Goal: Transaction & Acquisition: Obtain resource

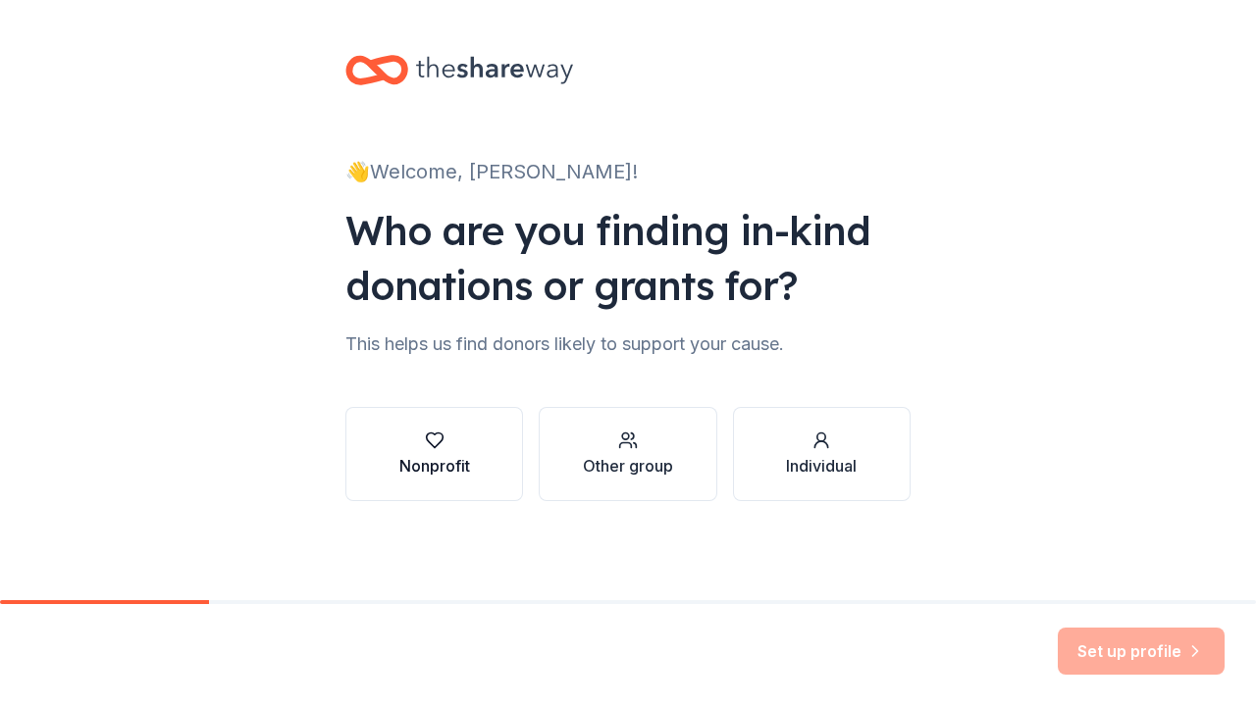
click at [432, 451] on div "Nonprofit" at bounding box center [434, 454] width 71 height 47
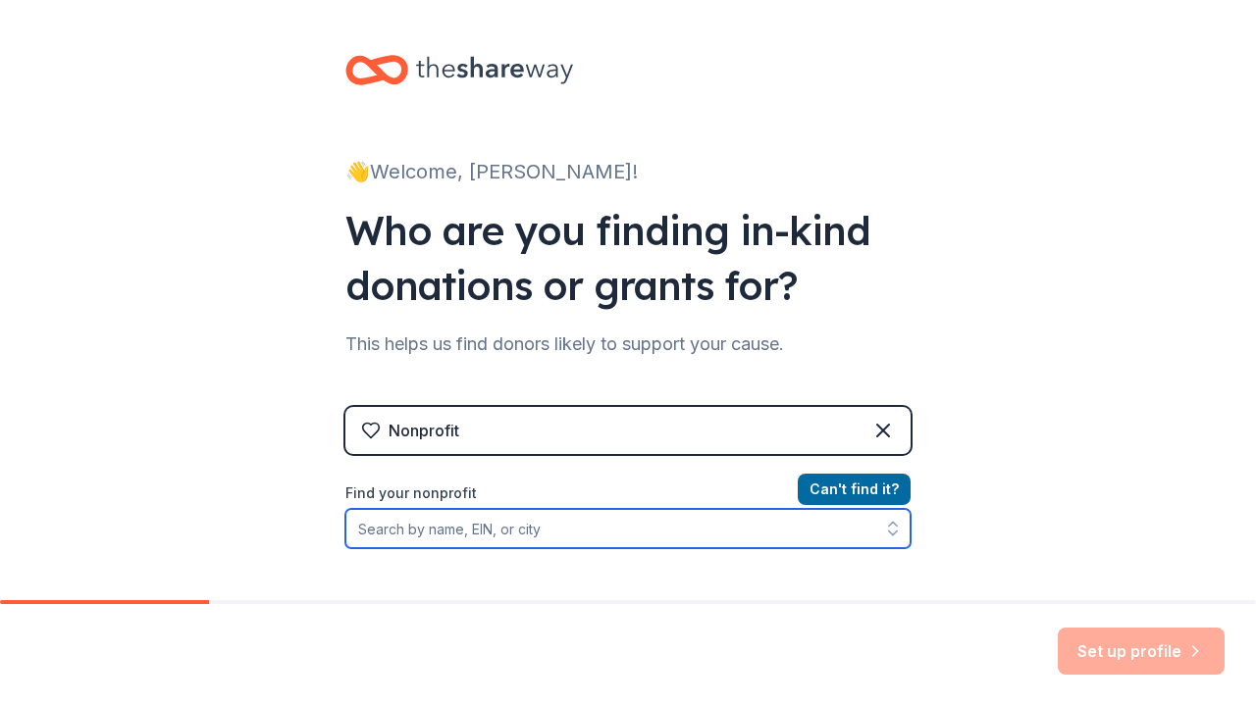
click at [541, 534] on input "Find your nonprofit" at bounding box center [627, 528] width 565 height 39
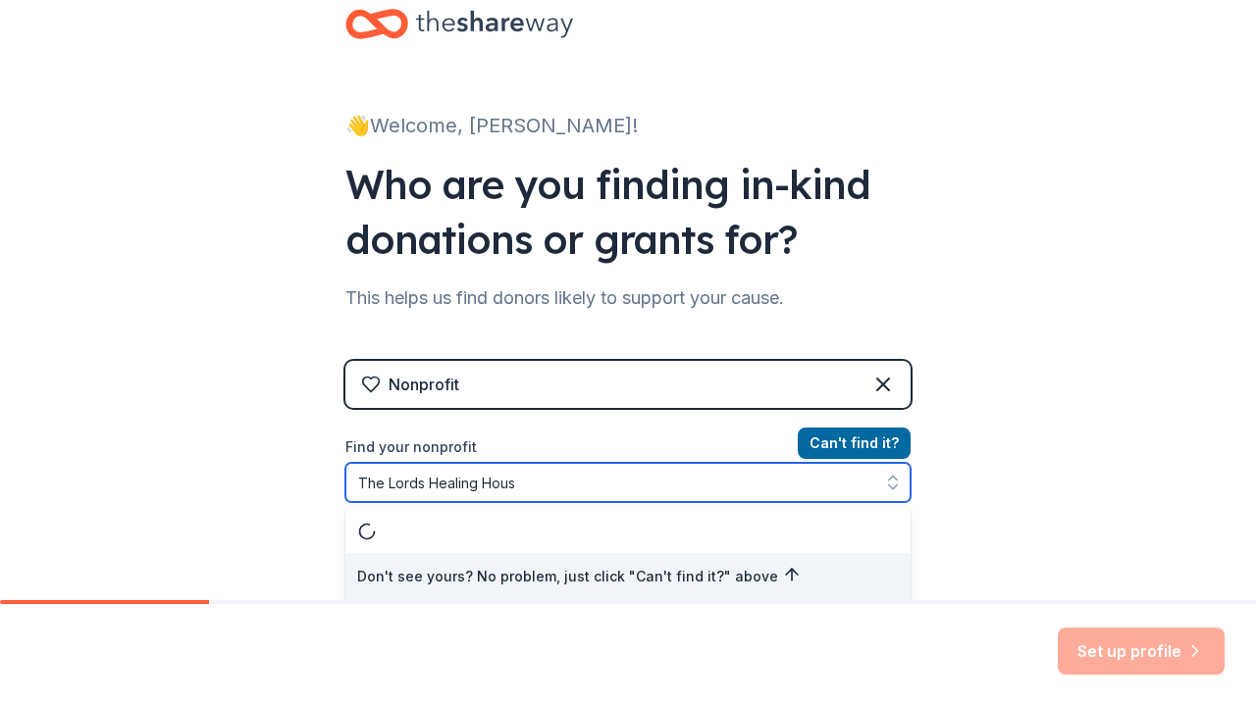
type input "The Lords Healing House"
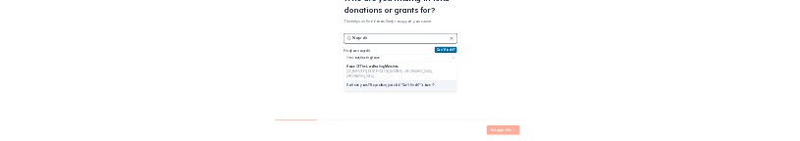
scroll to position [206, 0]
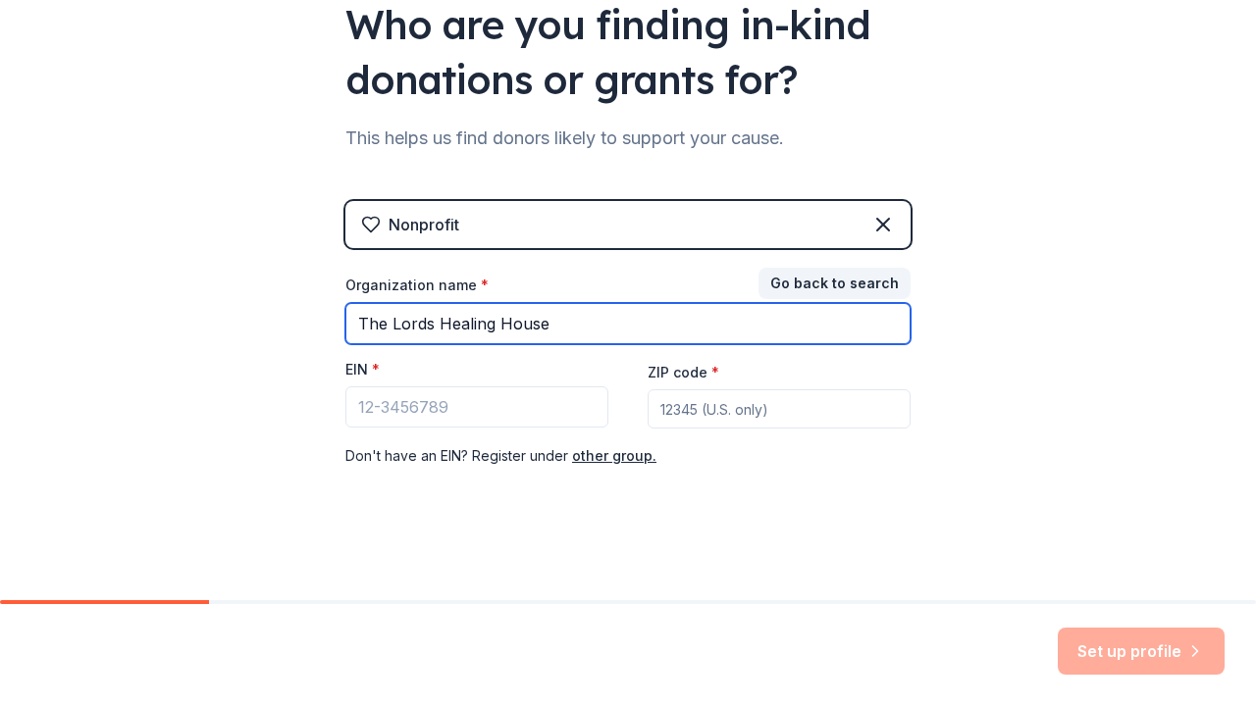
type input "The Lords Healing House"
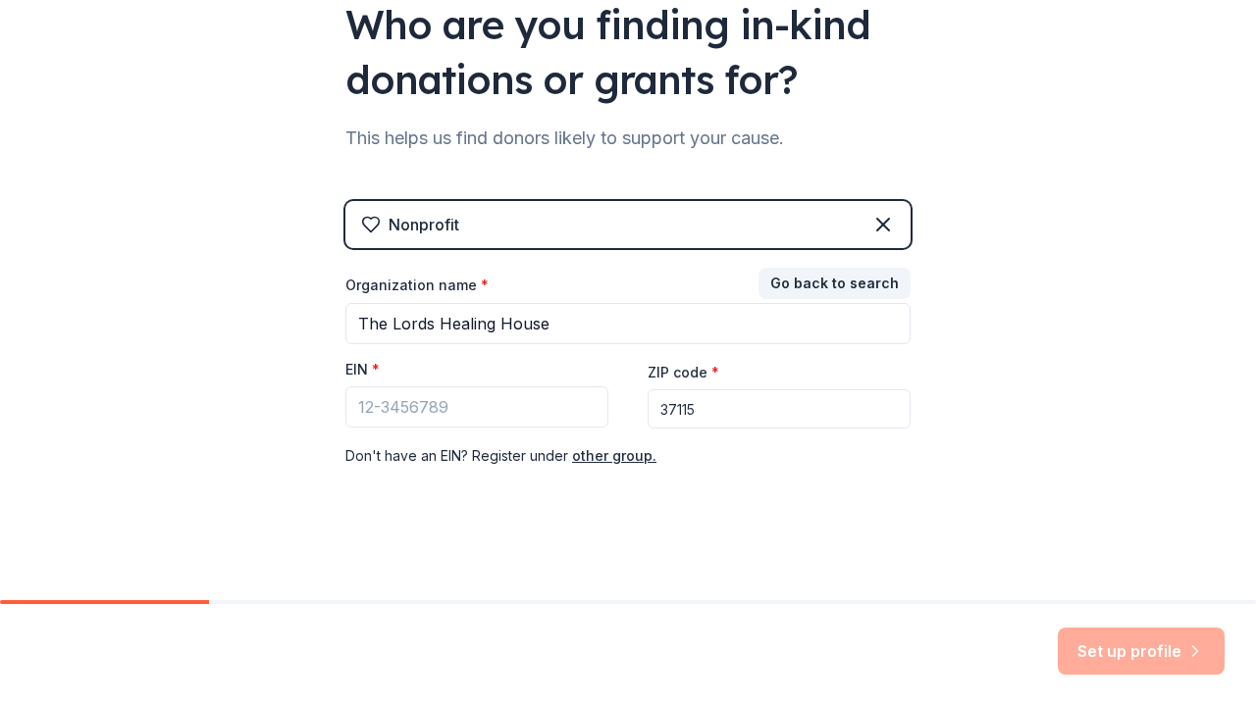
type input "37115"
click at [421, 406] on input "EIN *" at bounding box center [476, 407] width 263 height 41
paste input "85-3602170"
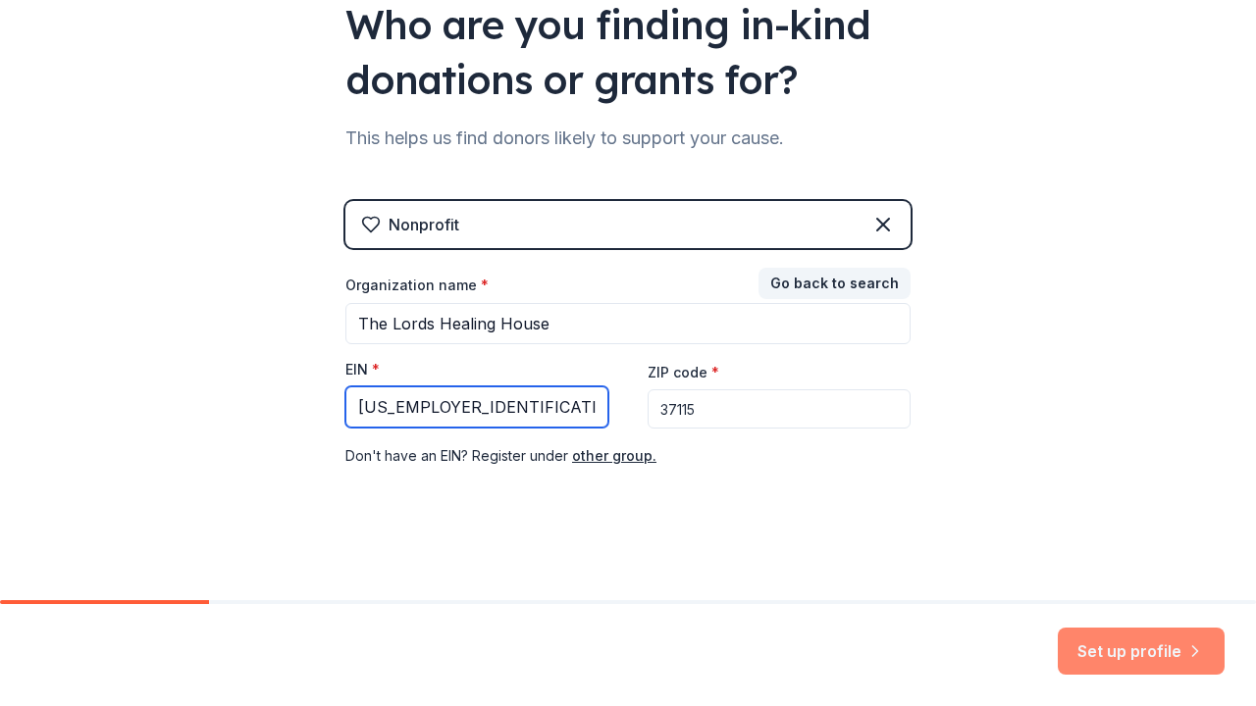
type input "85-3602170"
click at [1167, 664] on button "Set up profile" at bounding box center [1141, 651] width 167 height 47
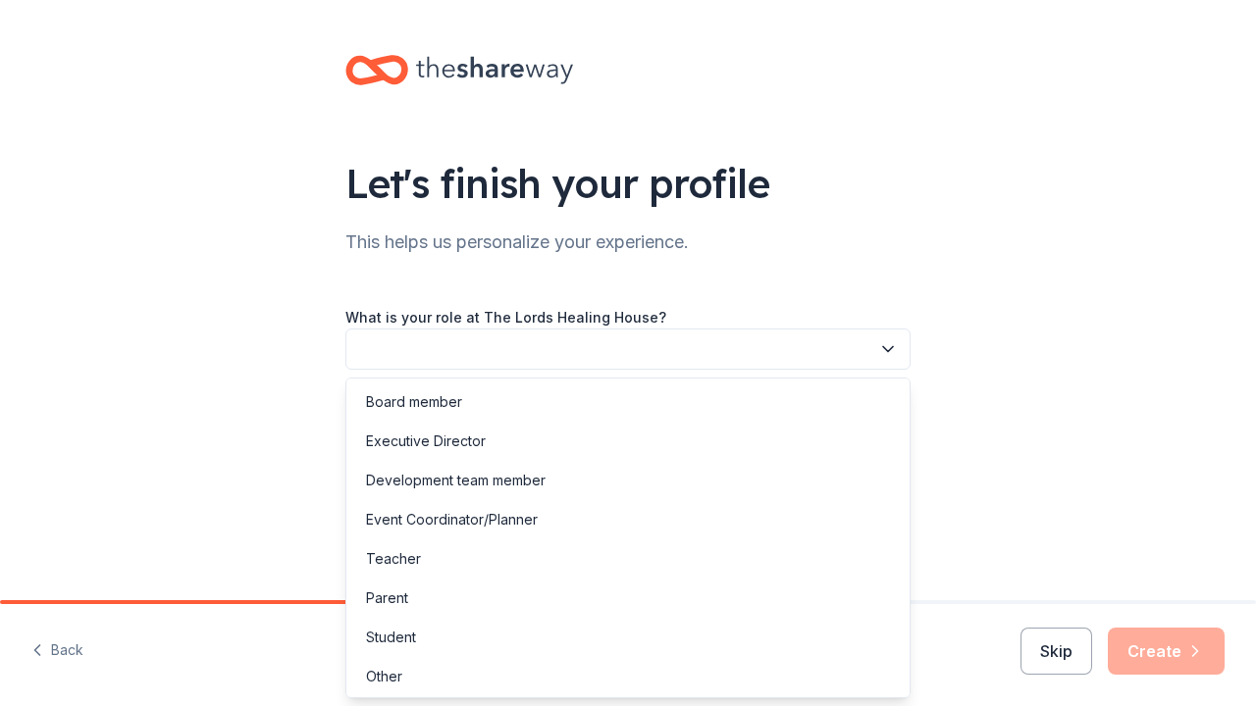
click at [886, 348] on icon "button" at bounding box center [888, 349] width 20 height 20
click at [413, 441] on div "Executive Director" at bounding box center [426, 442] width 120 height 24
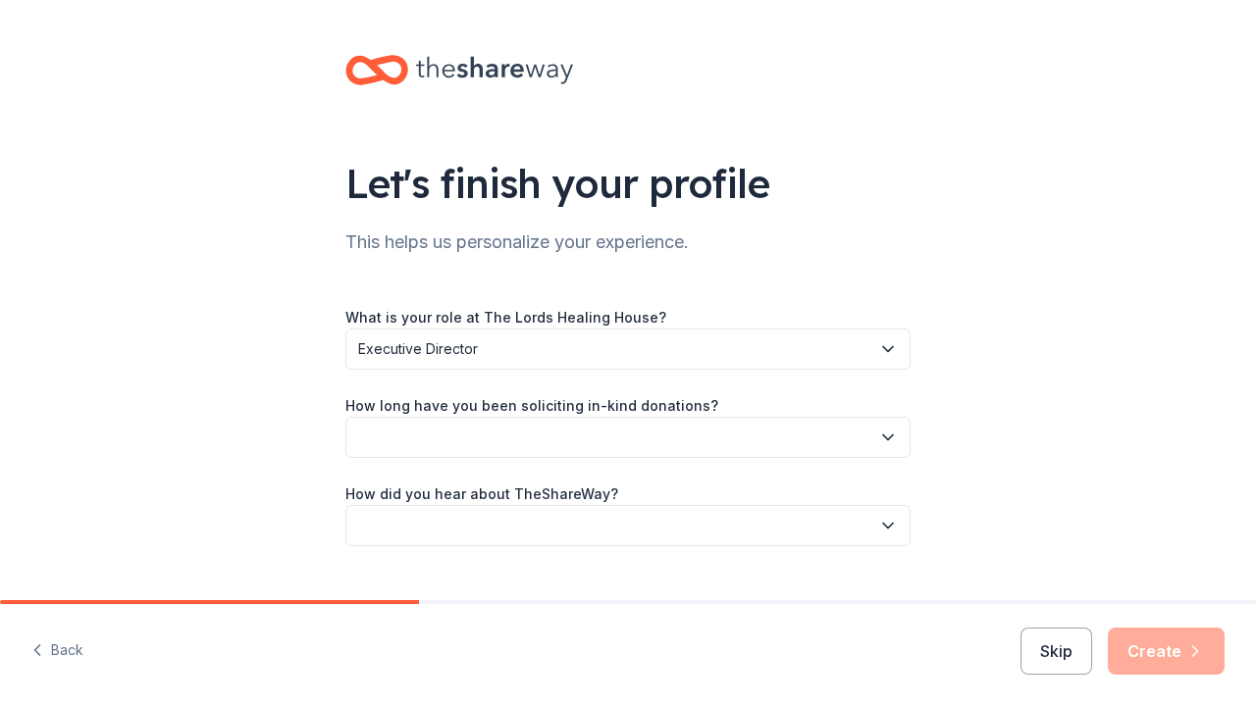
click at [889, 430] on icon "button" at bounding box center [888, 438] width 20 height 20
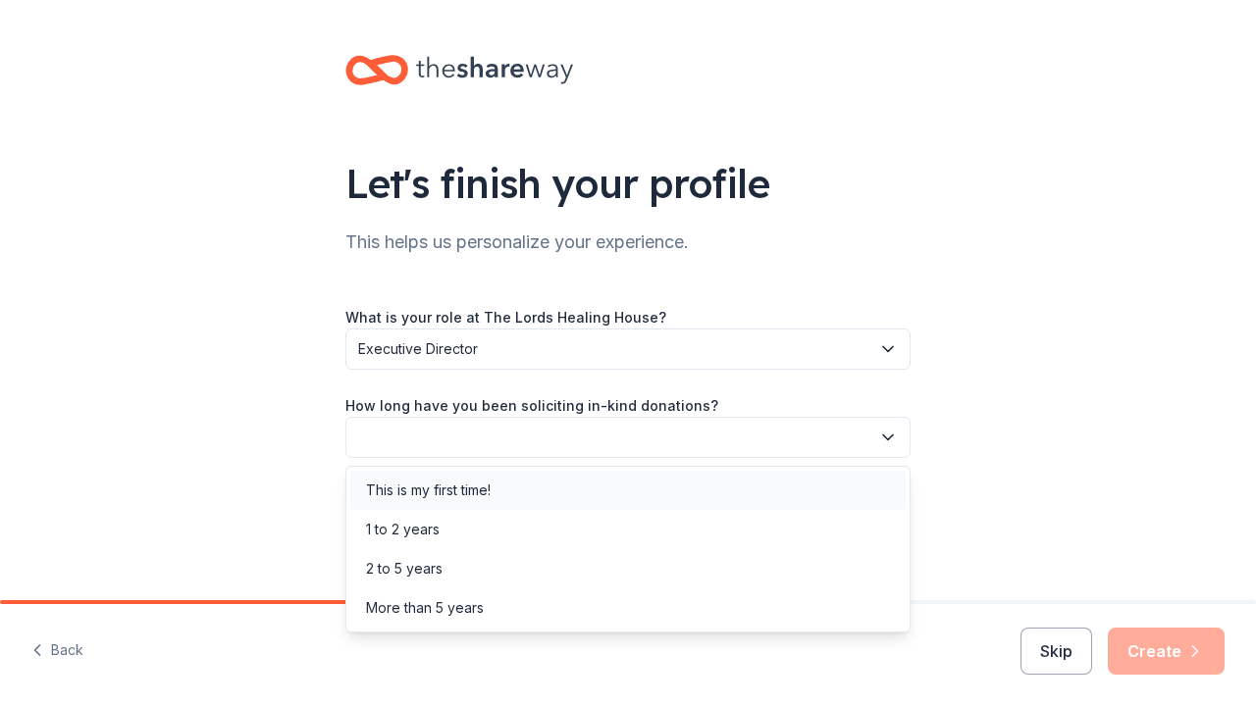
click at [461, 489] on div "This is my first time!" at bounding box center [428, 491] width 125 height 24
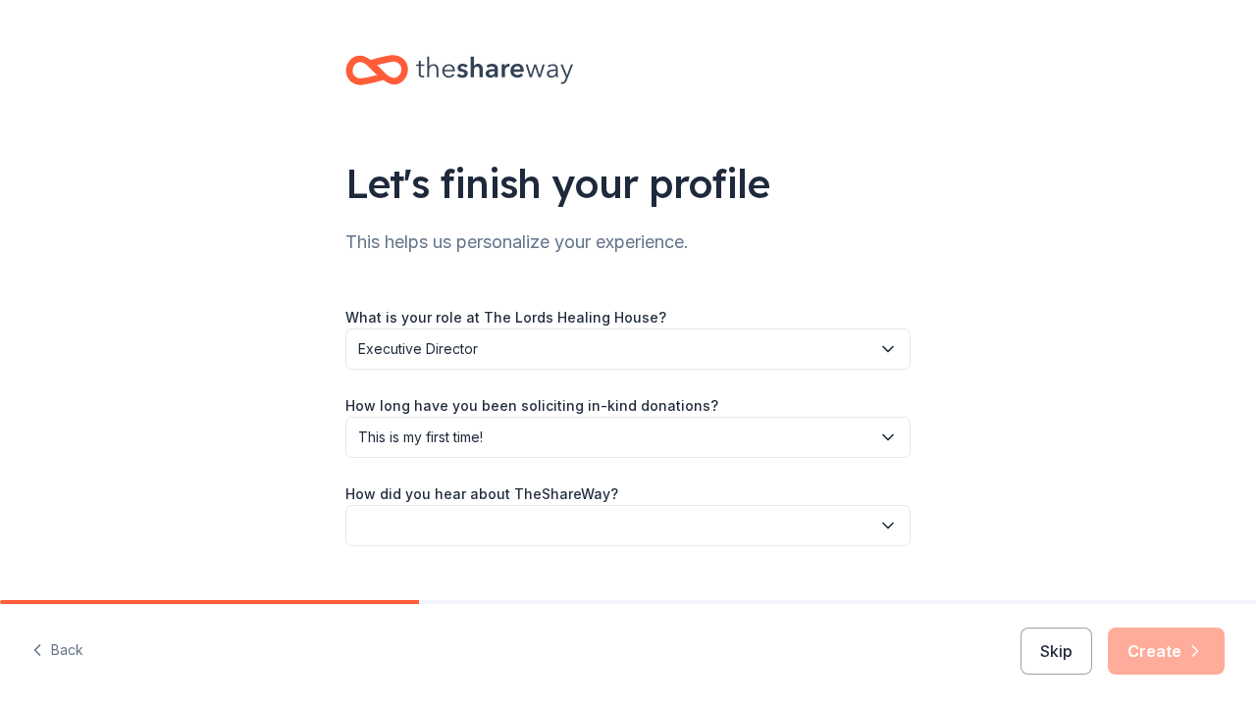
click at [890, 528] on icon "button" at bounding box center [888, 526] width 20 height 20
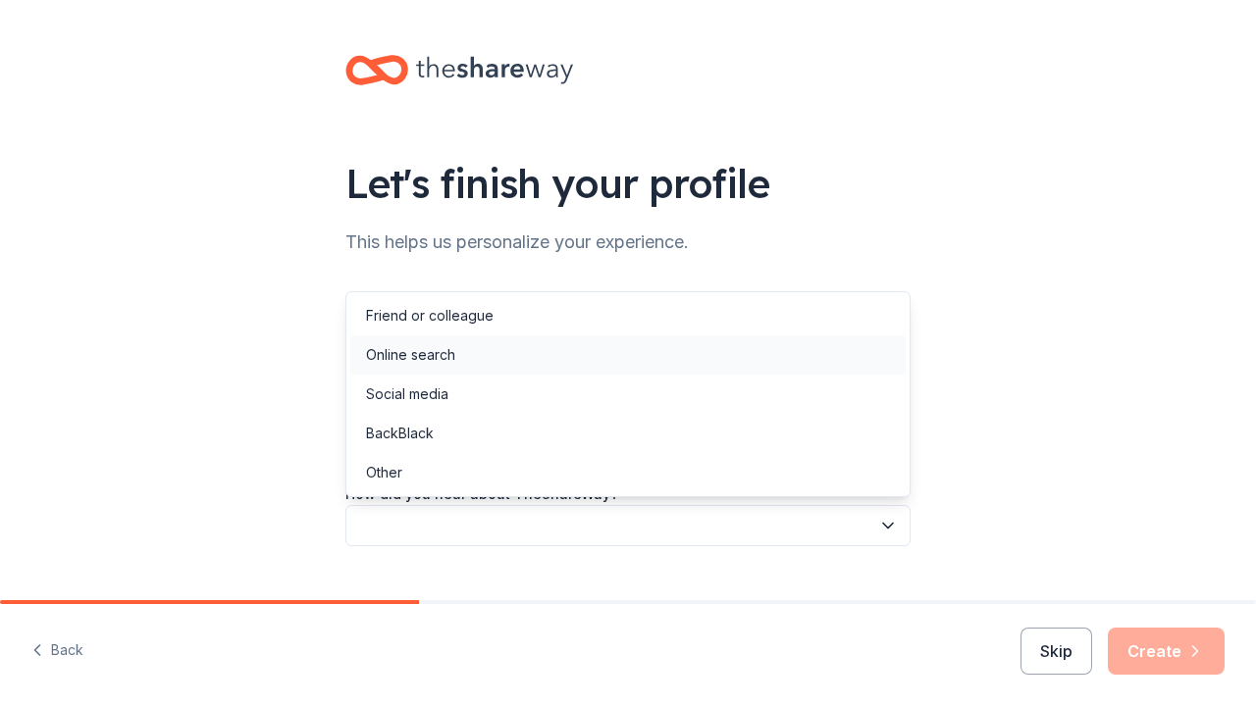
click at [443, 354] on div "Online search" at bounding box center [410, 355] width 89 height 24
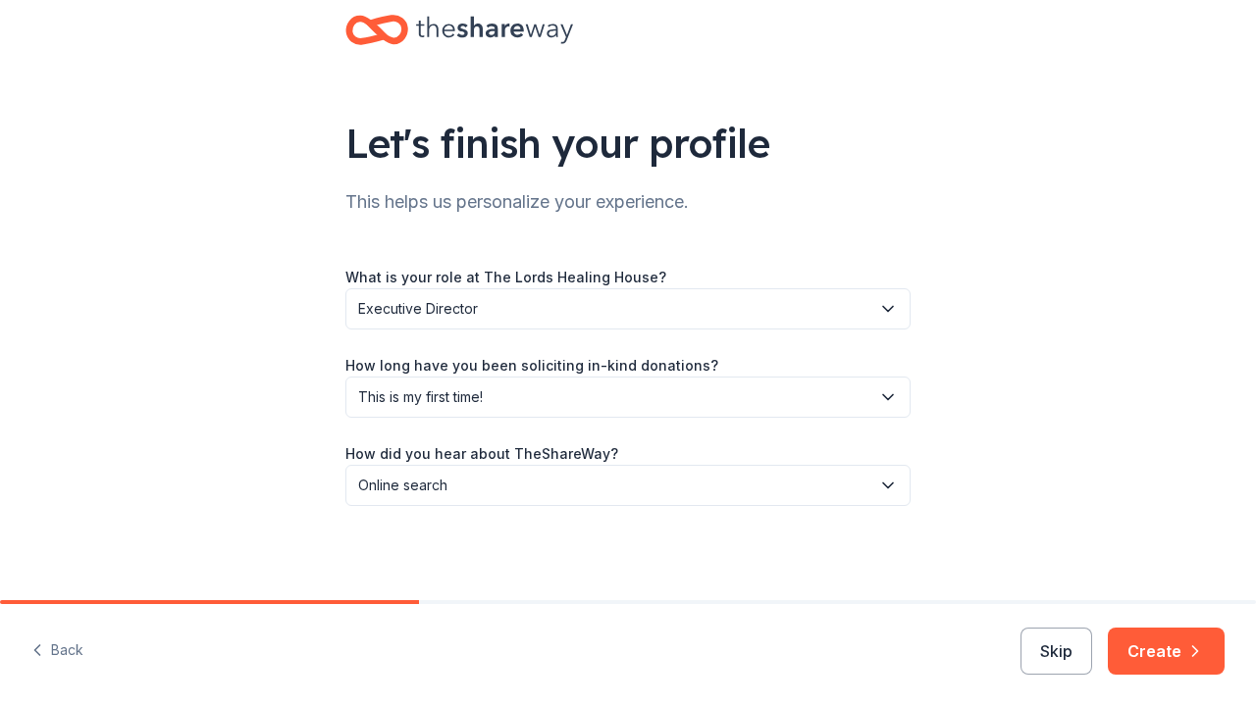
scroll to position [40, 0]
click at [1176, 646] on button "Create" at bounding box center [1166, 651] width 117 height 47
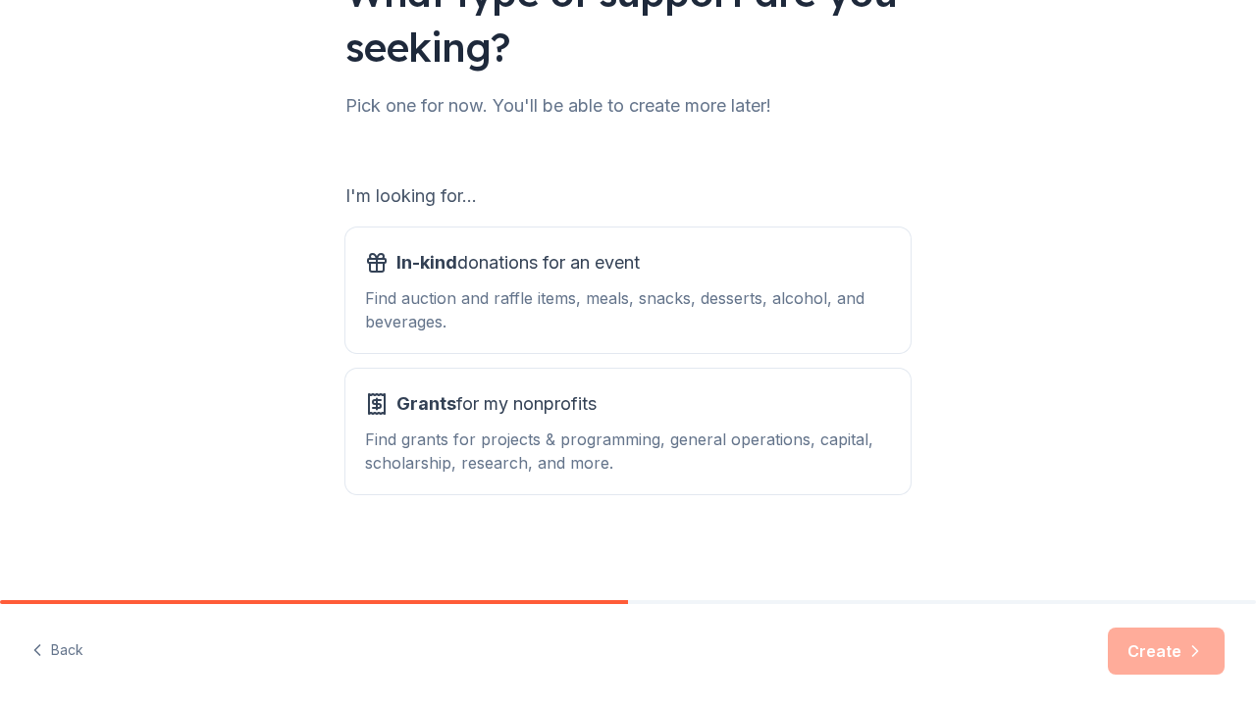
scroll to position [191, 0]
click at [820, 294] on div "Find auction and raffle items, meals, snacks, desserts, alcohol, and beverages." at bounding box center [628, 309] width 526 height 47
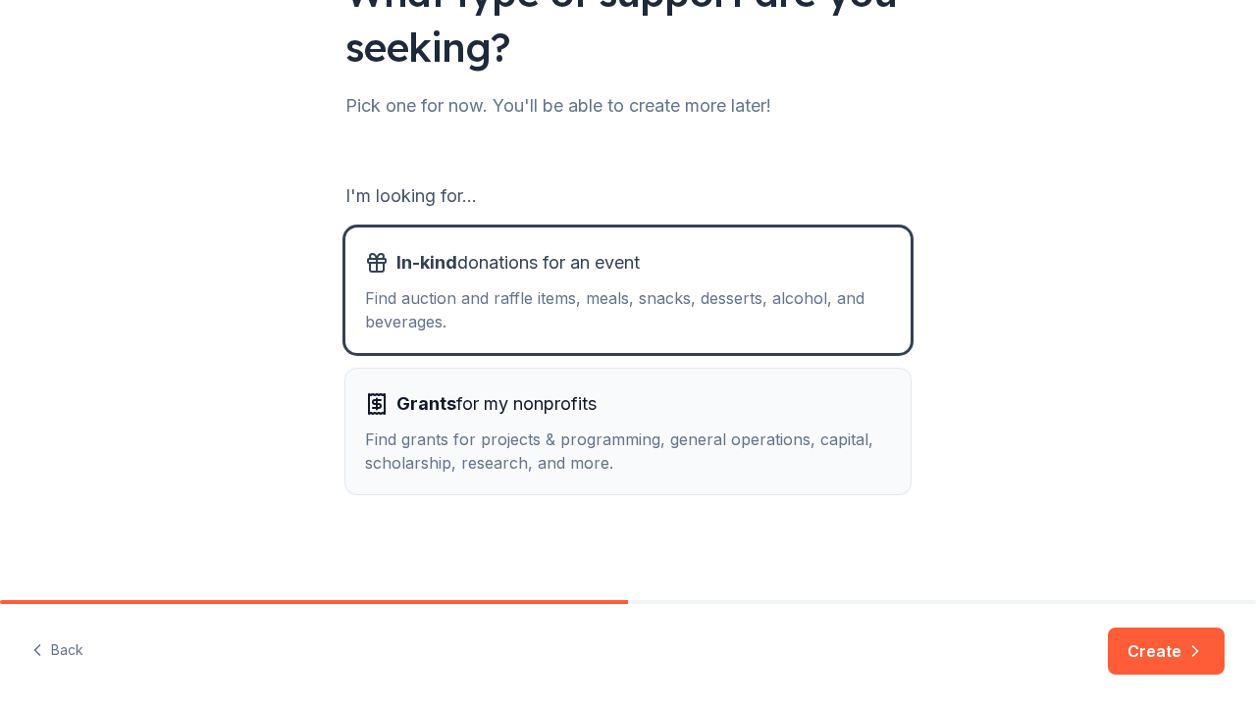
click at [793, 434] on div "Find grants for projects & programming, general operations, capital, scholarshi…" at bounding box center [628, 451] width 526 height 47
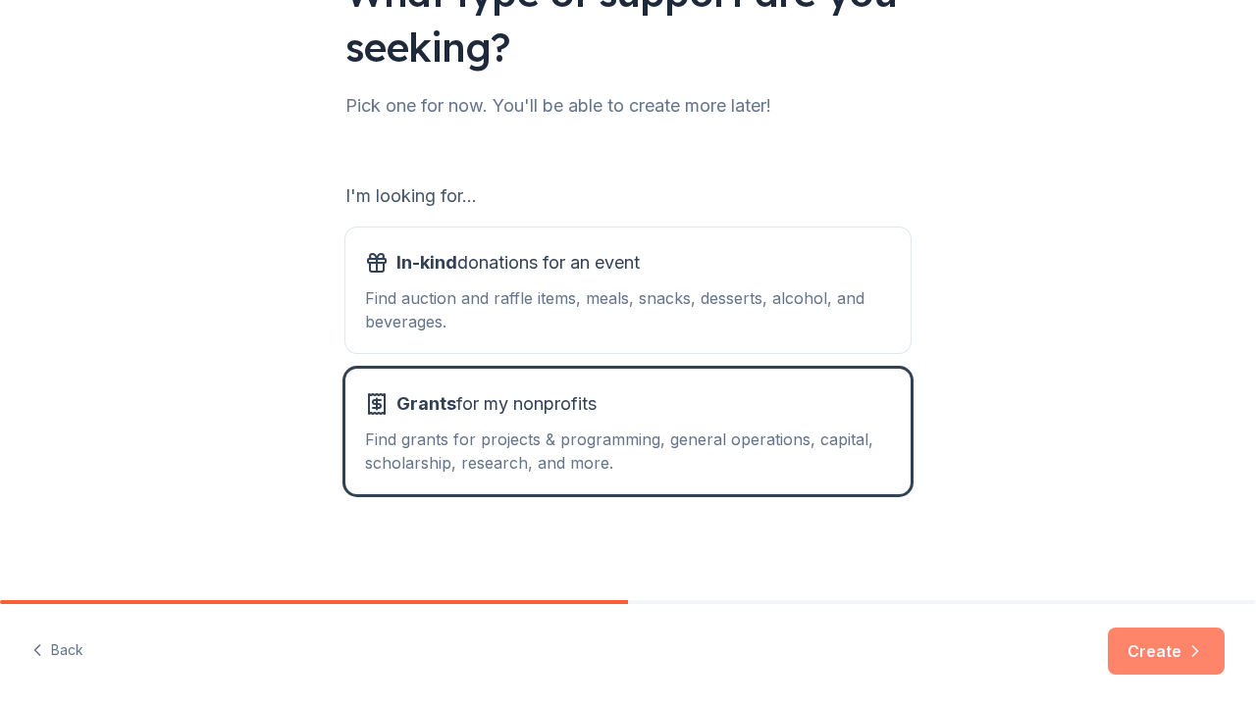
click at [1150, 656] on button "Create" at bounding box center [1166, 651] width 117 height 47
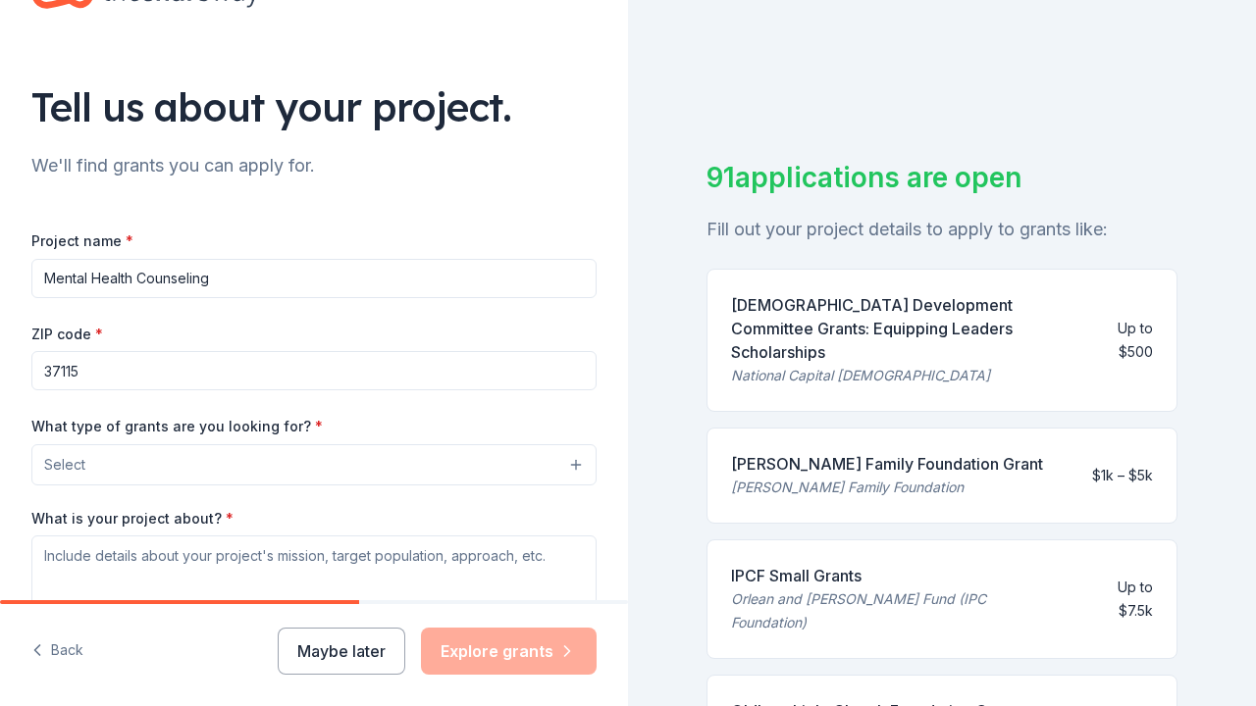
scroll to position [78, 0]
type input "Mental Health Counseling"
click at [130, 469] on button "Select" at bounding box center [313, 463] width 565 height 41
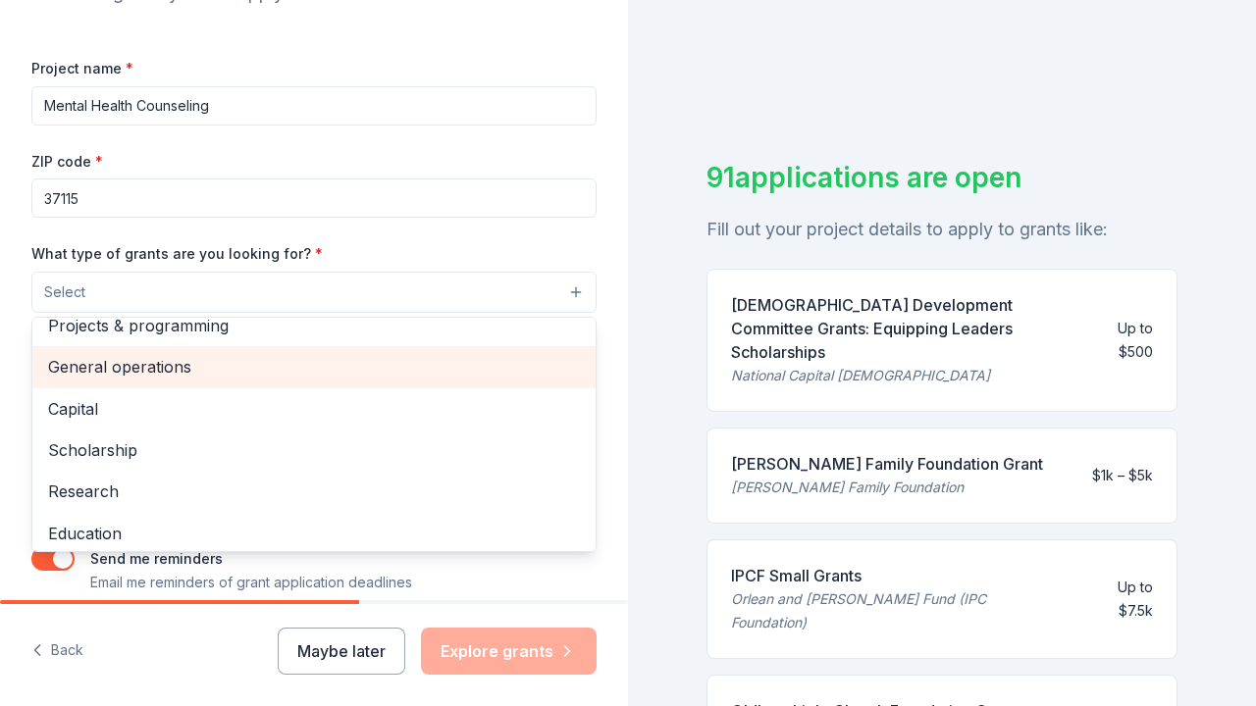
scroll to position [20, 0]
click at [152, 362] on span "General operations" at bounding box center [314, 364] width 532 height 26
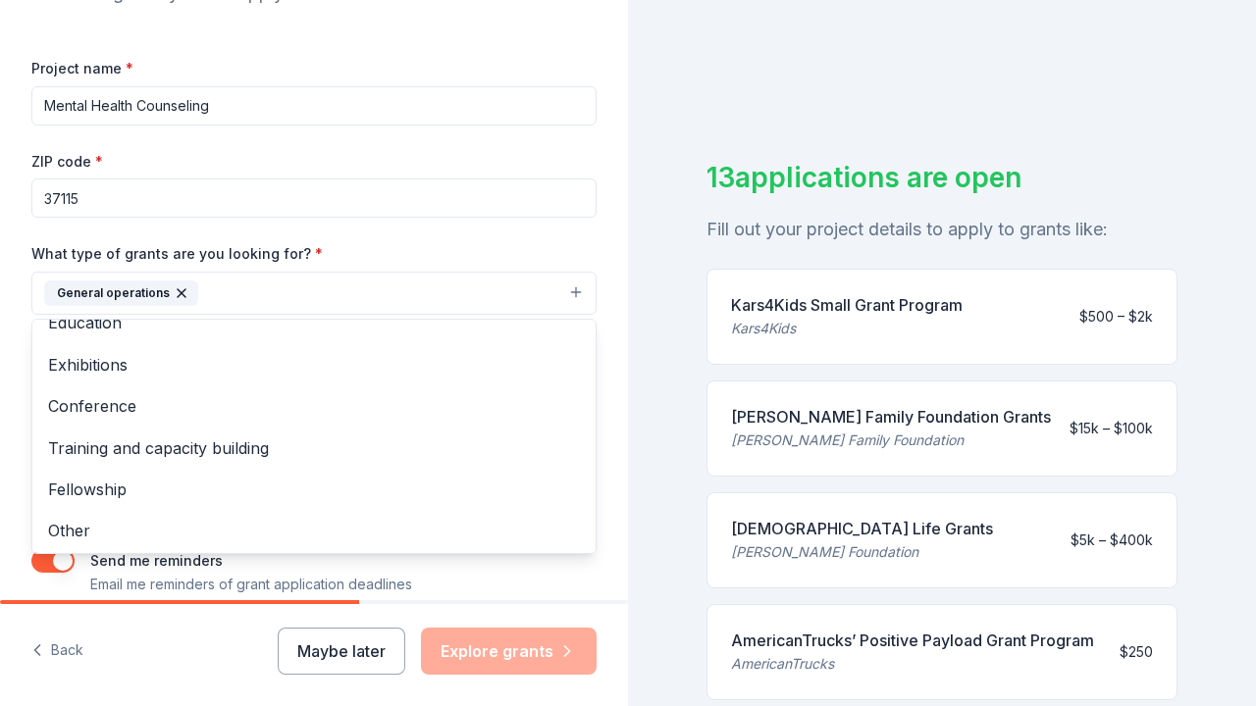
scroll to position [186, 0]
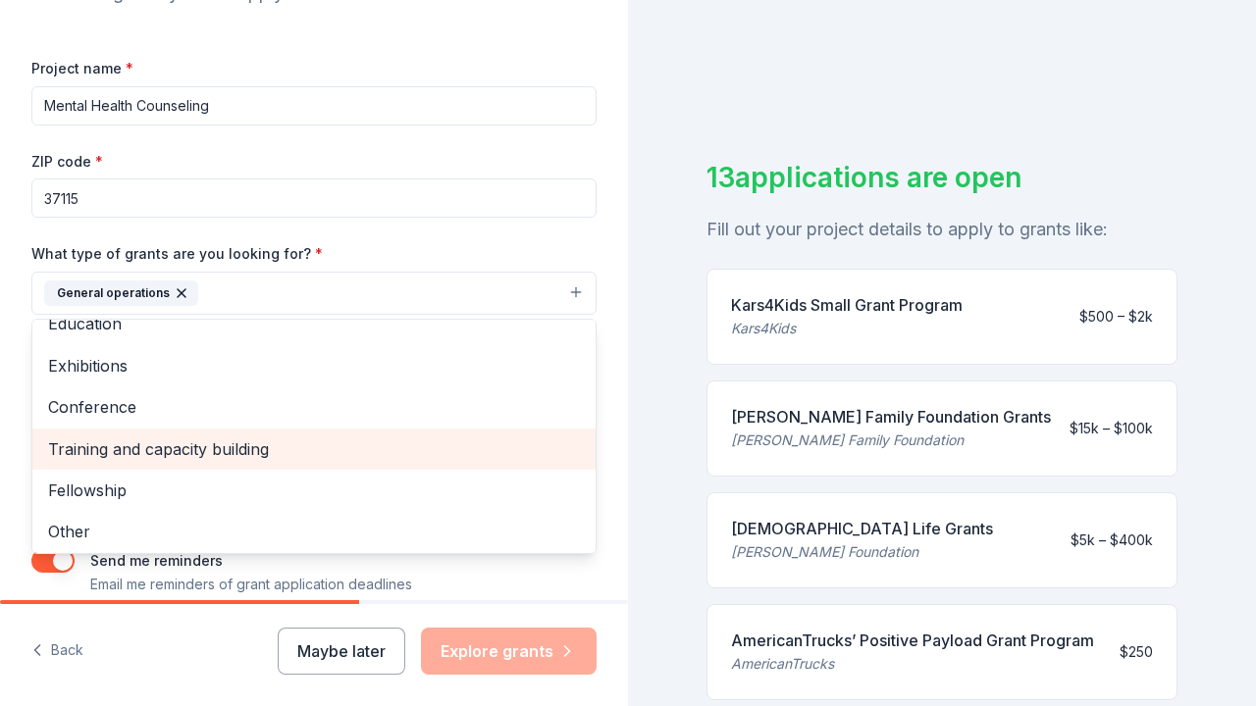
click at [150, 443] on span "Training and capacity building" at bounding box center [314, 450] width 532 height 26
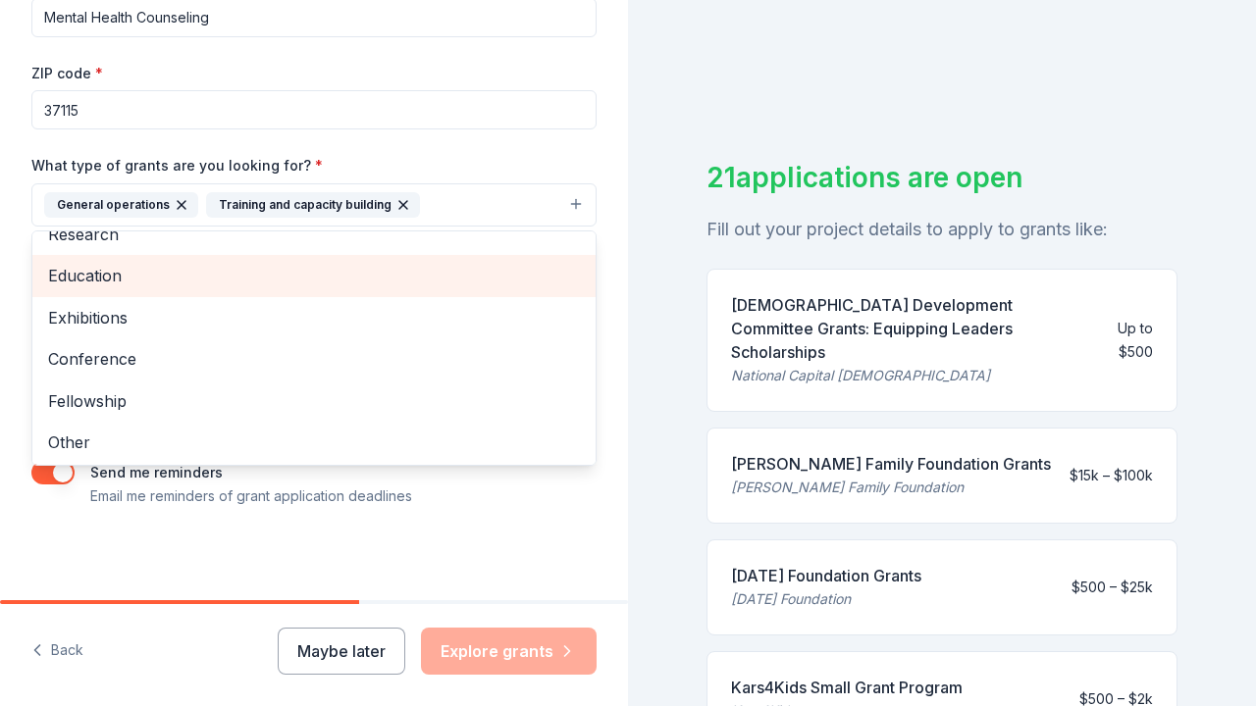
scroll to position [145, 0]
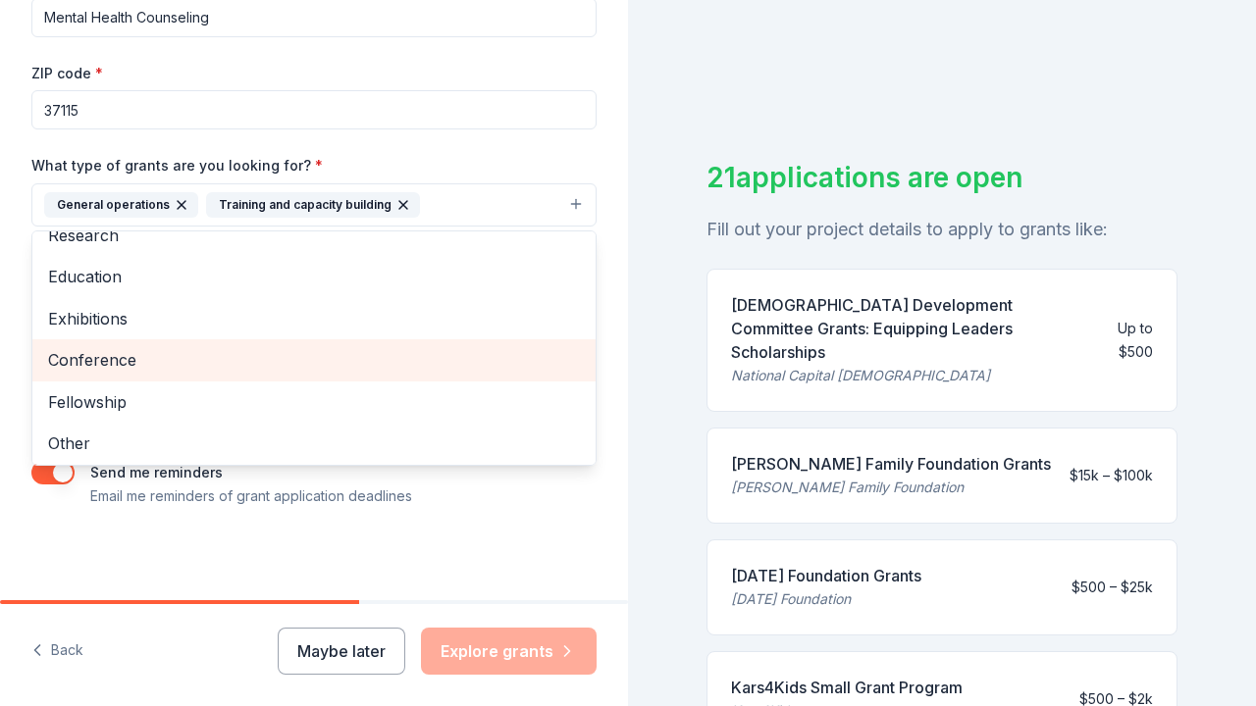
click at [113, 361] on span "Conference" at bounding box center [314, 360] width 532 height 26
click at [113, 361] on span "Exhibitions" at bounding box center [314, 360] width 532 height 26
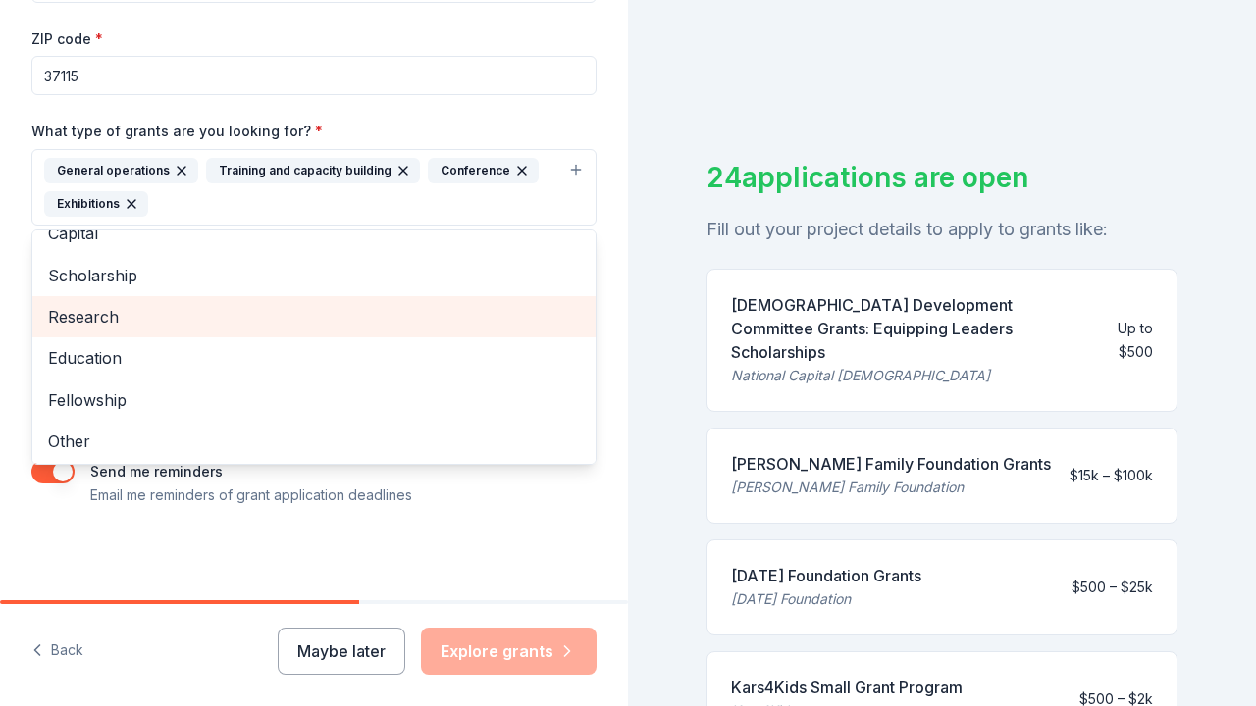
scroll to position [371, 0]
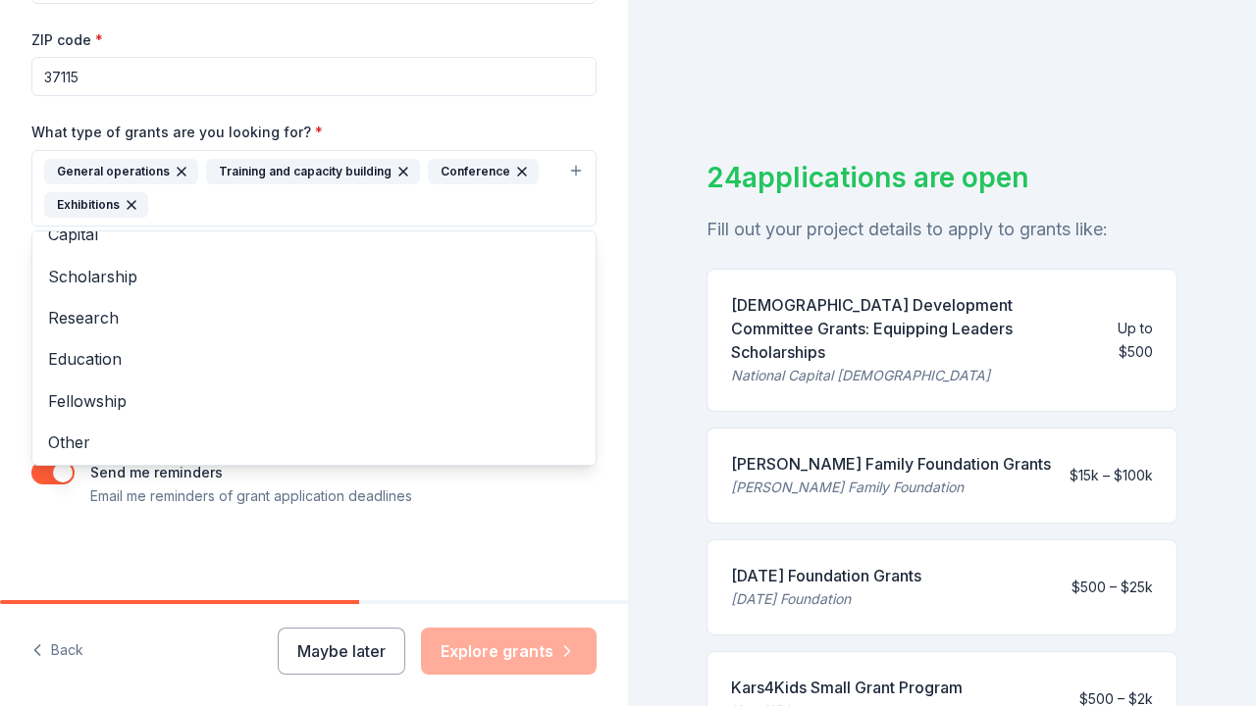
click at [322, 642] on div "Tell us about your project. We'll find grants you can apply for. Project name *…" at bounding box center [314, 353] width 628 height 706
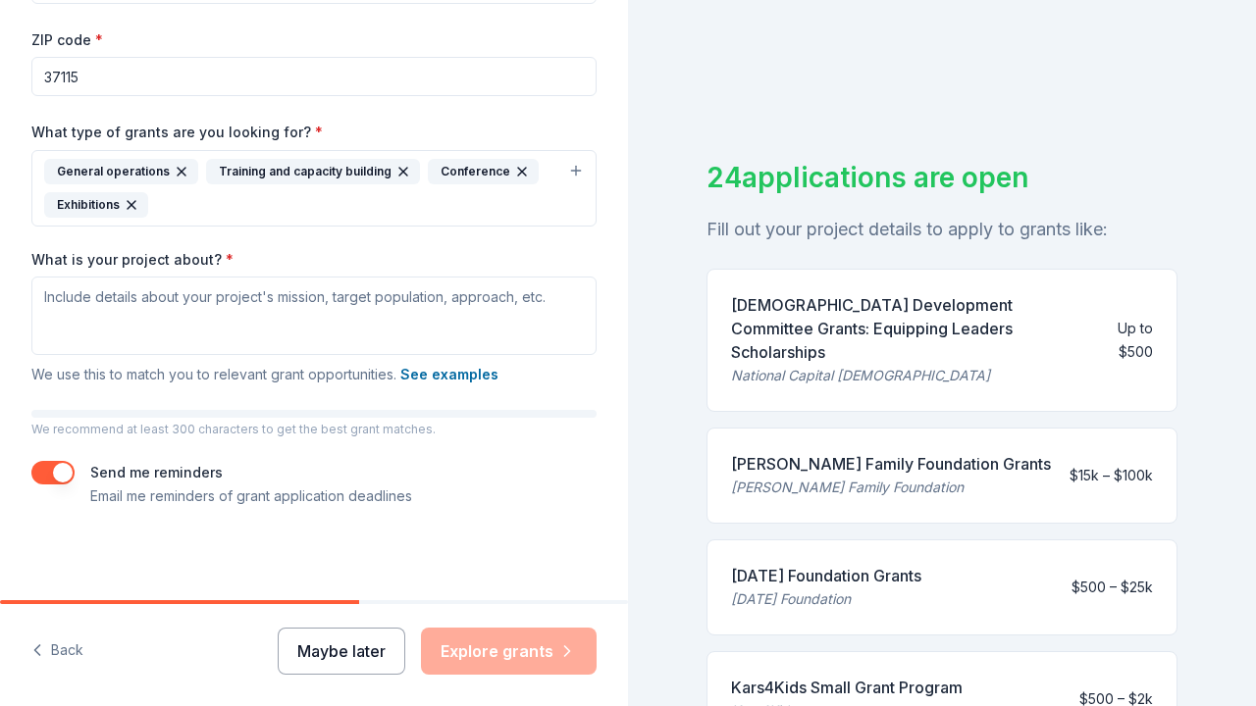
click at [322, 644] on button "Maybe later" at bounding box center [342, 651] width 128 height 47
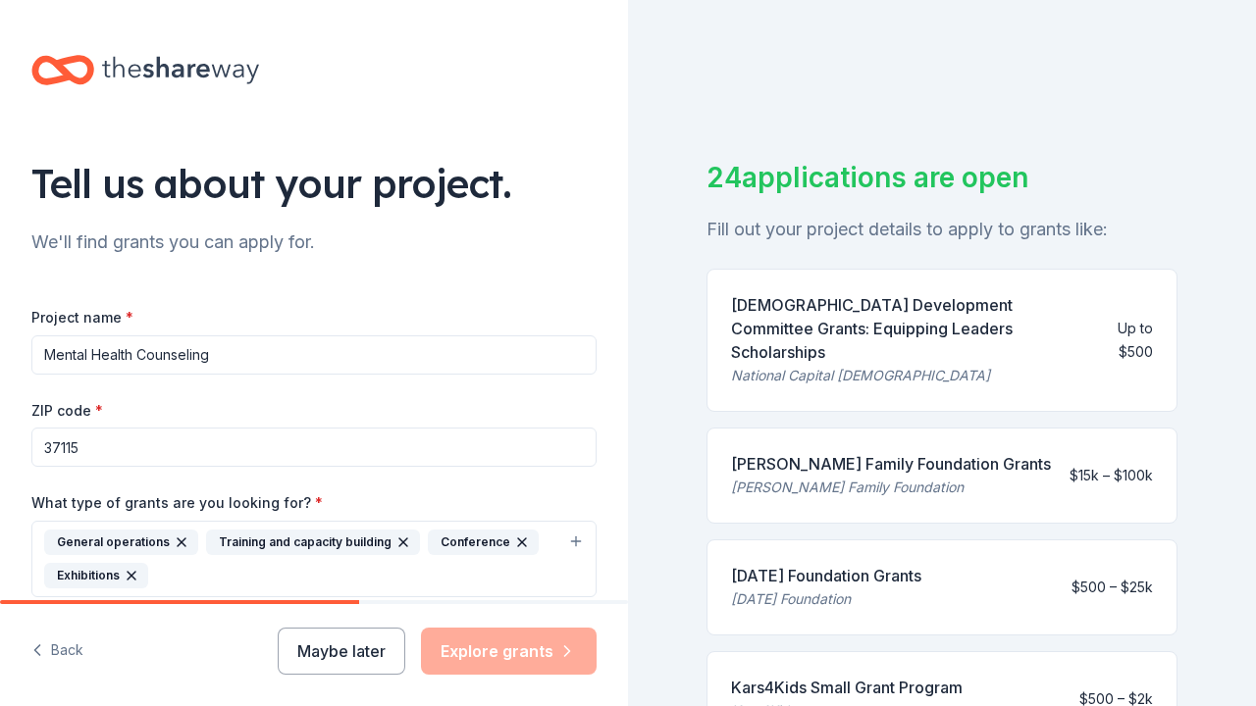
scroll to position [0, 0]
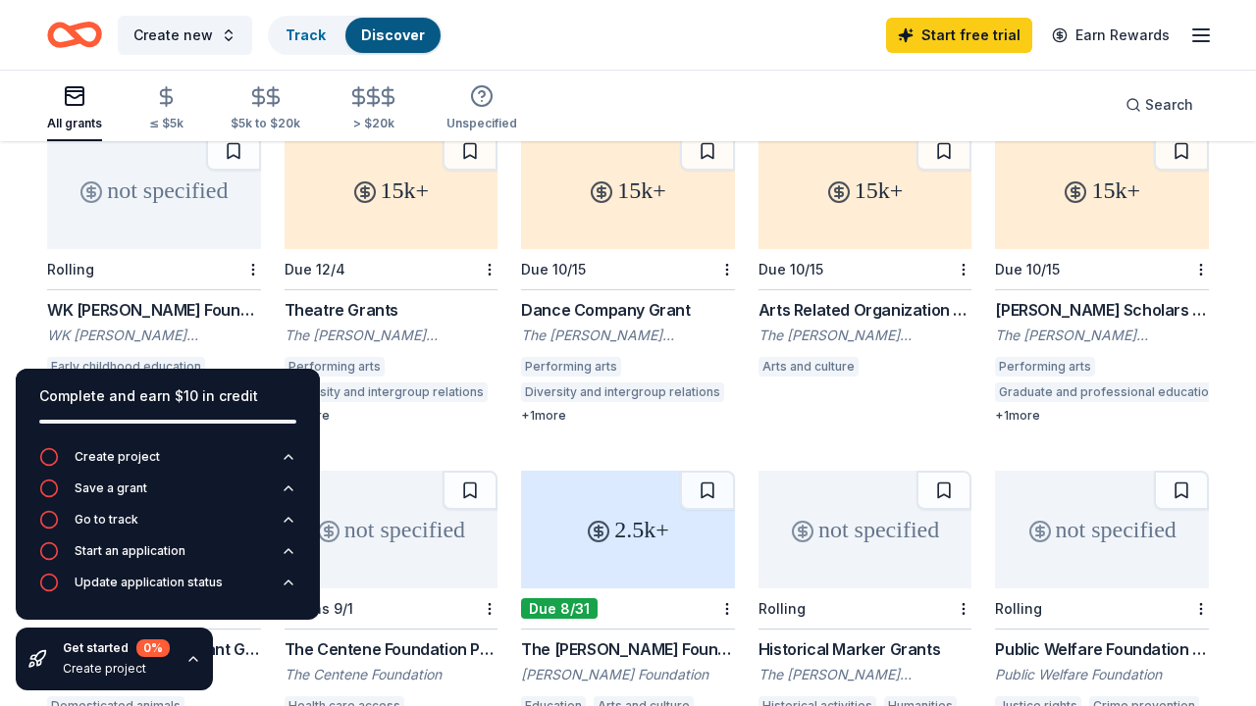
scroll to position [178, 0]
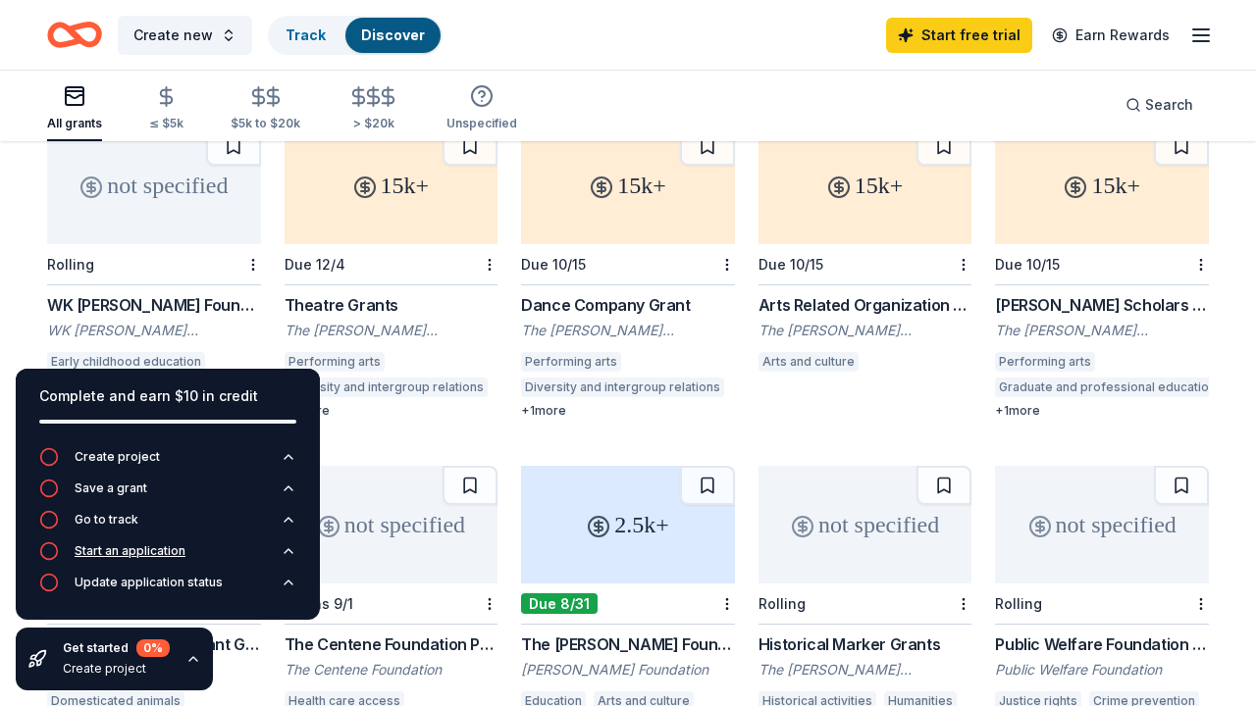
click at [47, 551] on icon "button" at bounding box center [49, 552] width 20 height 20
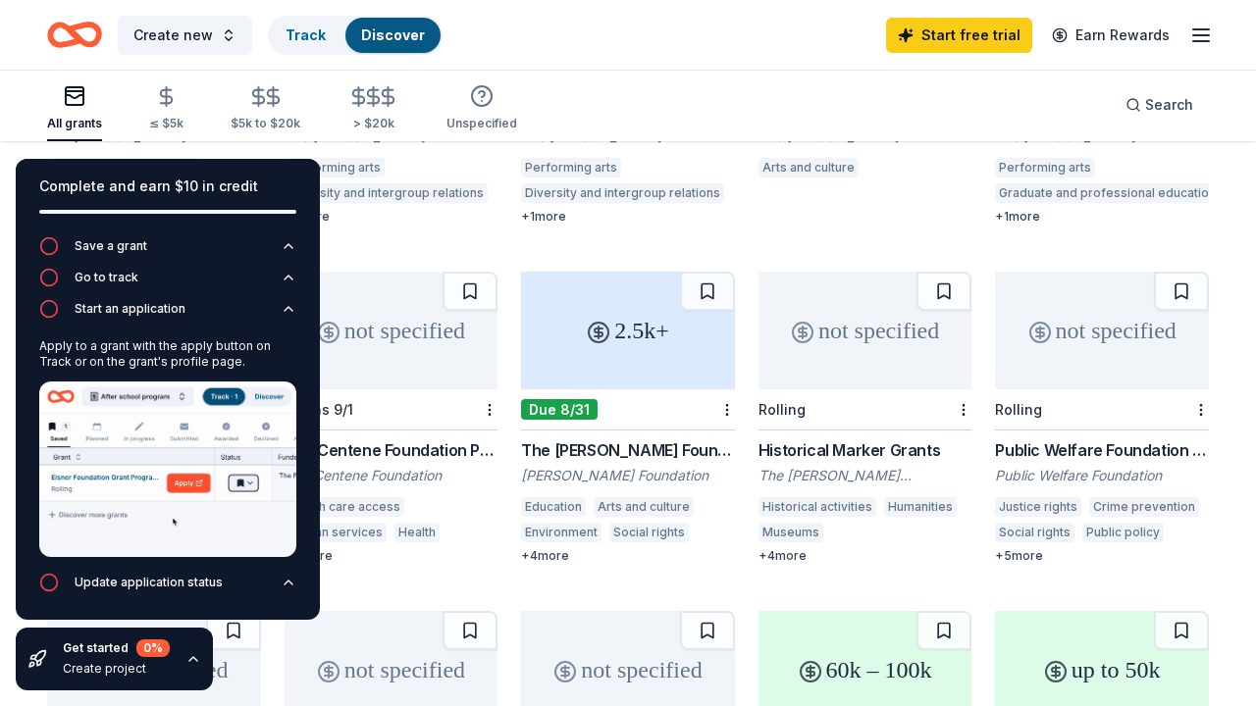
scroll to position [371, 0]
click at [136, 445] on img at bounding box center [167, 470] width 257 height 176
click at [55, 302] on icon "button" at bounding box center [49, 309] width 20 height 20
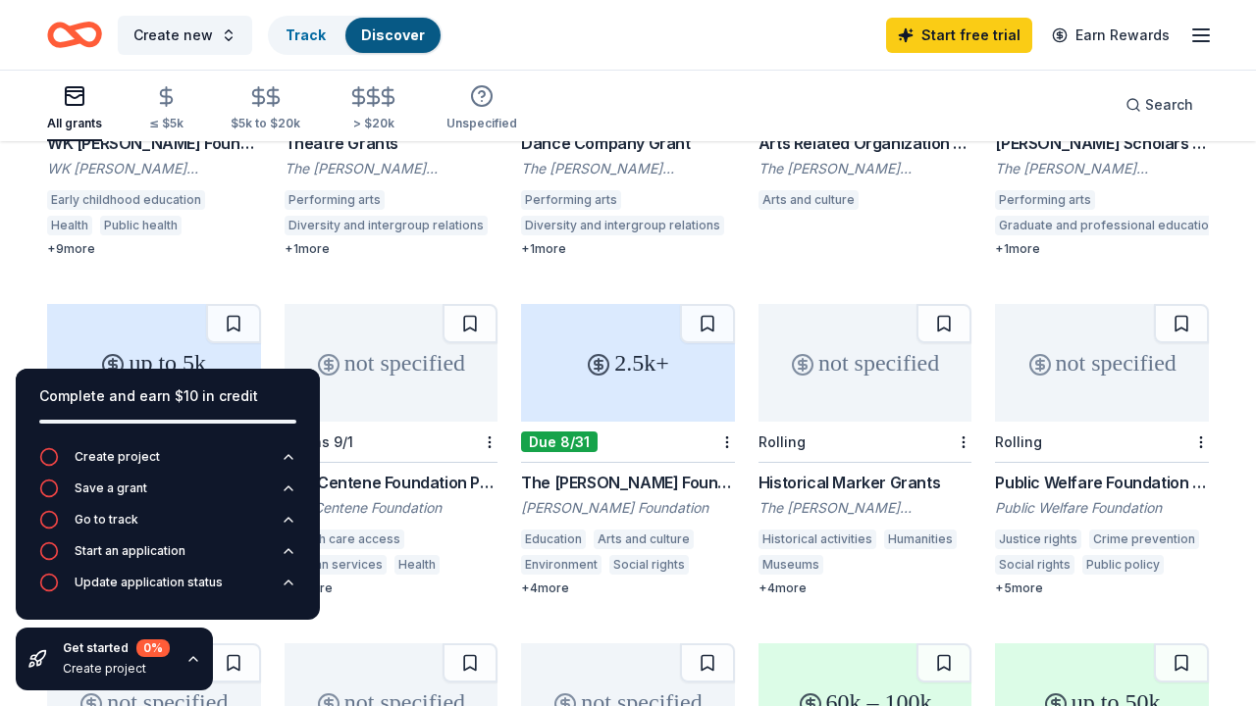
scroll to position [360, 0]
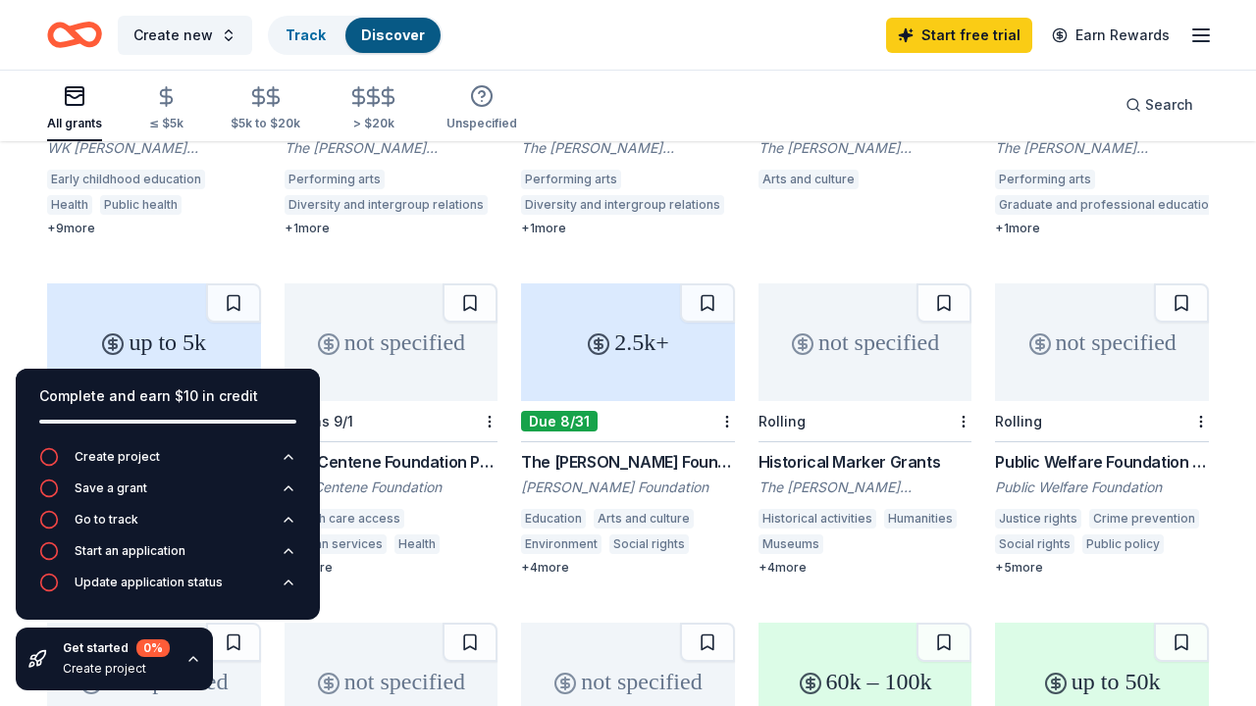
click at [190, 659] on icon "button" at bounding box center [193, 659] width 16 height 16
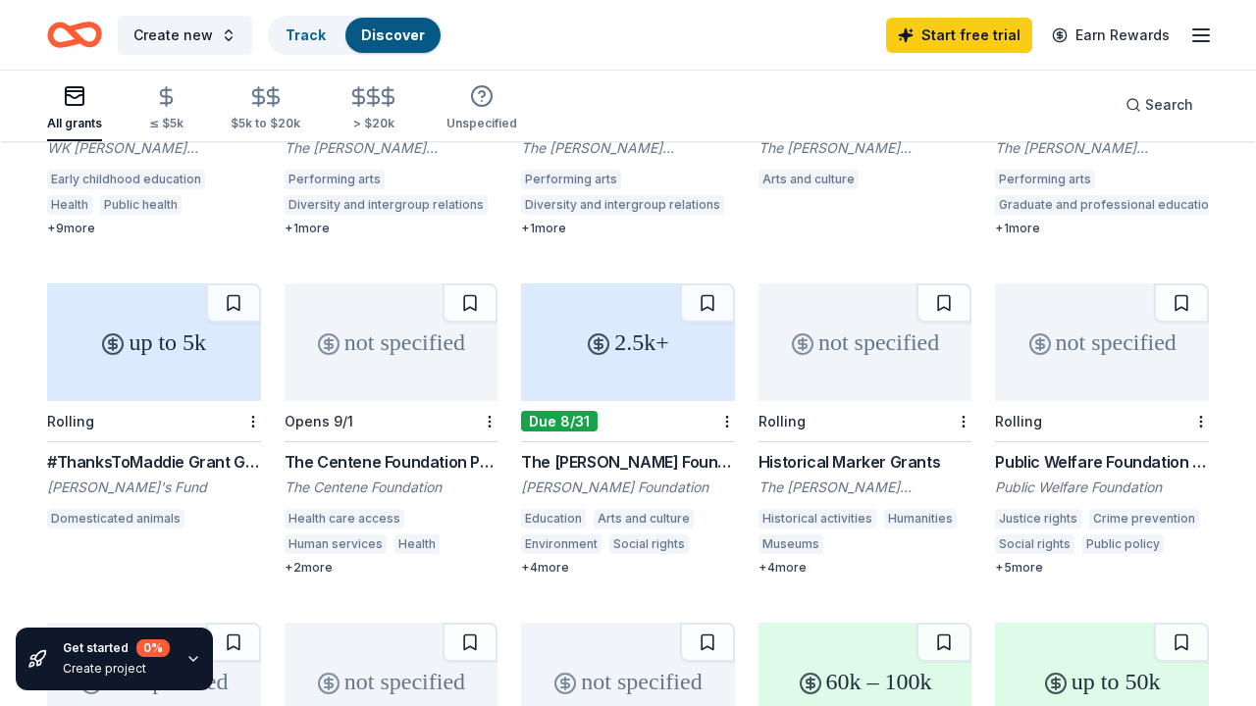
click at [191, 658] on icon "button" at bounding box center [193, 659] width 16 height 16
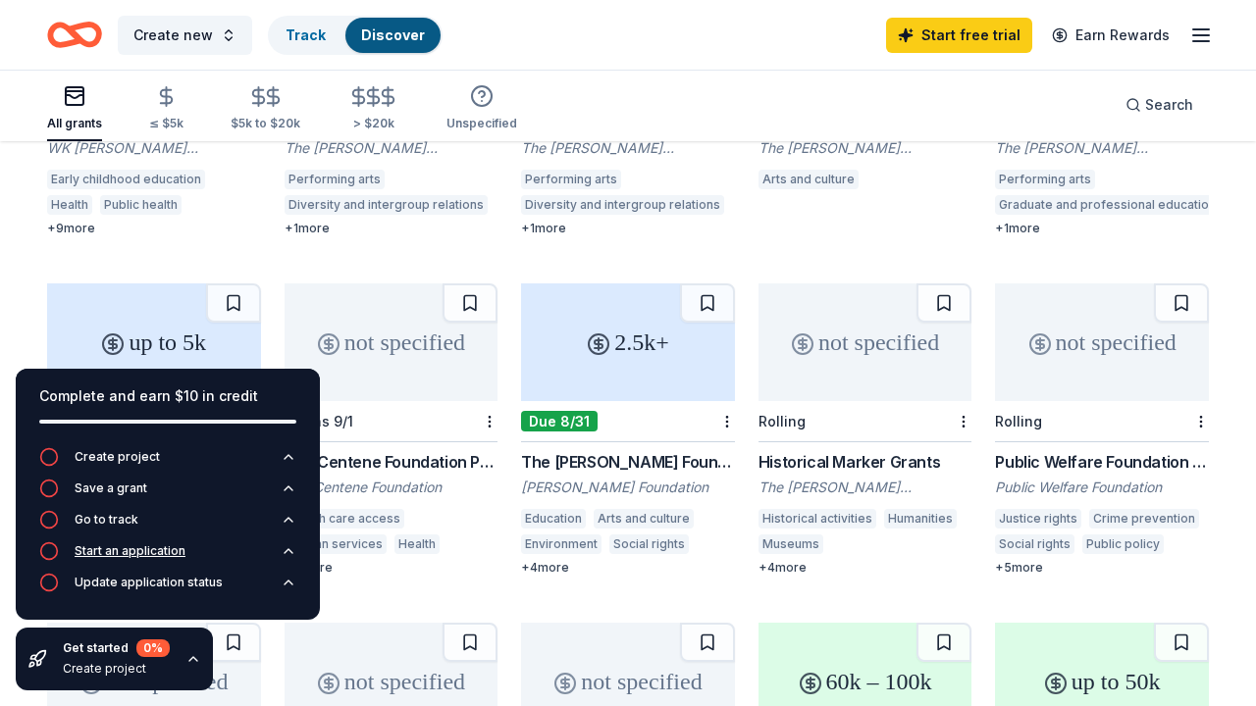
click at [286, 546] on icon "button" at bounding box center [289, 552] width 16 height 16
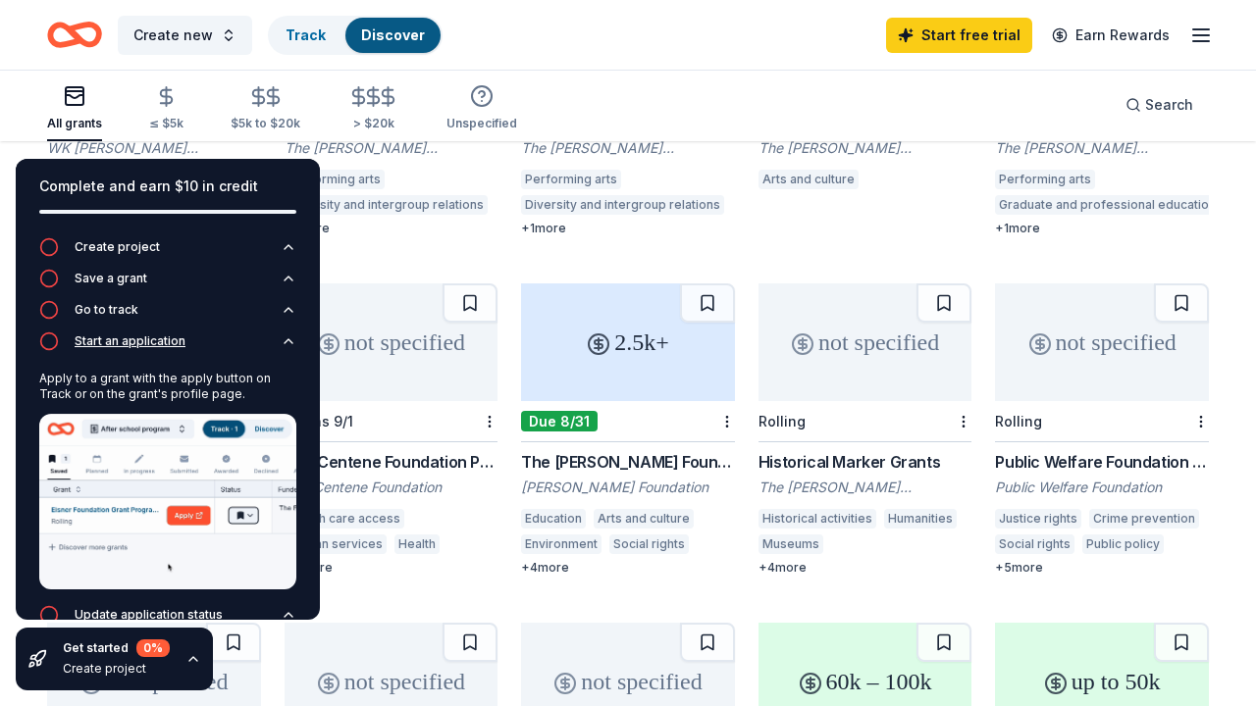
click at [49, 336] on icon "button" at bounding box center [49, 342] width 20 height 20
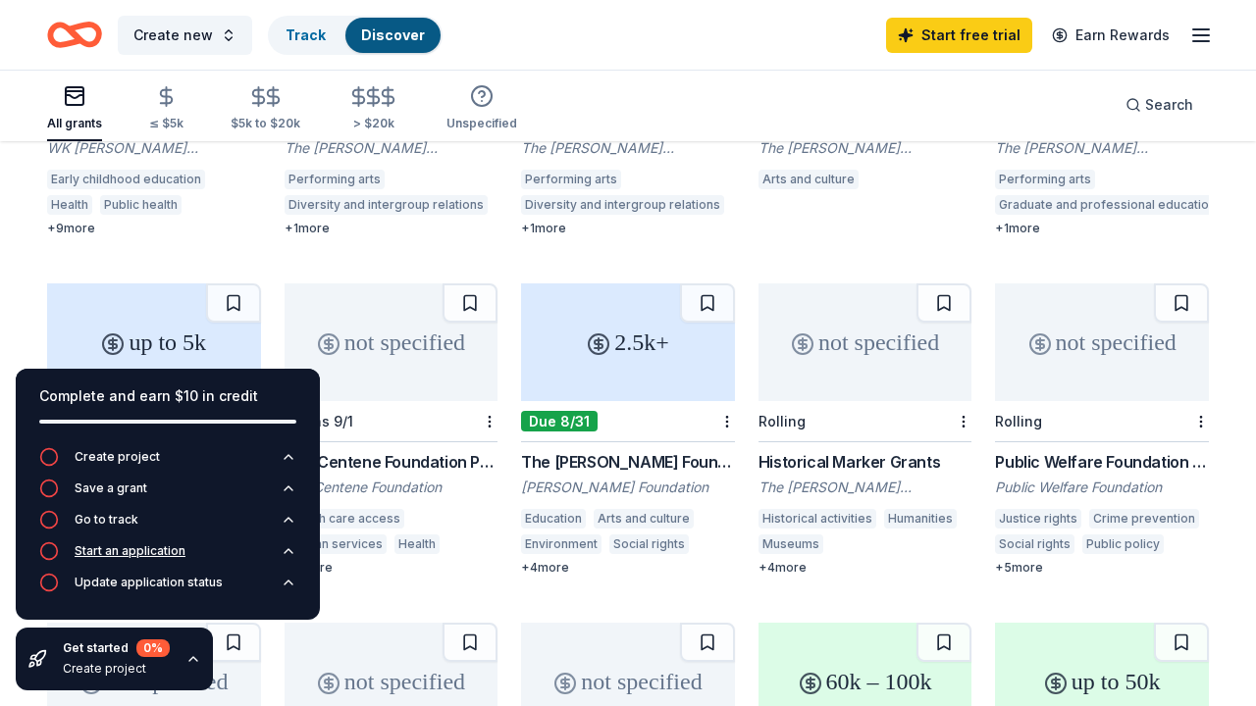
click at [54, 548] on icon "button" at bounding box center [49, 552] width 20 height 20
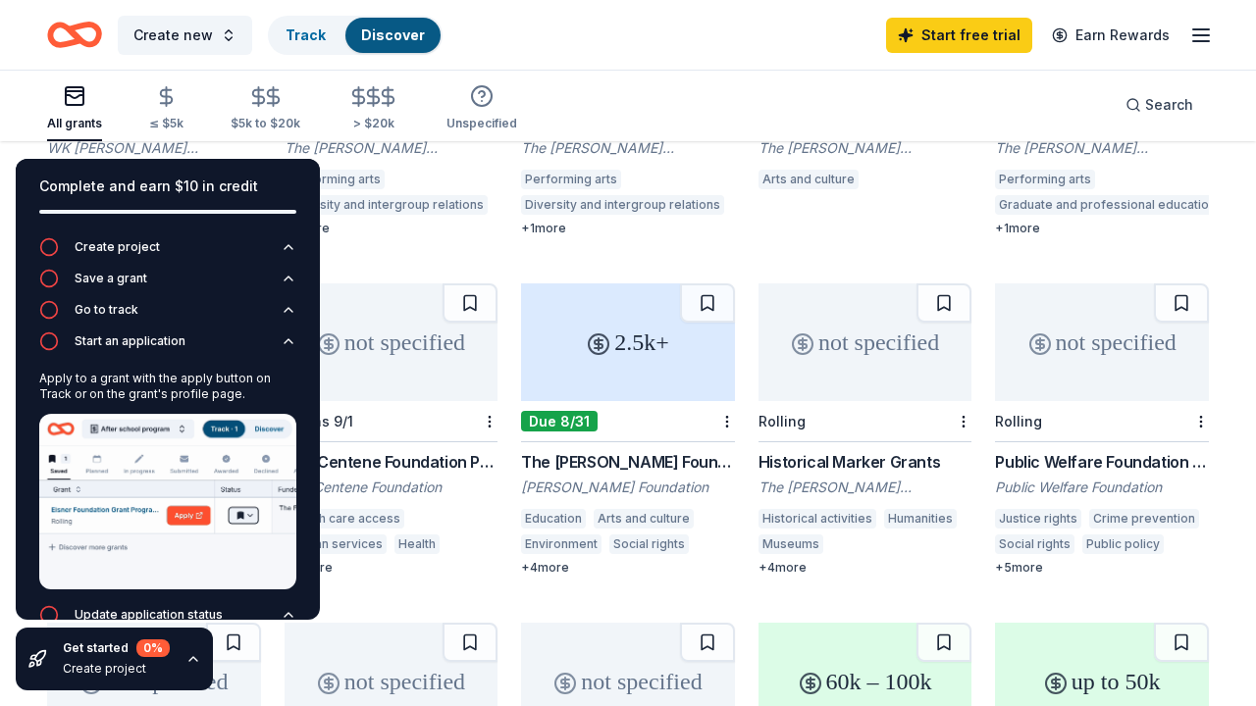
click at [80, 512] on img at bounding box center [167, 502] width 257 height 176
click at [300, 30] on link "Track" at bounding box center [305, 34] width 40 height 17
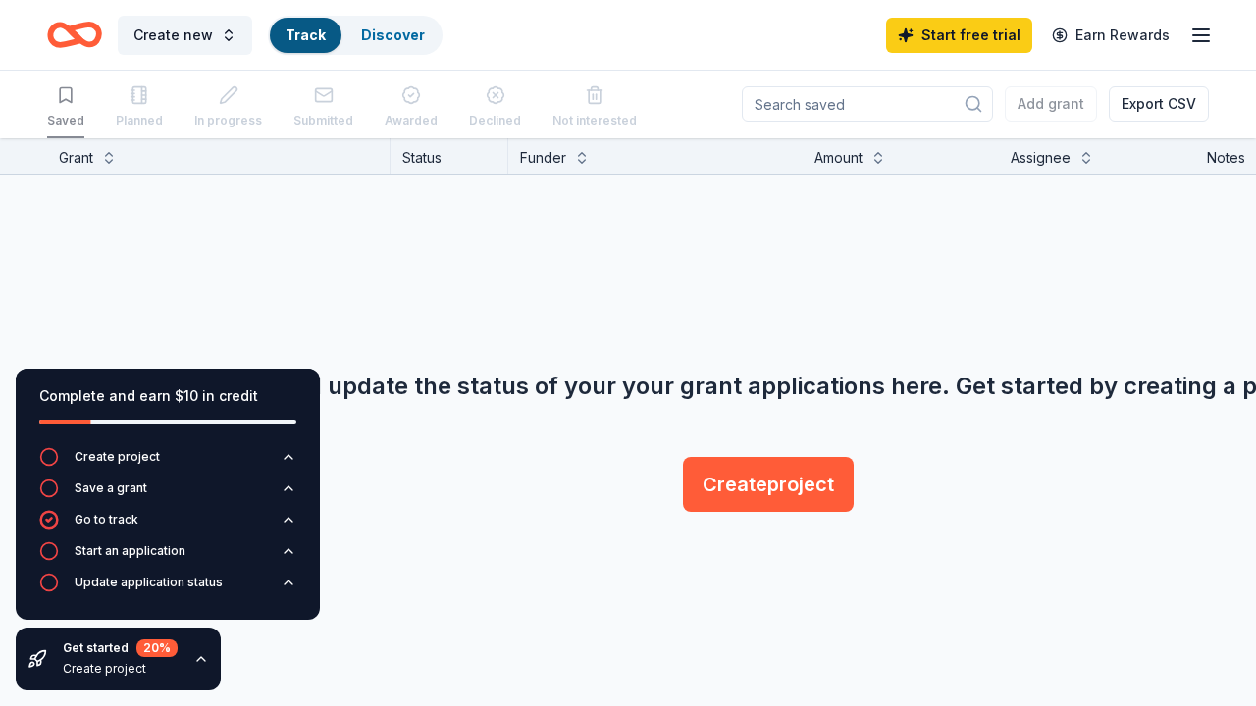
scroll to position [1, 0]
click at [179, 34] on span "Create new" at bounding box center [172, 36] width 79 height 24
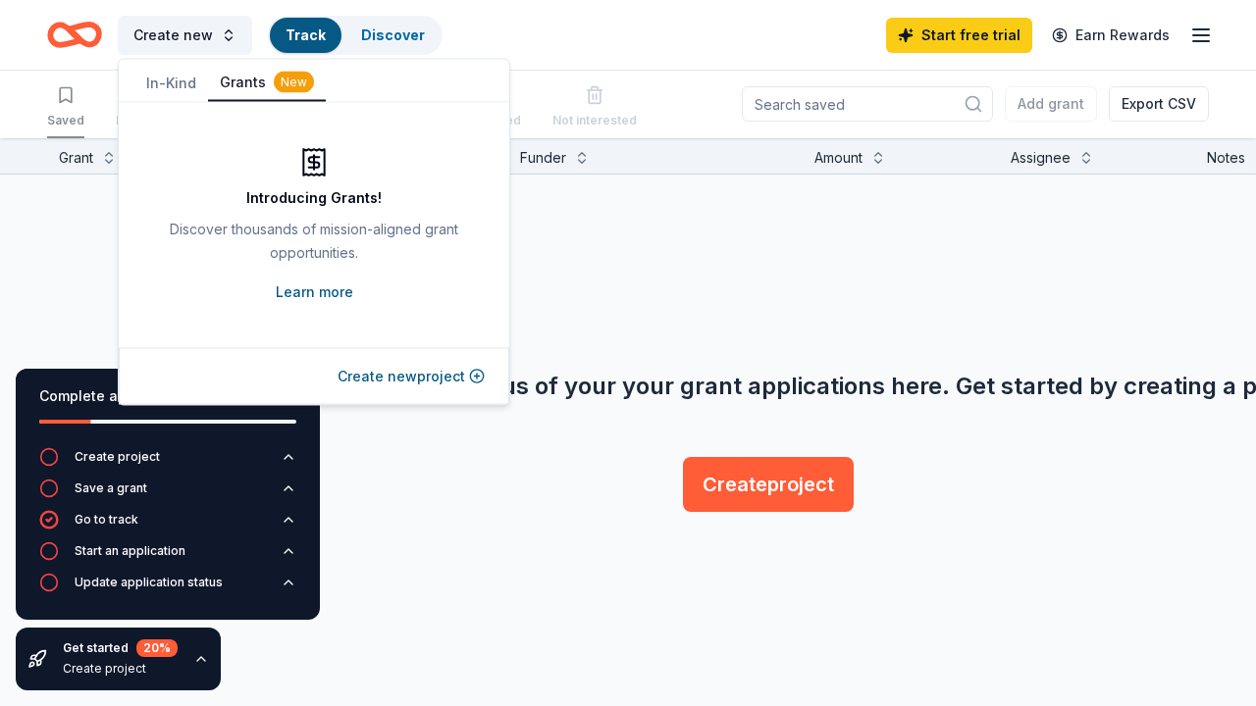
click at [303, 291] on link "Learn more" at bounding box center [315, 293] width 78 height 24
click at [383, 377] on button "Create new project" at bounding box center [410, 377] width 147 height 24
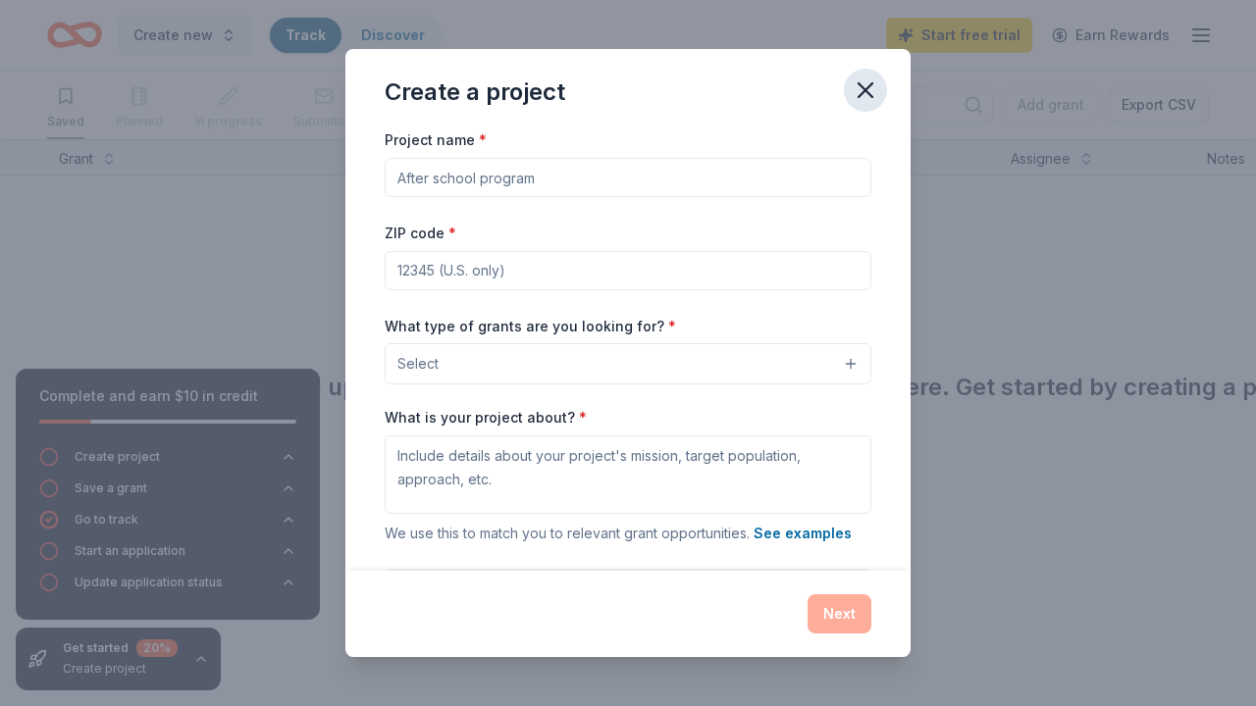
click at [864, 84] on icon "button" at bounding box center [865, 90] width 27 height 27
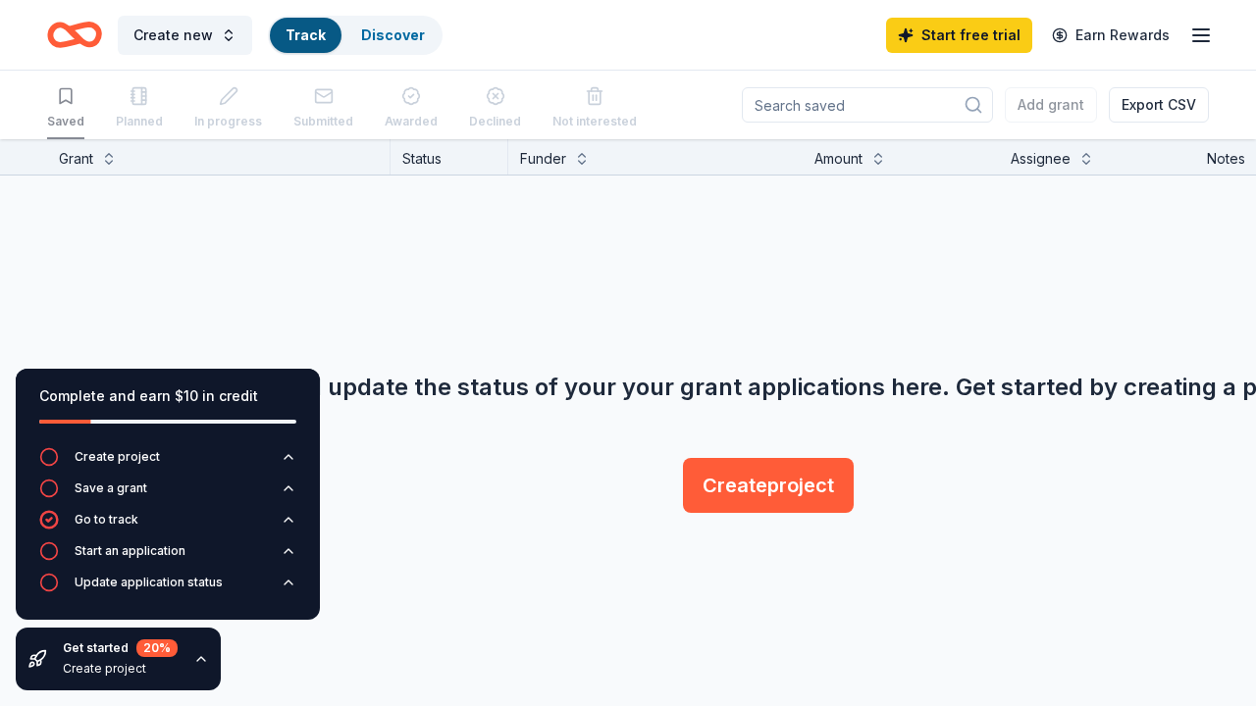
click at [317, 31] on link "Track" at bounding box center [305, 34] width 40 height 17
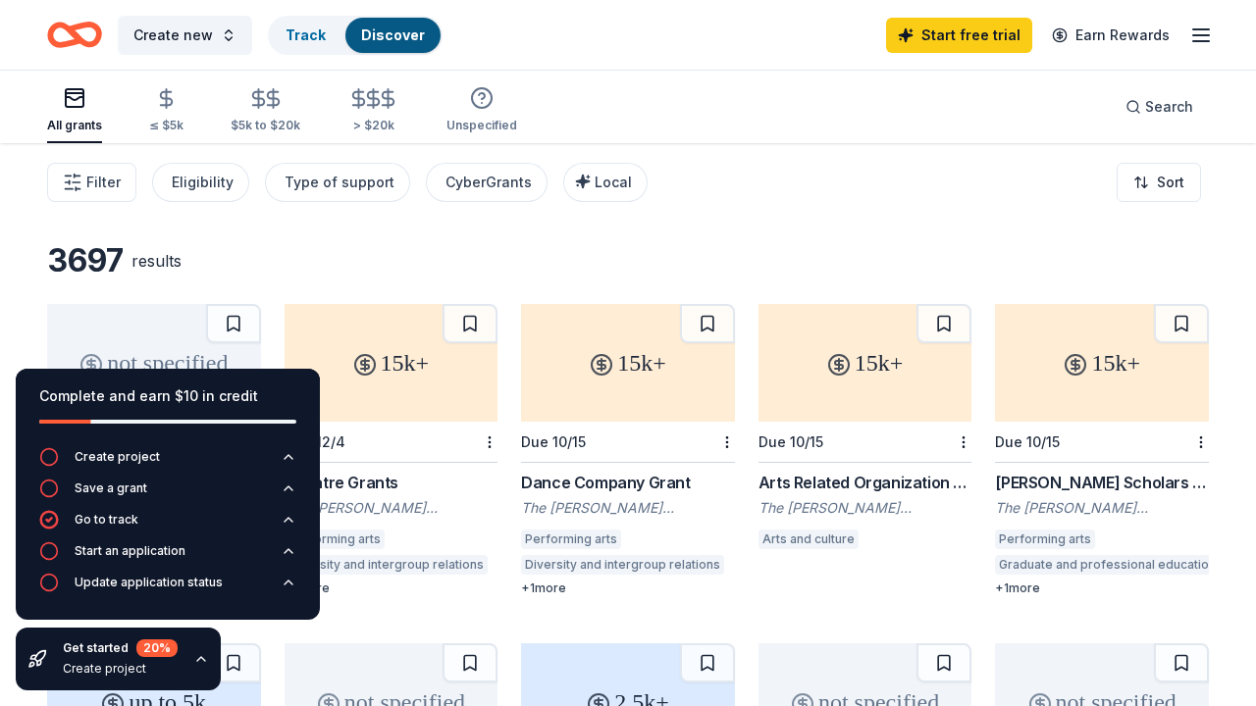
click at [80, 113] on div "All grants" at bounding box center [74, 109] width 55 height 47
click at [262, 113] on div "$5k to $20k" at bounding box center [266, 110] width 70 height 46
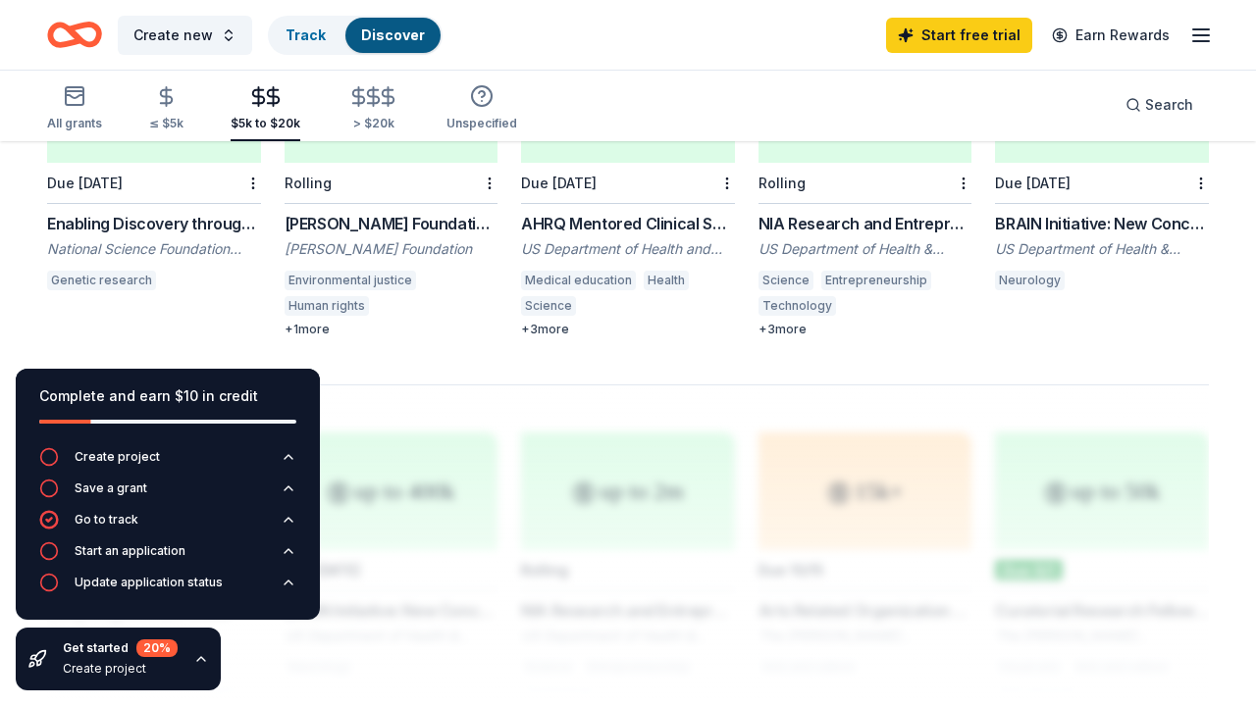
scroll to position [1280, 0]
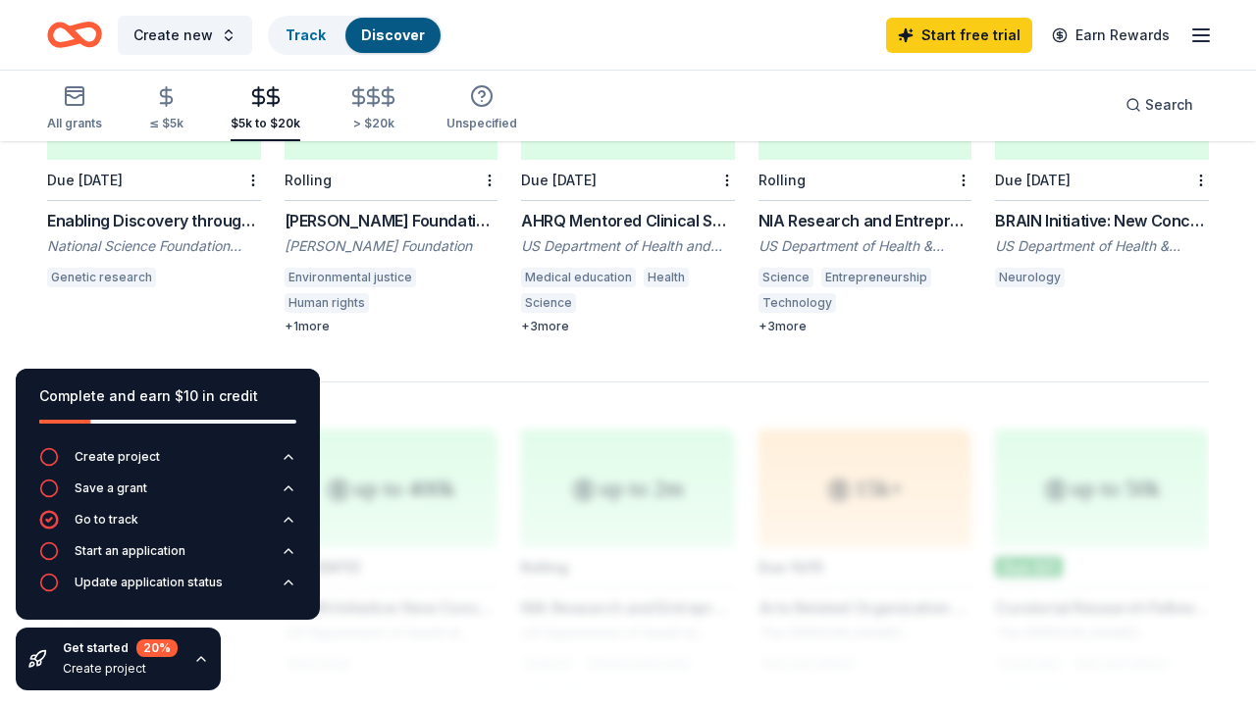
click at [346, 209] on div "Norman Foundation Grants" at bounding box center [392, 221] width 214 height 24
click at [150, 209] on div "Enabling Discovery through GEnomics National Science Foundation (NSF) Genetic r…" at bounding box center [154, 251] width 214 height 84
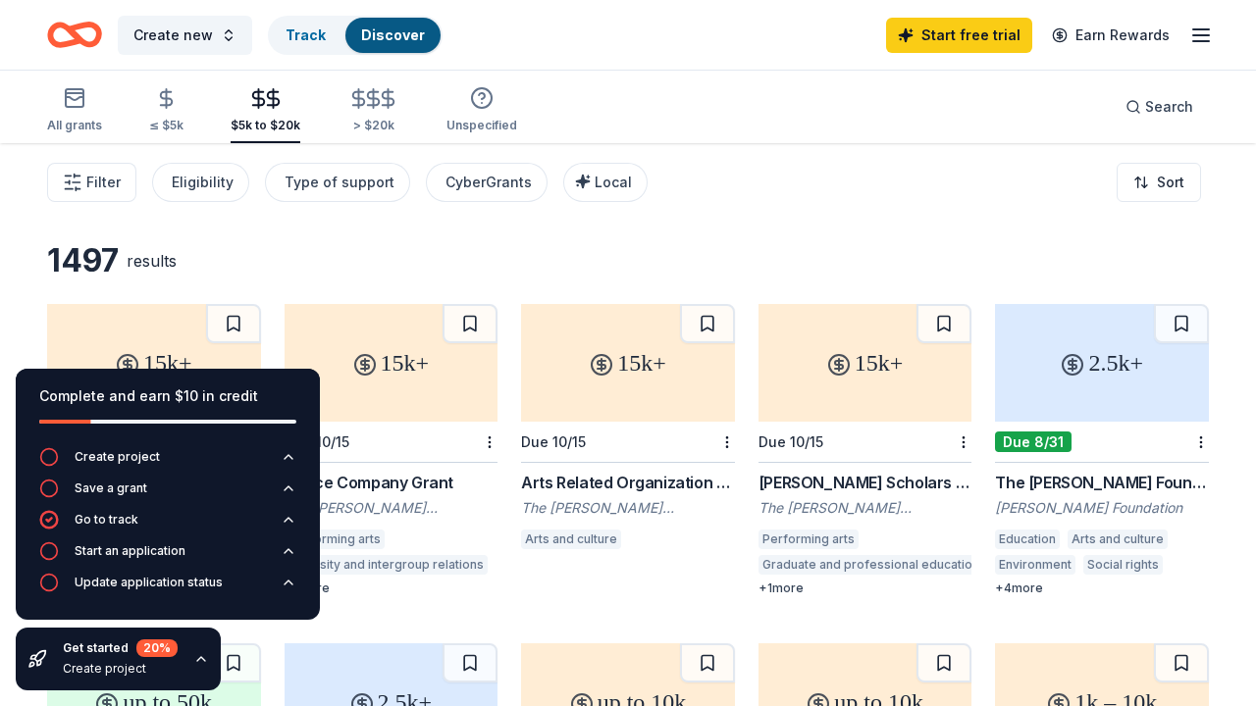
scroll to position [0, 0]
click at [300, 33] on link "Track" at bounding box center [305, 34] width 40 height 17
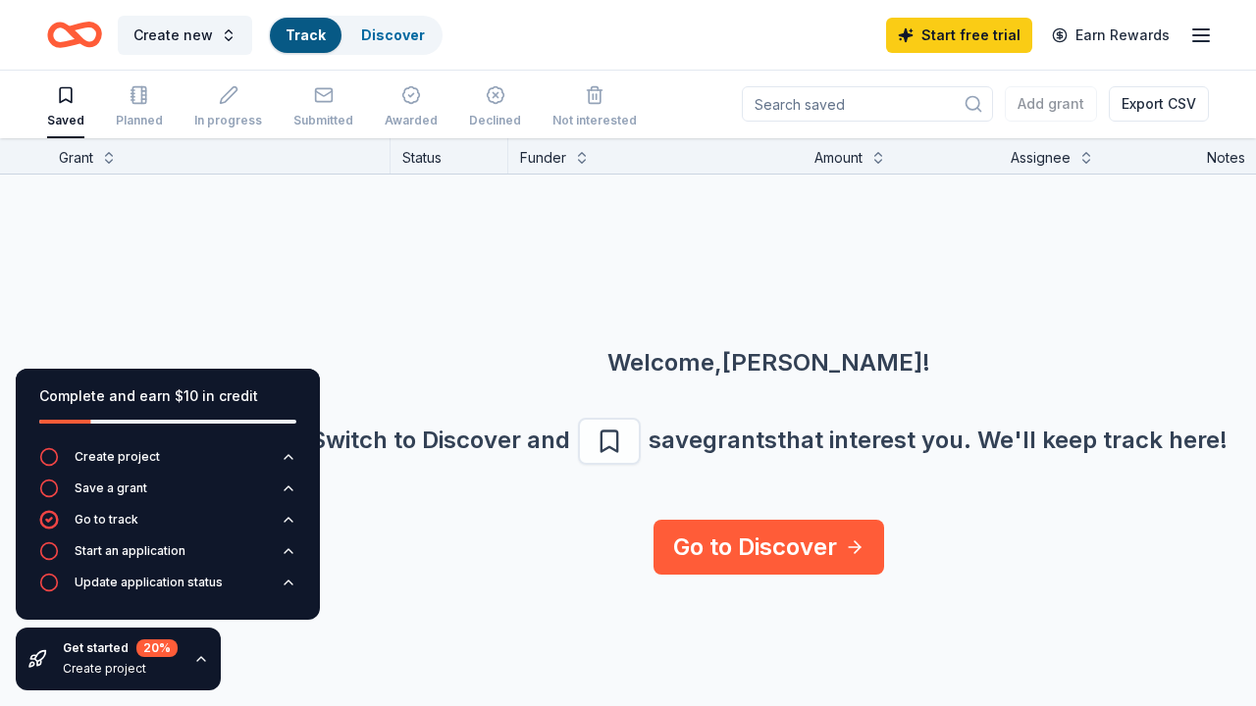
scroll to position [1, 0]
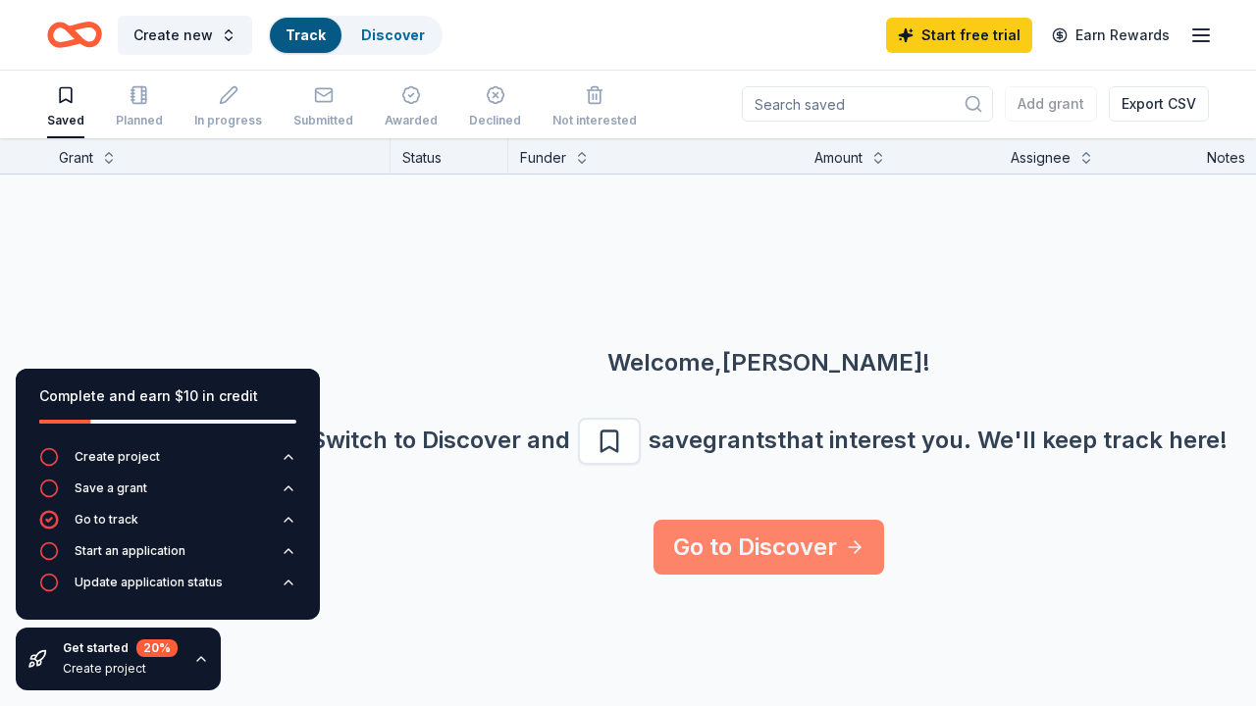
click at [700, 575] on link "Go to Discover" at bounding box center [768, 547] width 231 height 55
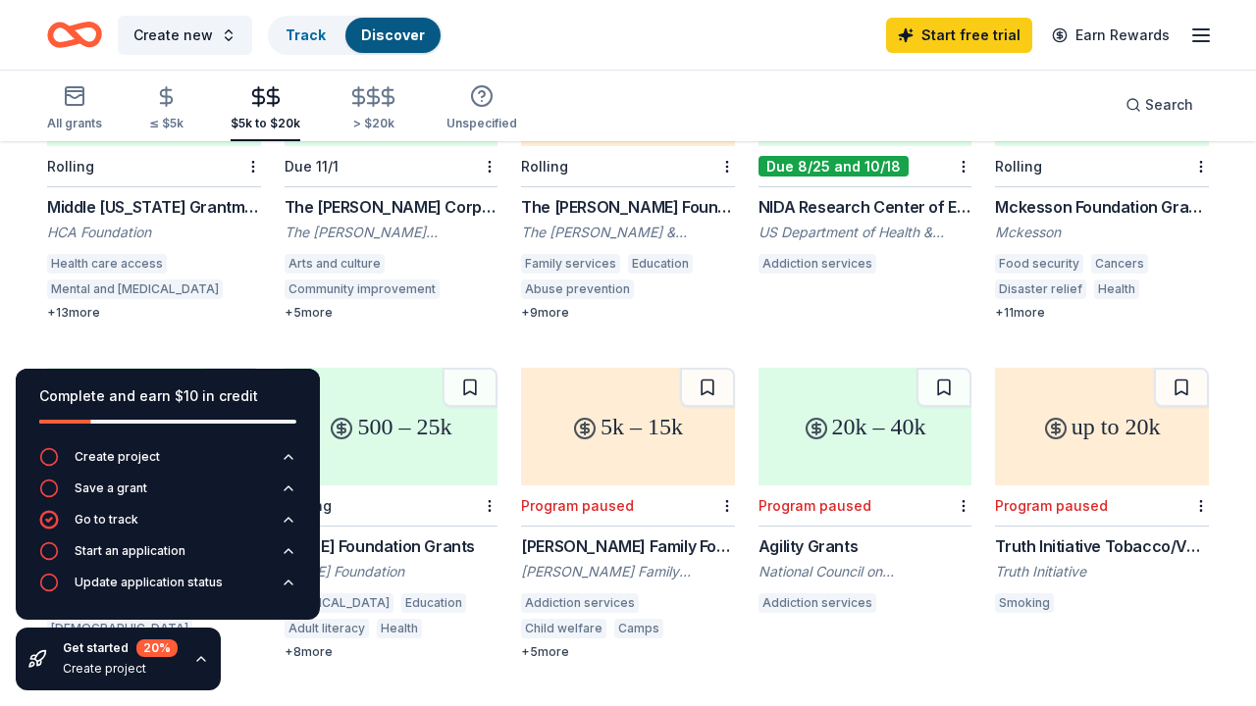
scroll to position [285, 0]
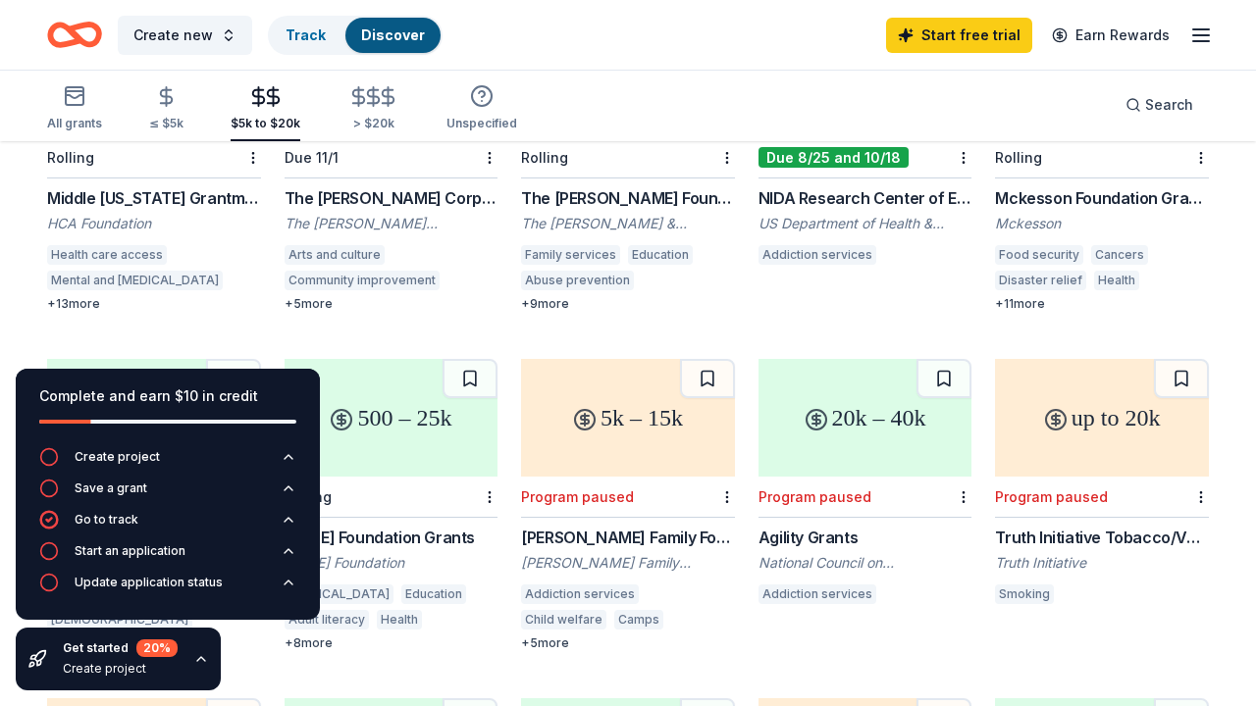
click at [156, 261] on div "Health care access" at bounding box center [107, 255] width 120 height 20
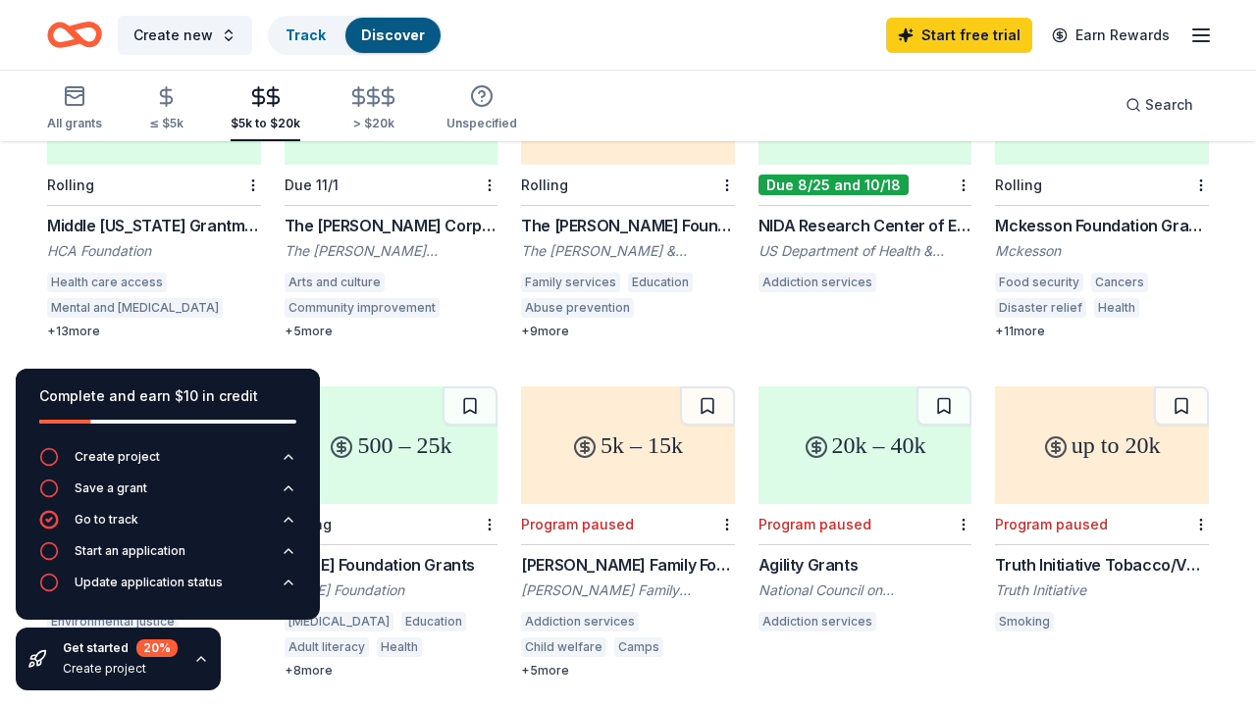
scroll to position [261, 0]
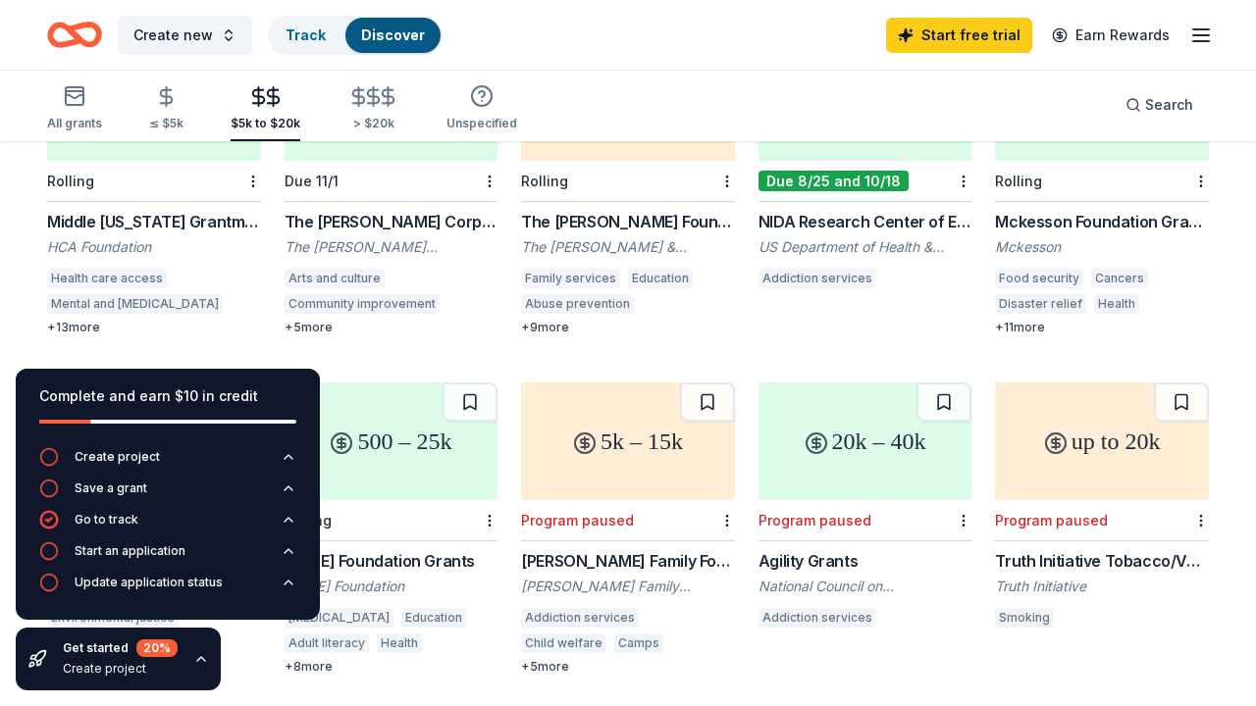
click at [413, 243] on div "The Brown-Forman Foundation" at bounding box center [392, 247] width 214 height 20
click at [683, 242] on div "The Alvah & Wyline Chapman Foundation" at bounding box center [628, 247] width 214 height 20
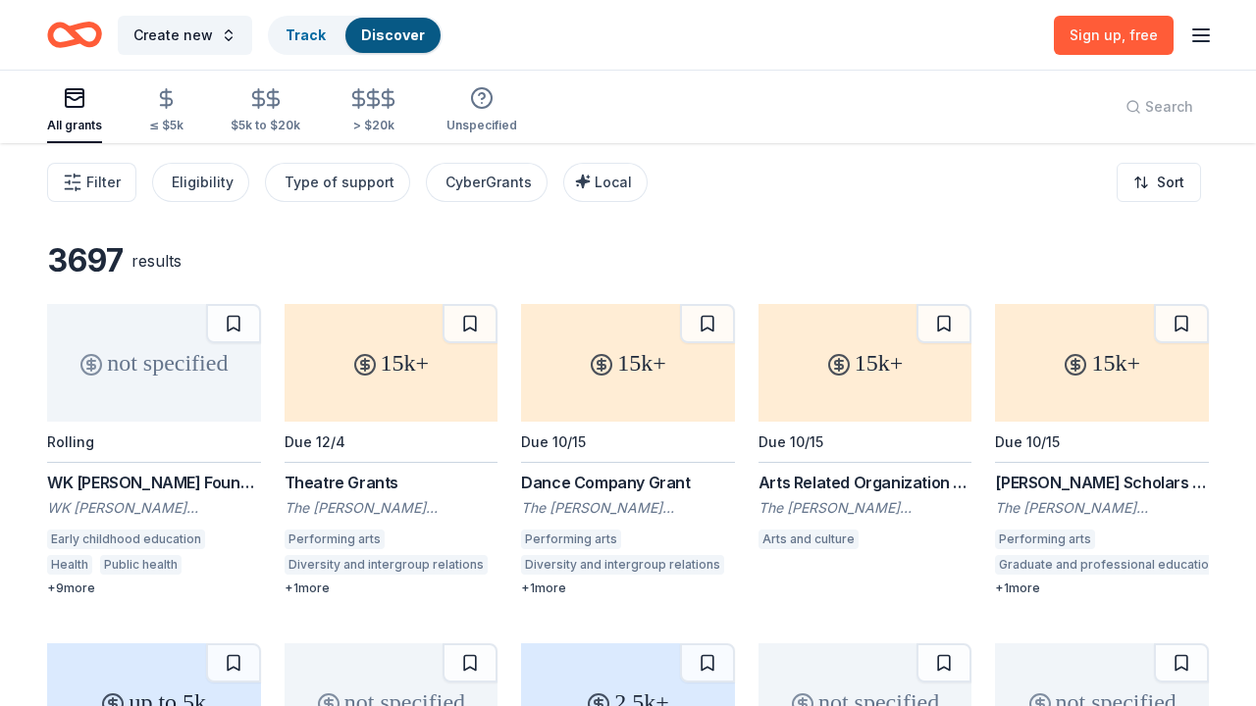
click at [1200, 26] on icon "button" at bounding box center [1201, 36] width 24 height 24
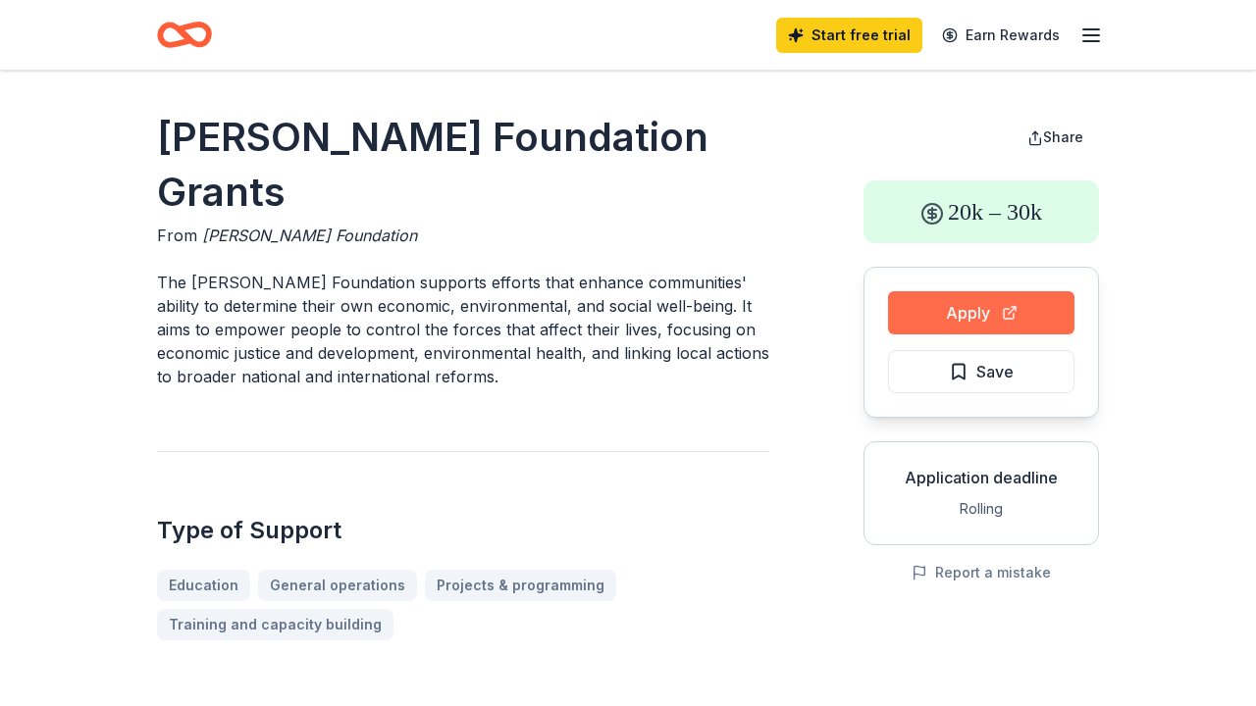
click at [1014, 317] on button "Apply" at bounding box center [981, 312] width 186 height 43
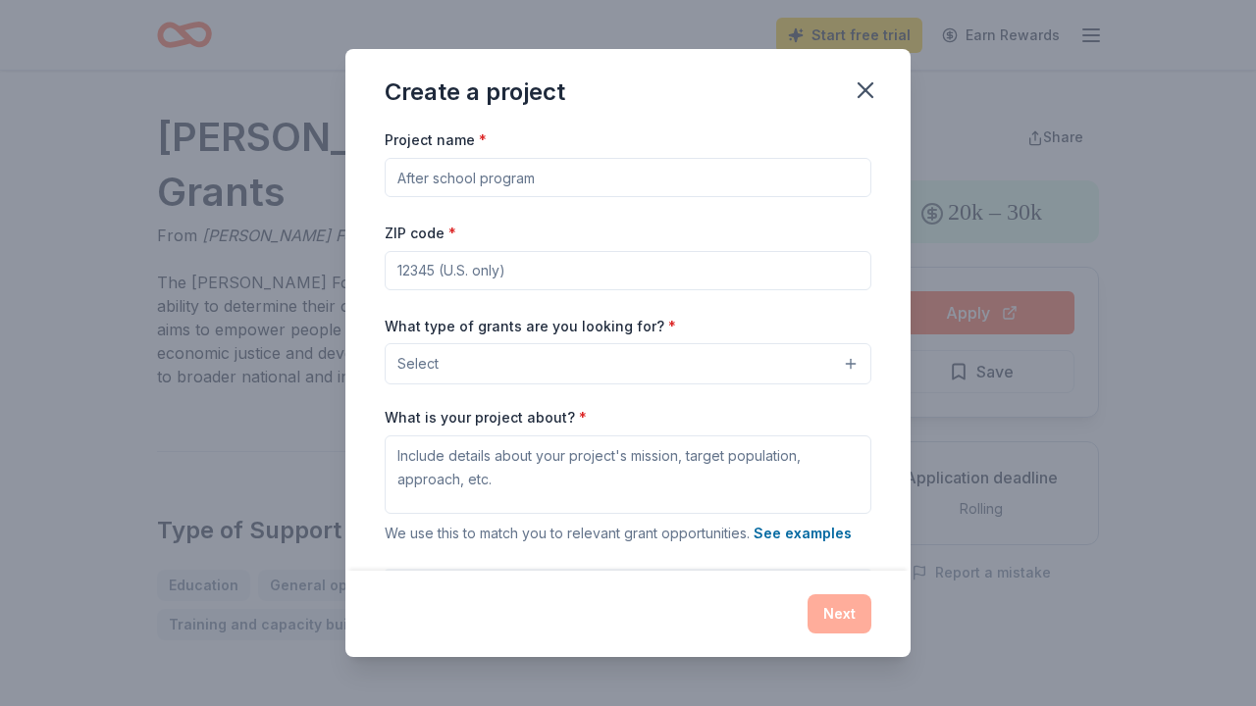
click at [584, 168] on input "Project name *" at bounding box center [628, 177] width 487 height 39
type input "mental Health Counseling"
click at [497, 274] on input "ZIP code *" at bounding box center [628, 270] width 487 height 39
type input "37115"
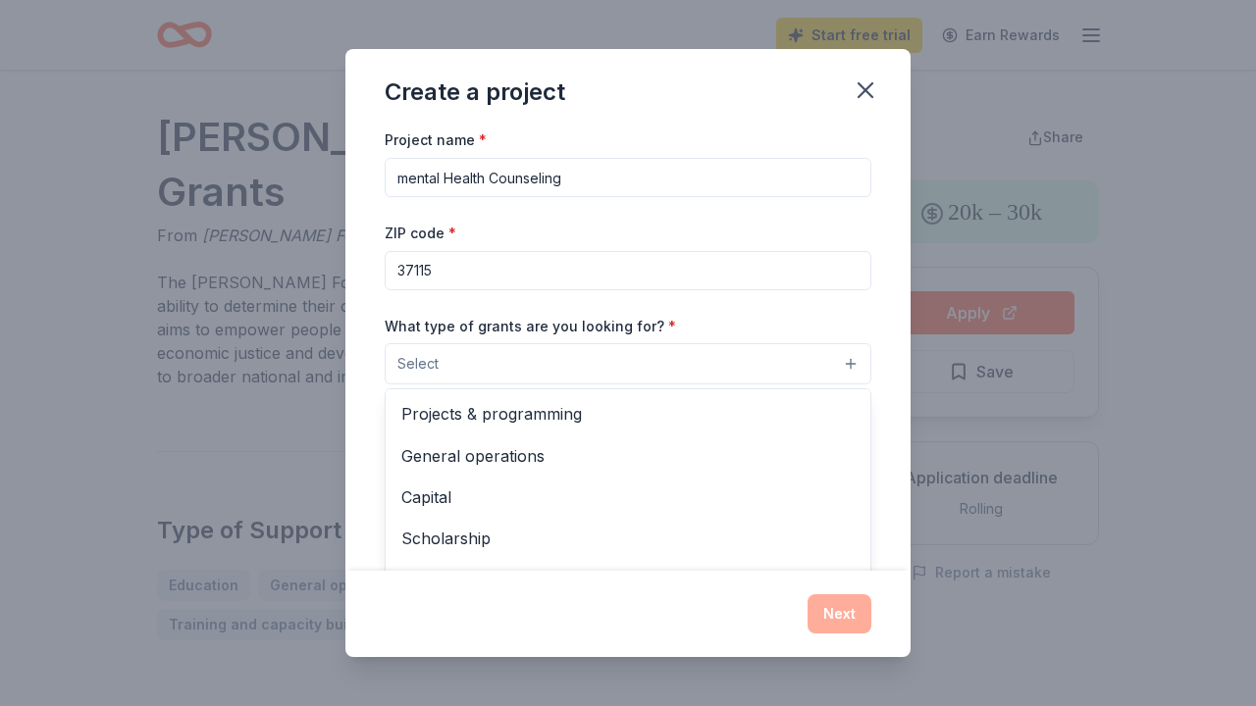
click at [462, 365] on button "Select" at bounding box center [628, 363] width 487 height 41
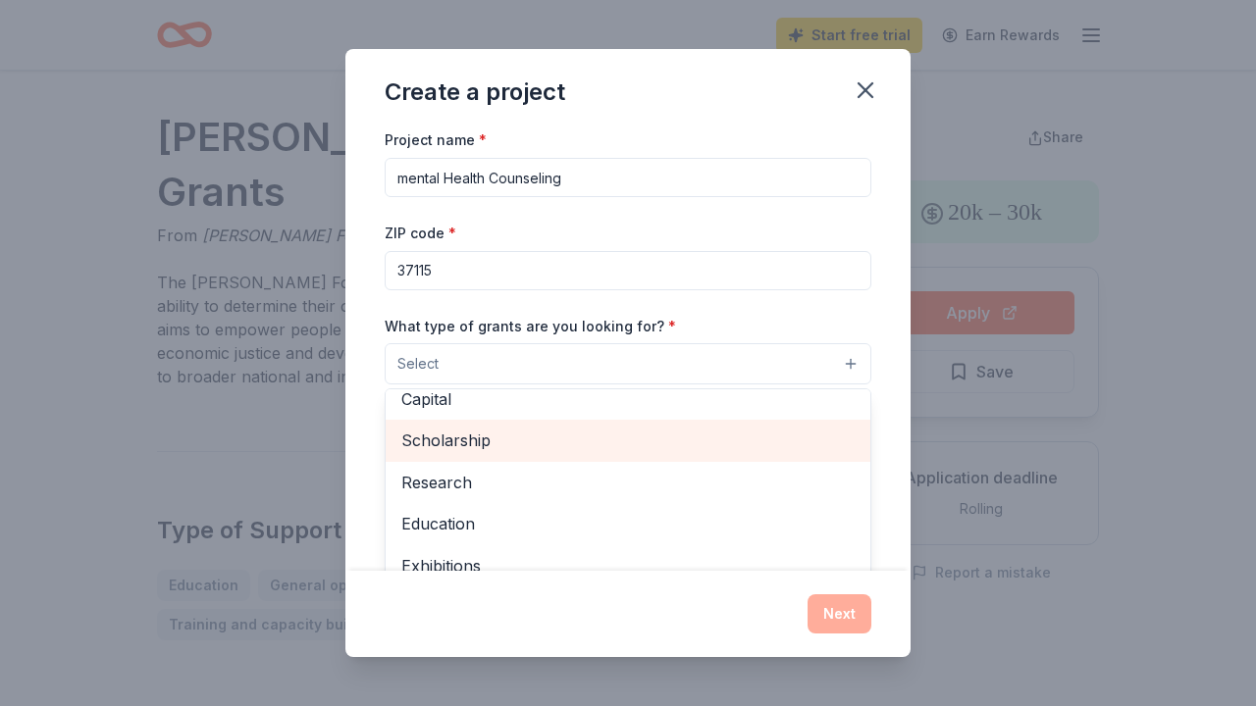
scroll to position [28, 0]
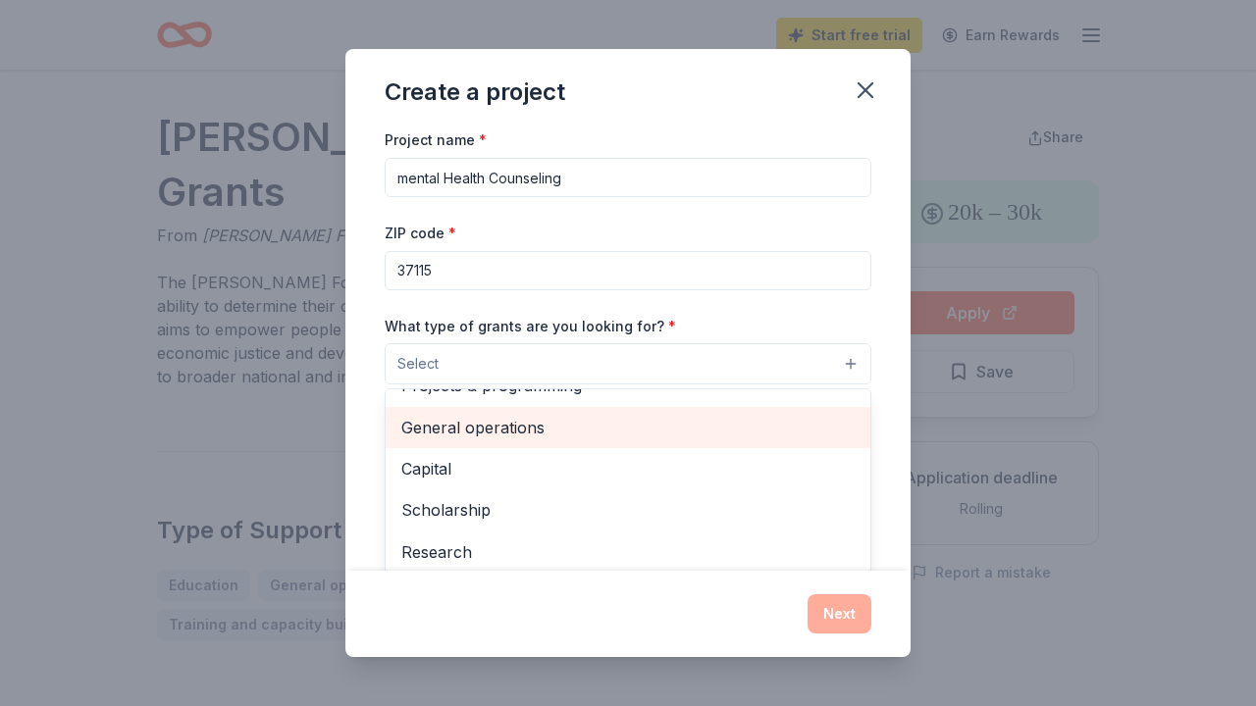
click at [473, 423] on span "General operations" at bounding box center [627, 428] width 453 height 26
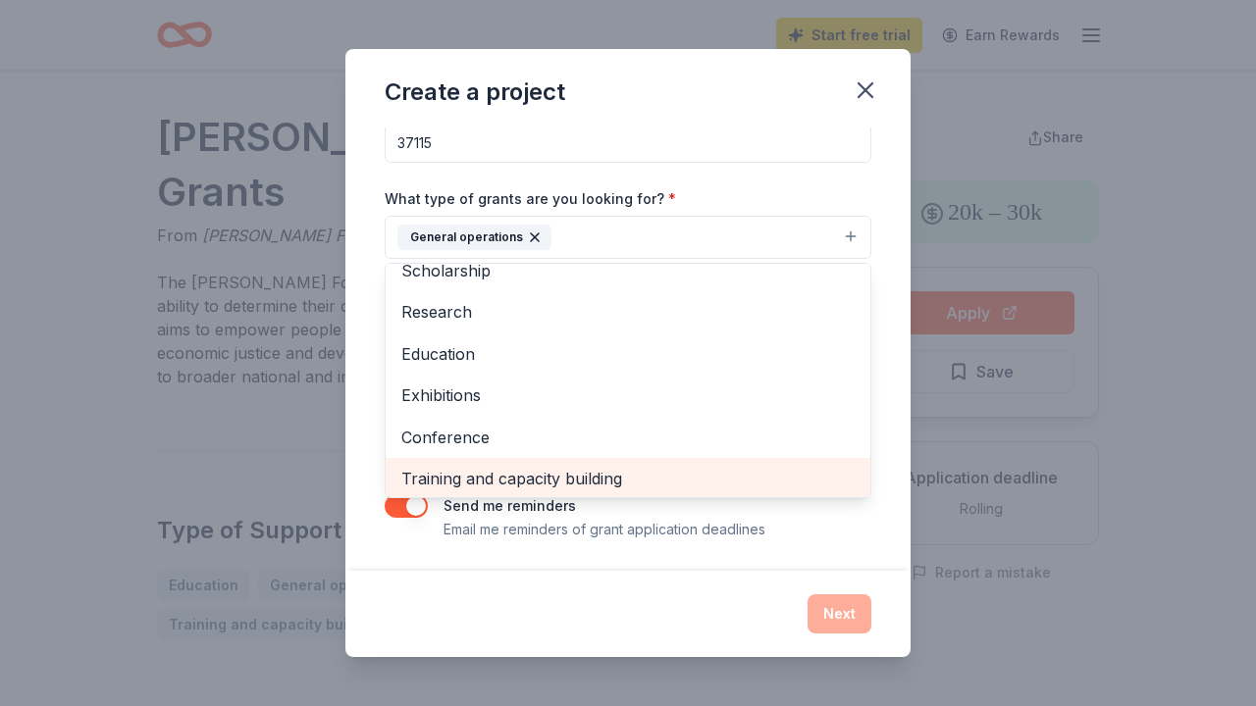
scroll to position [106, 0]
click at [473, 468] on span "Training and capacity building" at bounding box center [627, 474] width 453 height 26
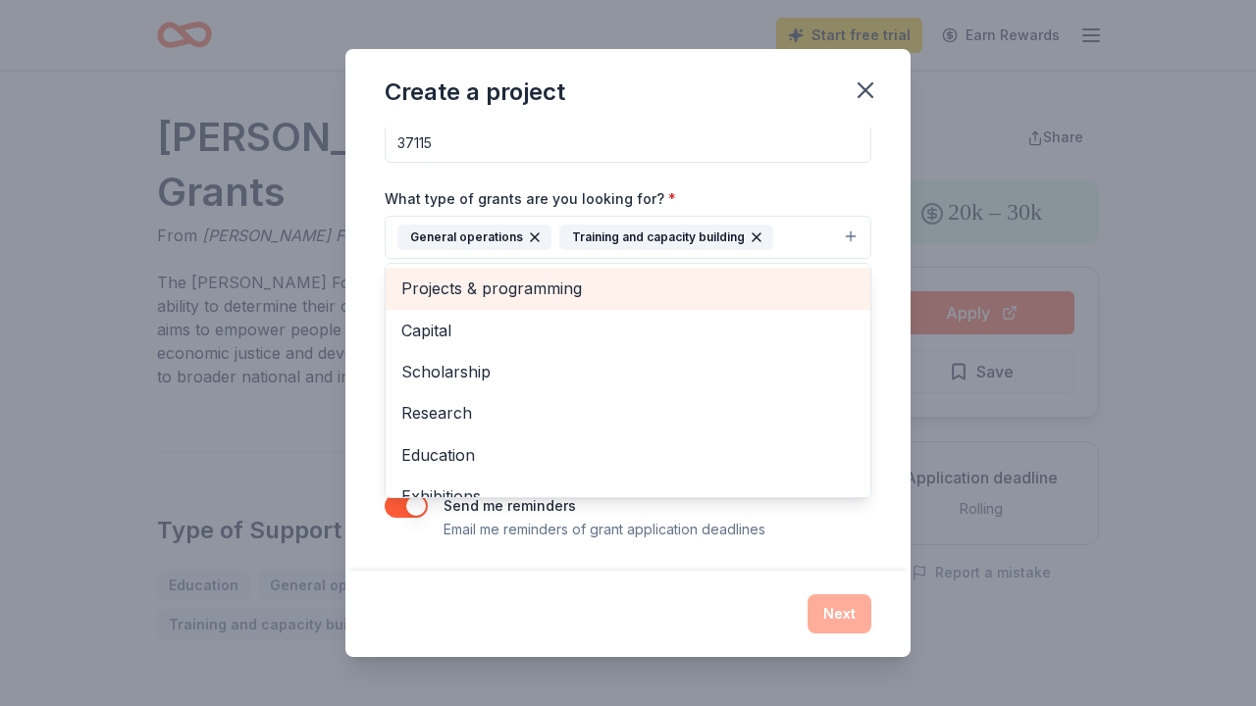
scroll to position [0, 0]
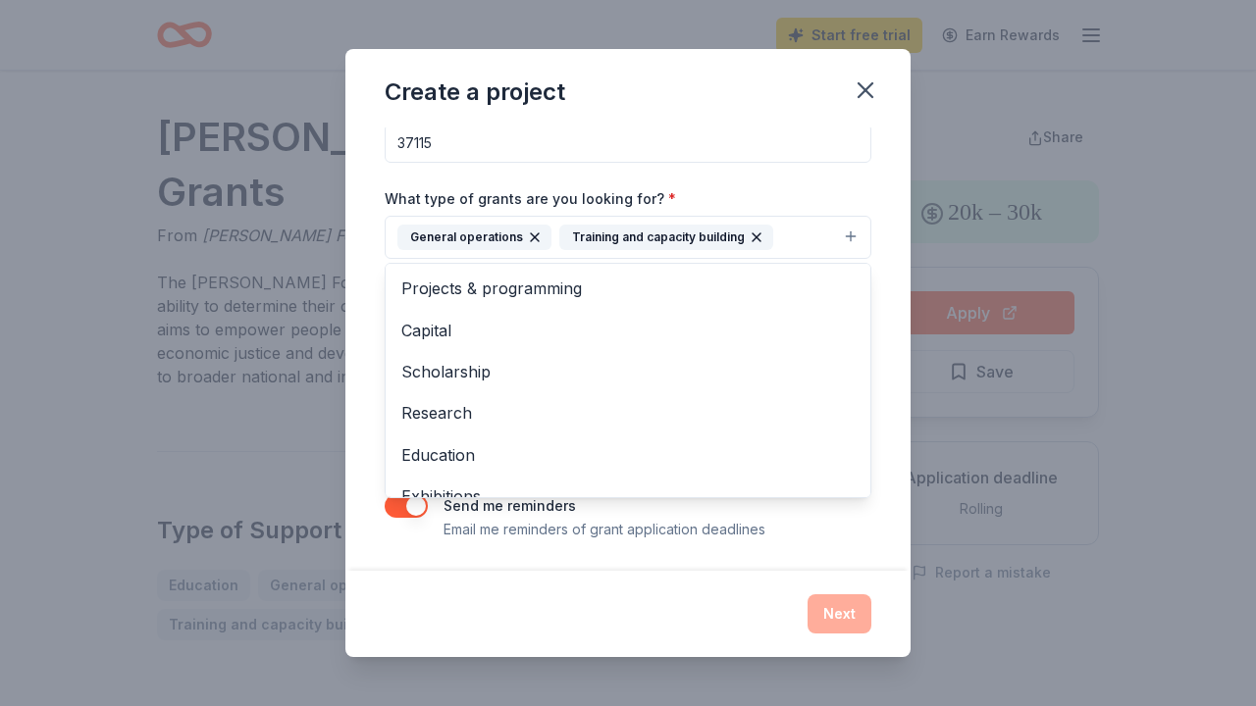
click at [863, 86] on div "Create a project Project name * mental Health Counseling ZIP code * 37115 What …" at bounding box center [627, 352] width 565 height 607
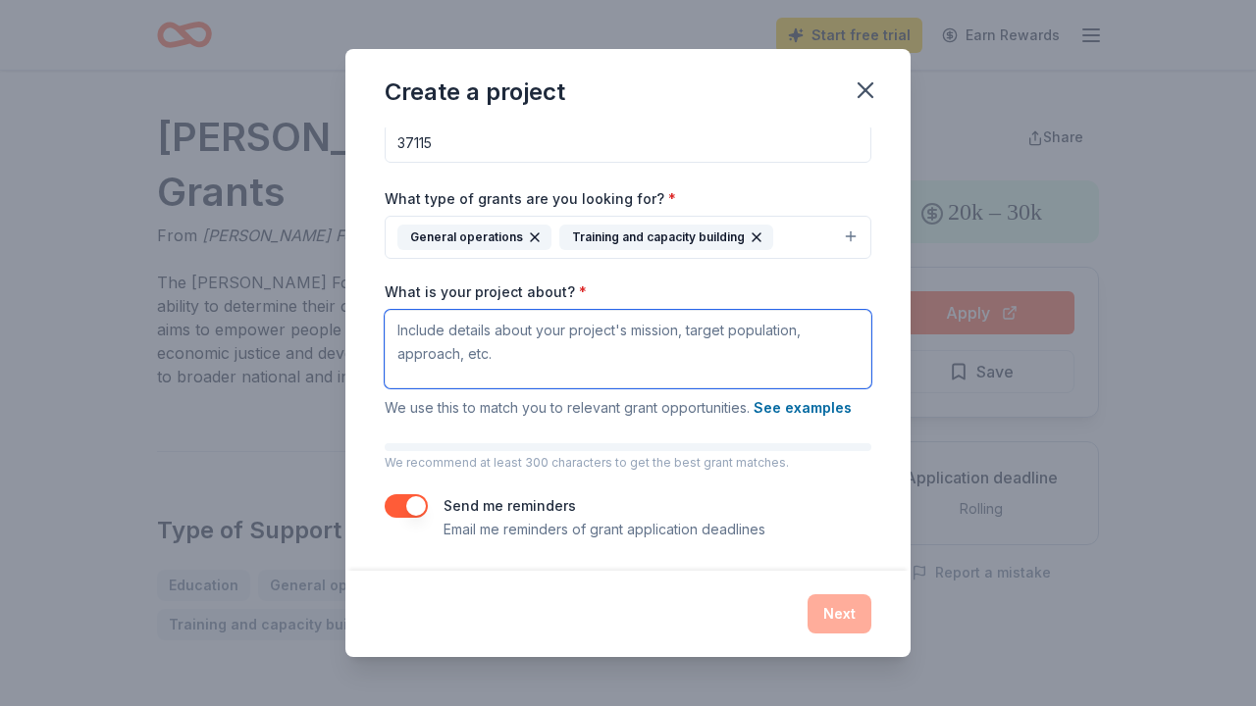
click at [621, 336] on textarea "What is your project about? *" at bounding box center [628, 349] width 487 height 78
paste textarea "The Lord's Healing House offers a range of spiritual and physical healing servi…"
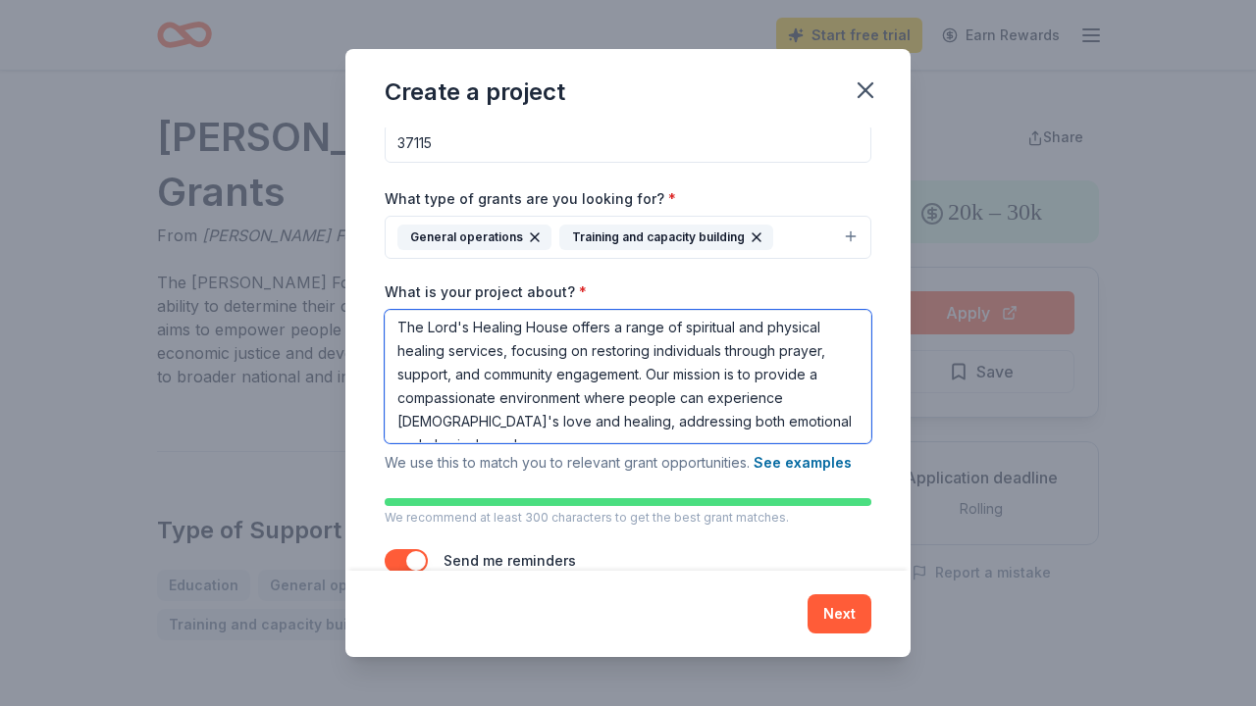
scroll to position [2, 0]
type textarea "The Lord's Healing House offers a range of spiritual and physical healing servi…"
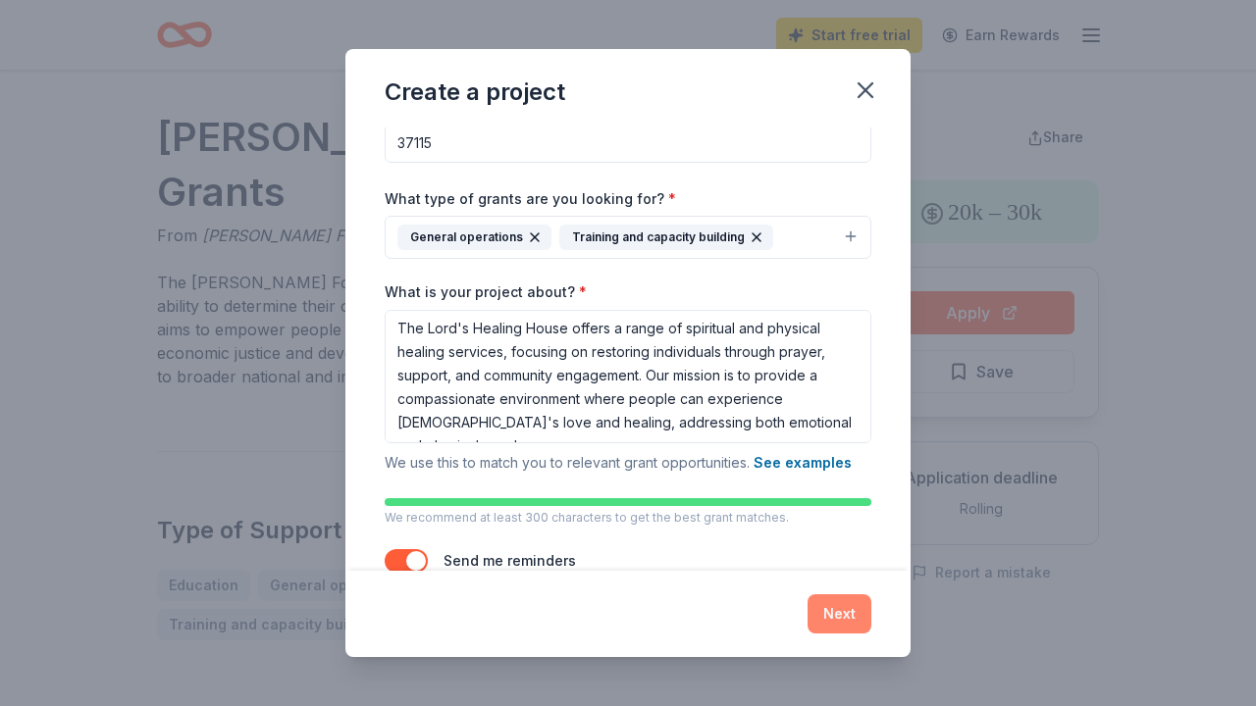
click at [836, 608] on button "Next" at bounding box center [839, 614] width 64 height 39
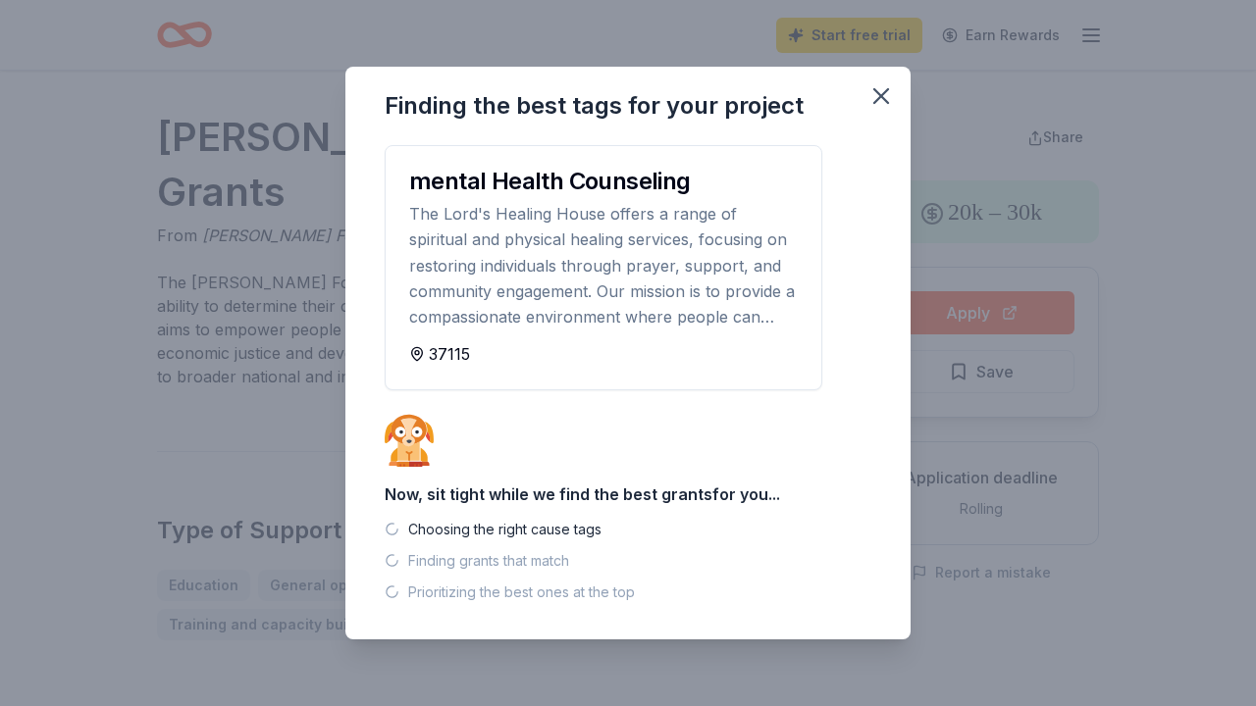
scroll to position [0, 0]
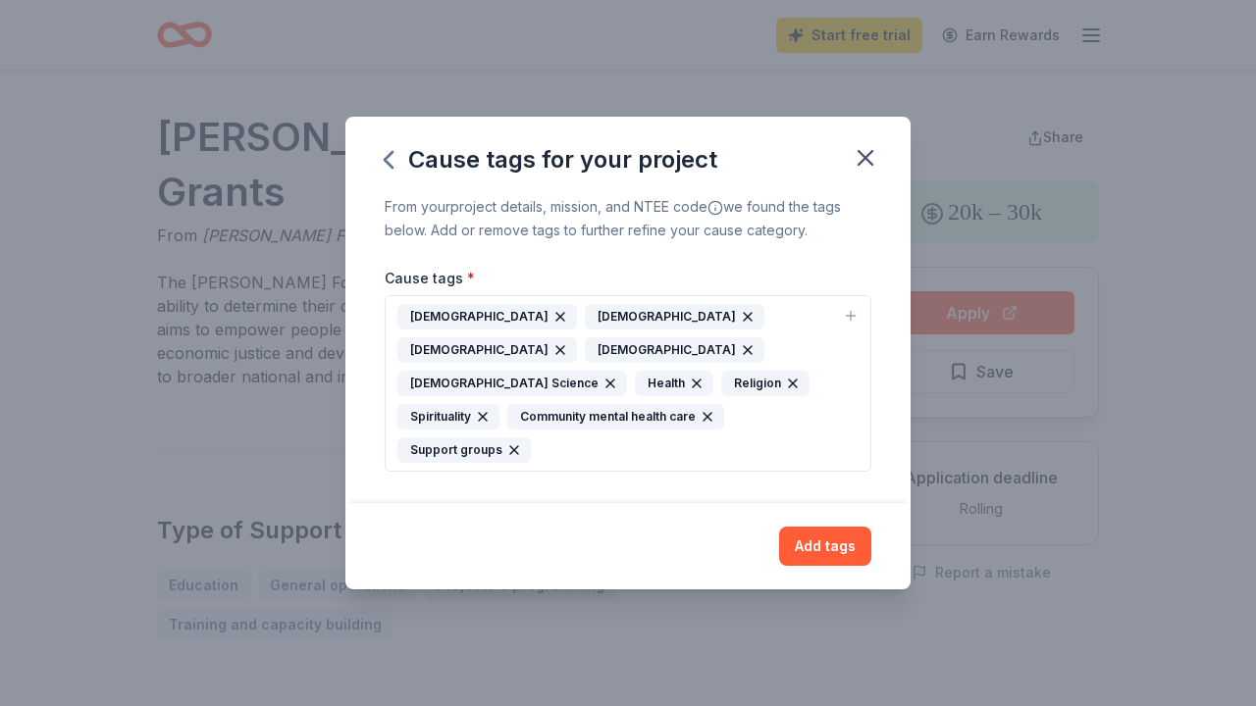
click at [744, 321] on icon "button" at bounding box center [748, 317] width 8 height 8
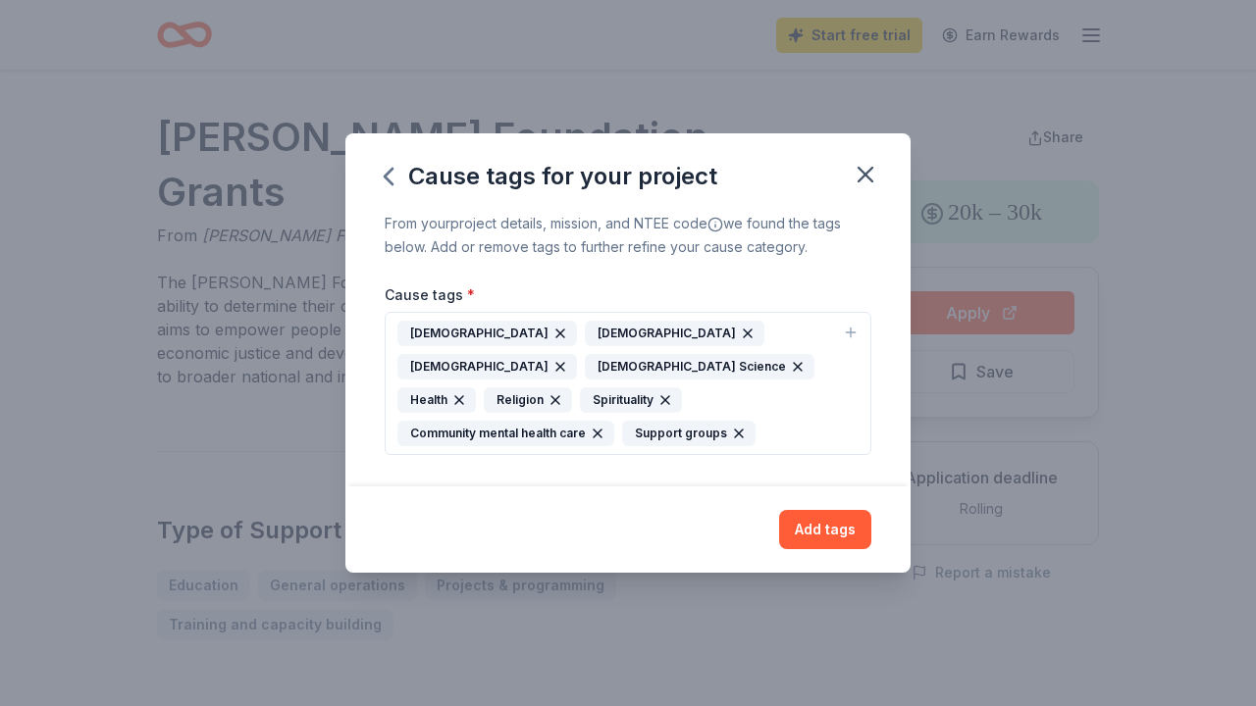
click at [744, 337] on icon "button" at bounding box center [748, 334] width 8 height 8
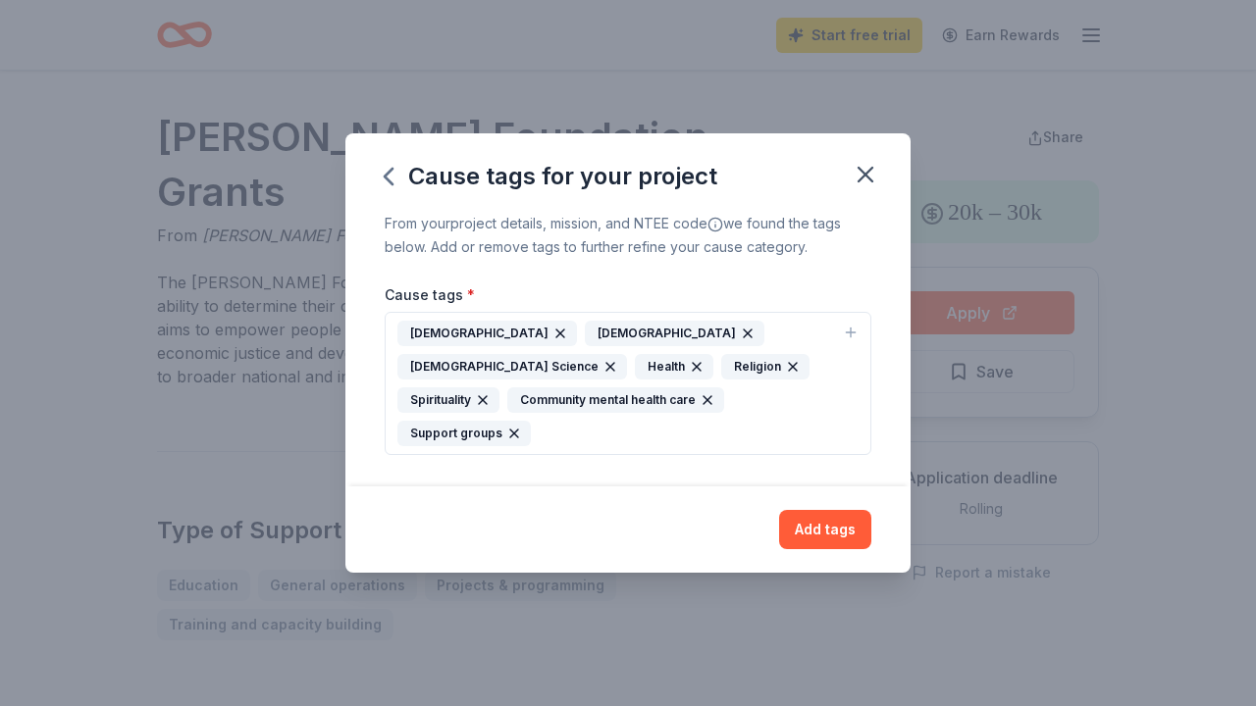
click at [614, 363] on icon "button" at bounding box center [610, 367] width 8 height 8
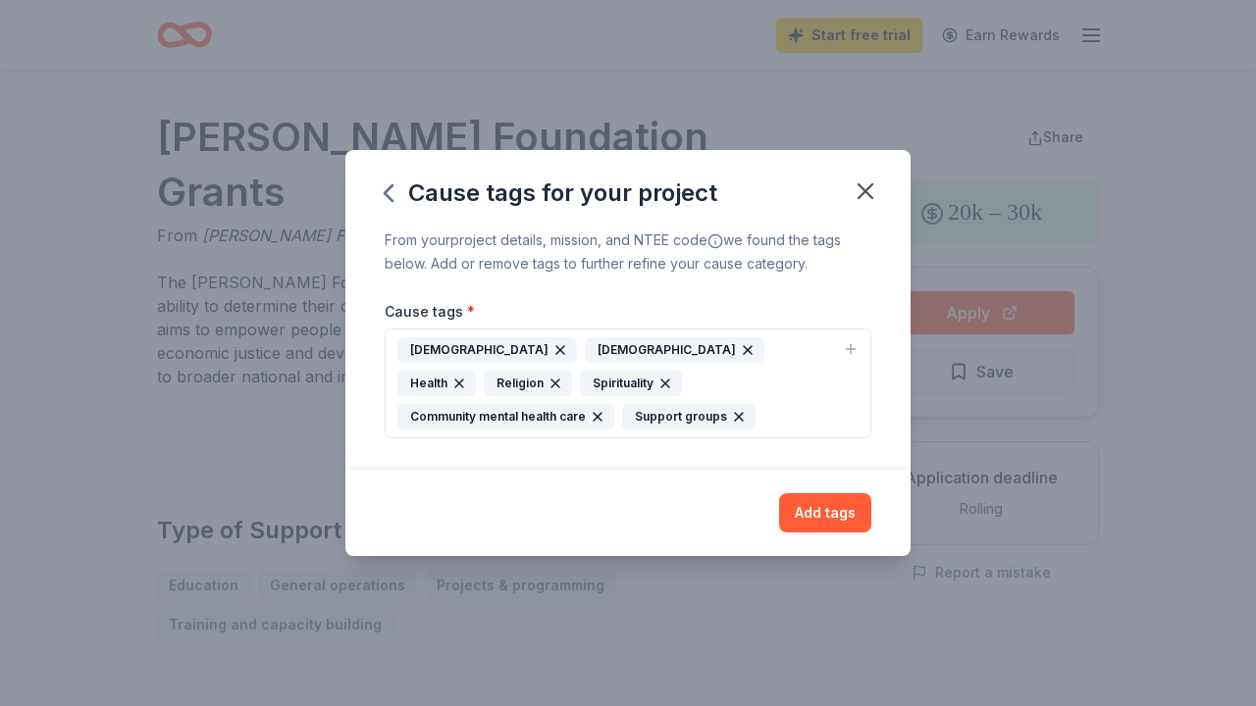
click at [559, 380] on icon "button" at bounding box center [555, 384] width 8 height 8
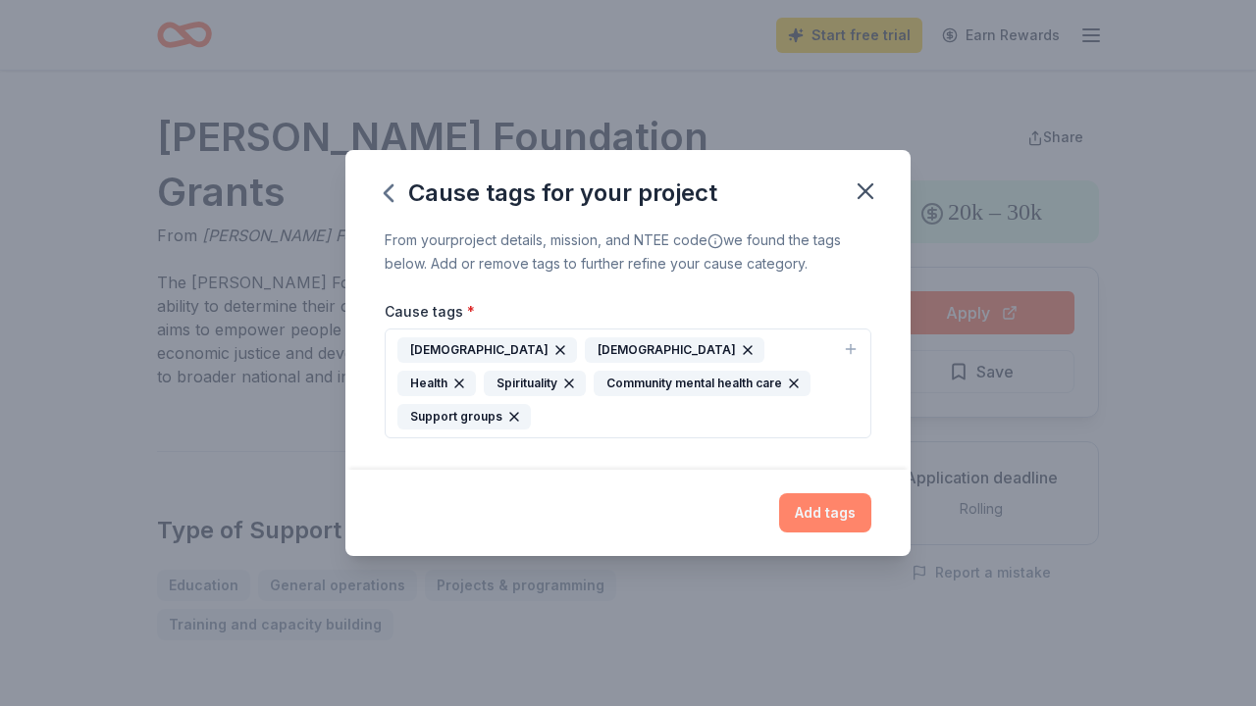
click at [828, 513] on button "Add tags" at bounding box center [825, 512] width 92 height 39
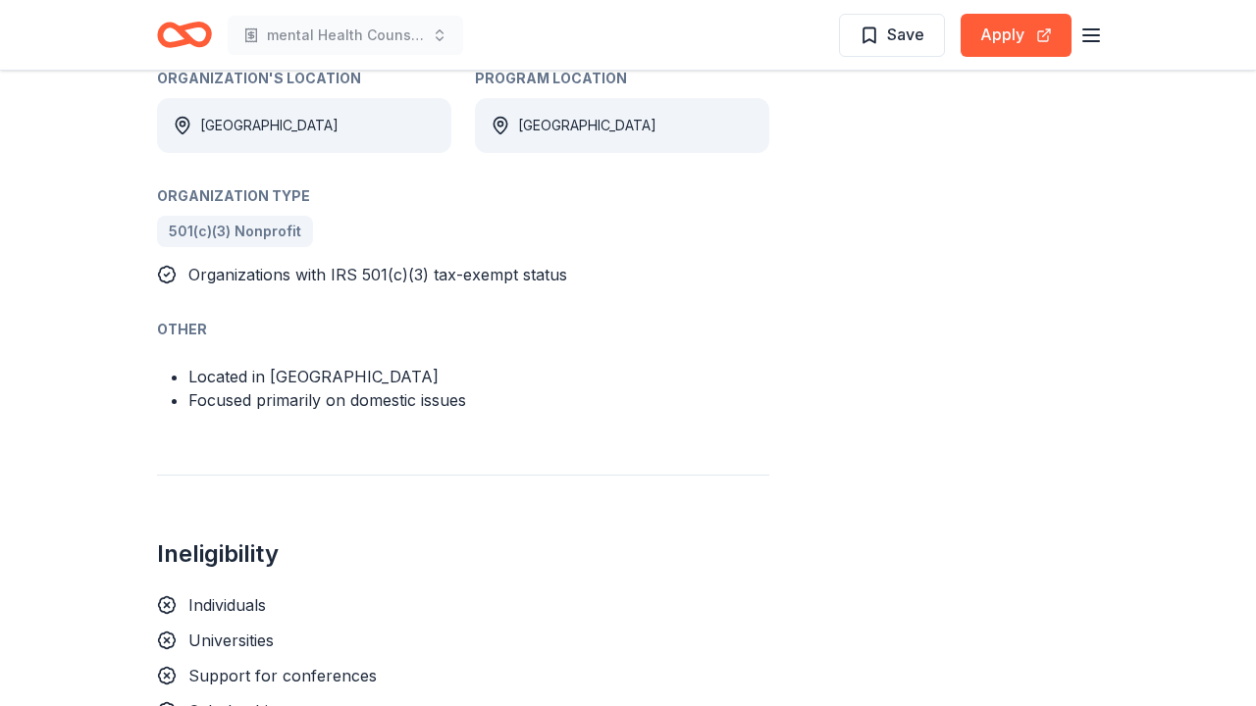
scroll to position [1141, 0]
click at [273, 219] on span "501(c)(3) Nonprofit" at bounding box center [235, 231] width 132 height 24
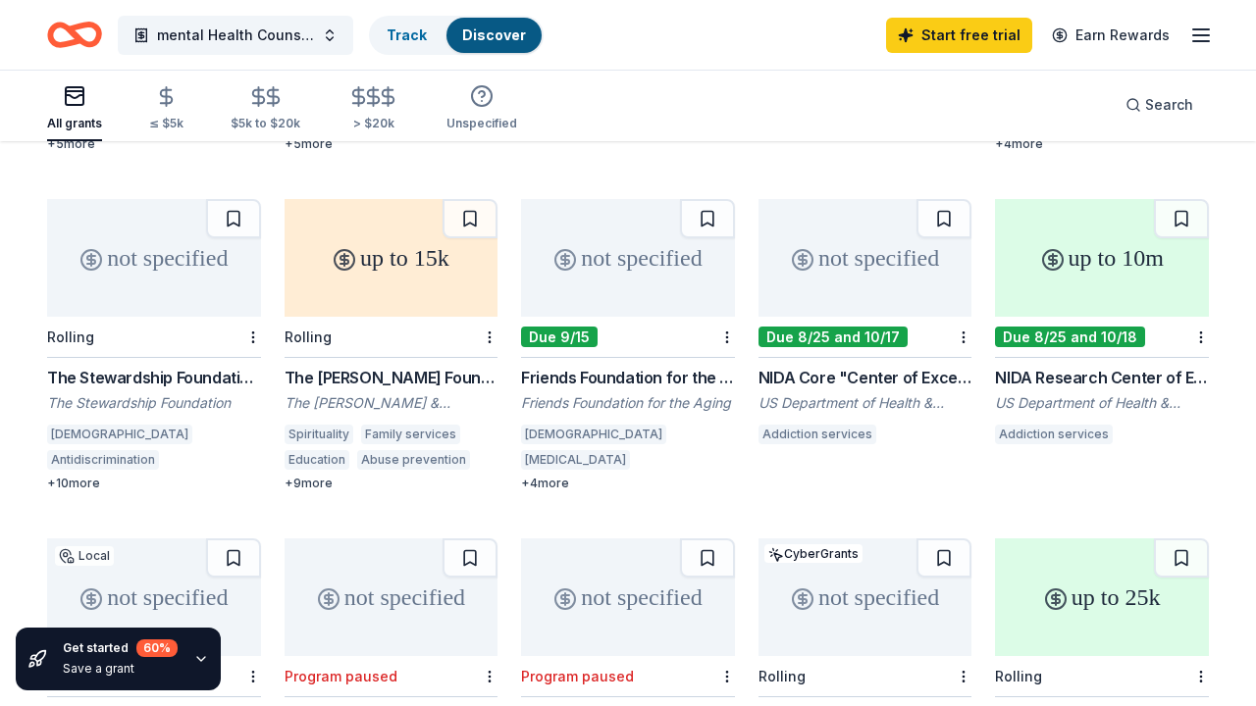
scroll to position [829, 0]
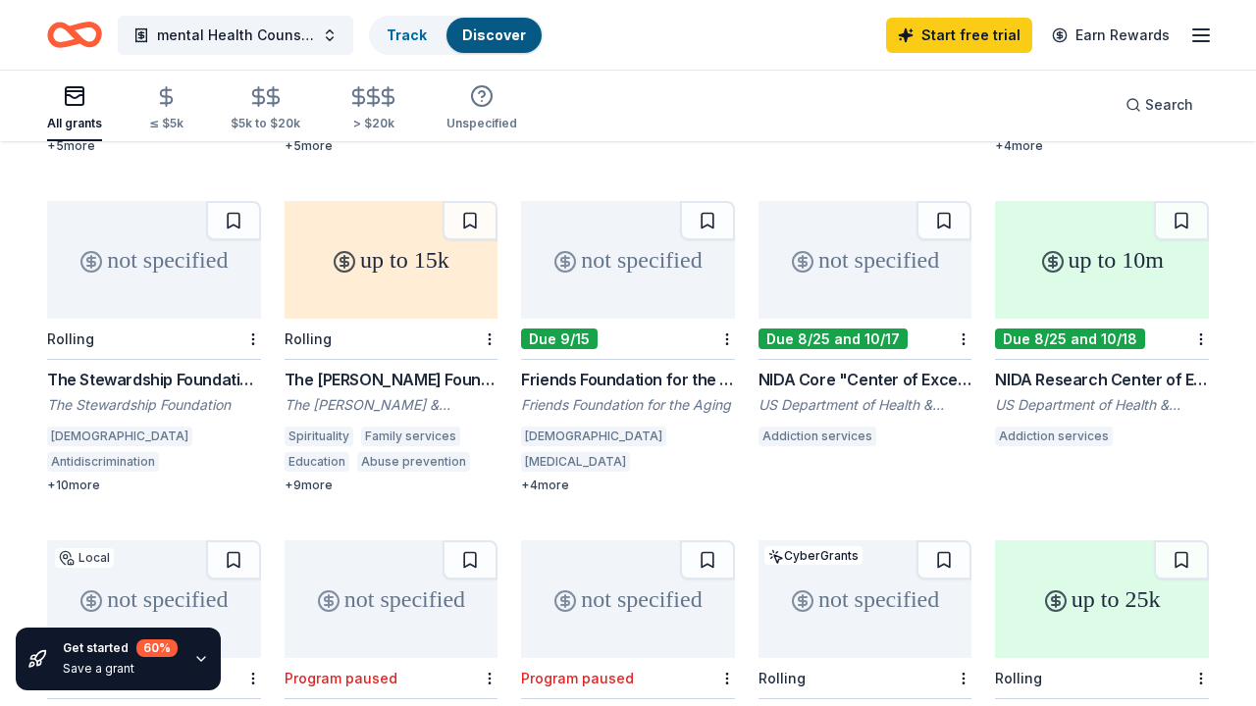
click at [804, 368] on div "NIDA Core "Center of Excellence" Grant Program (P30 Clinical Trial Optional) (3…" at bounding box center [865, 380] width 214 height 24
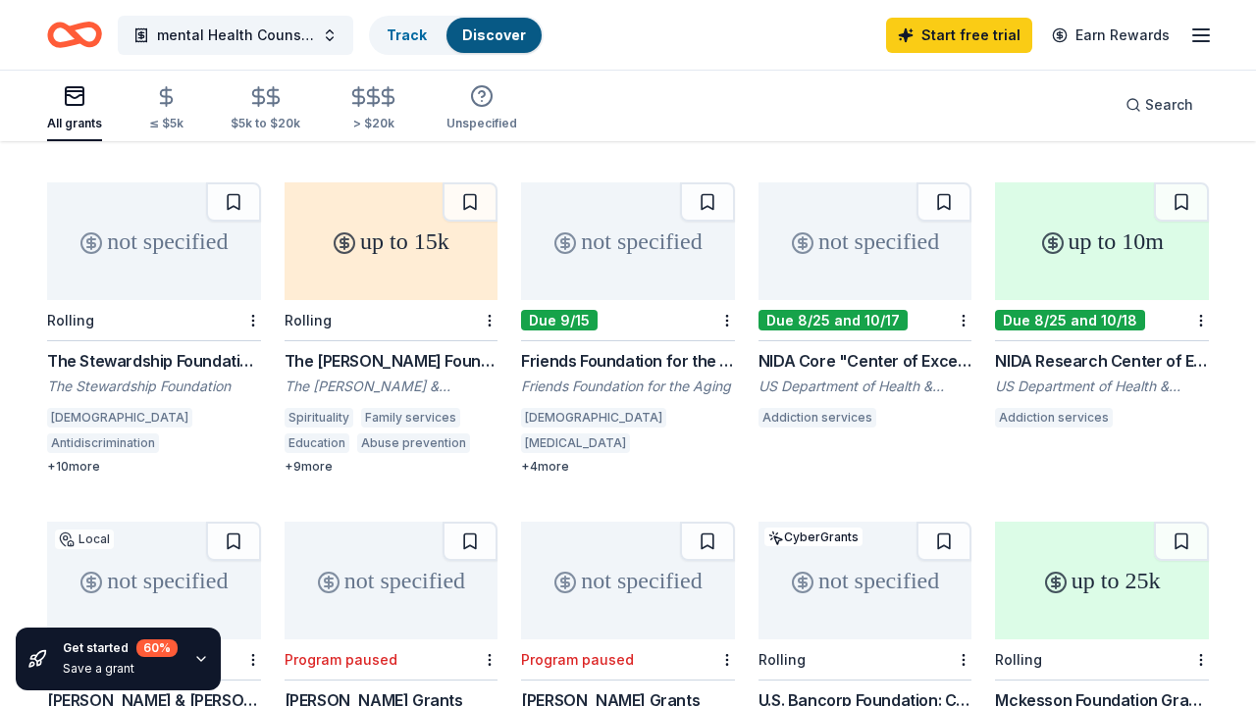
scroll to position [847, 0]
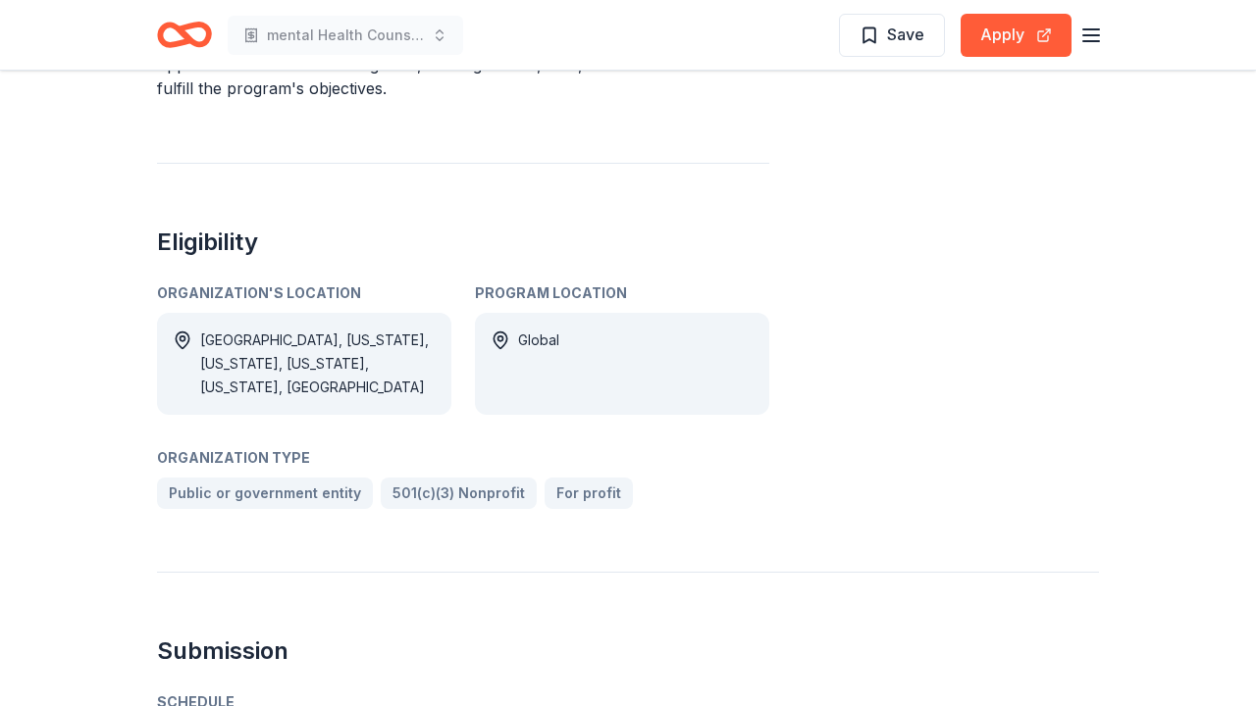
scroll to position [709, 0]
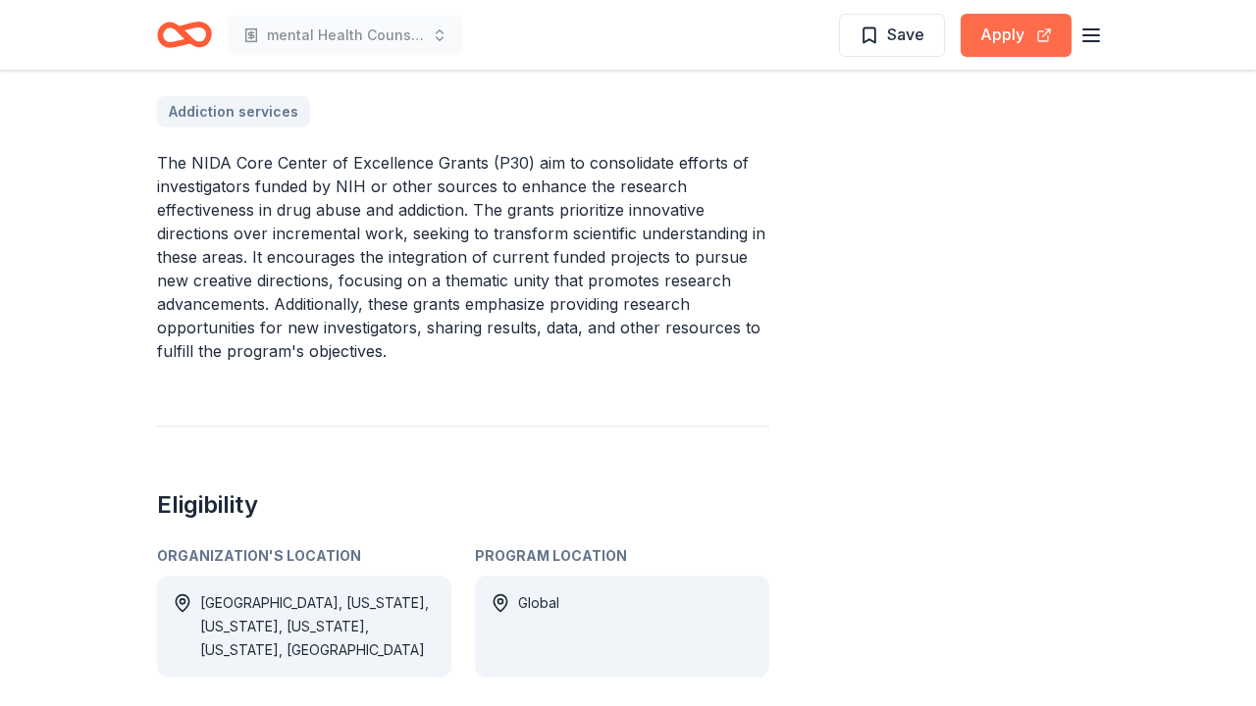
click at [1015, 31] on button "Apply" at bounding box center [1015, 35] width 111 height 43
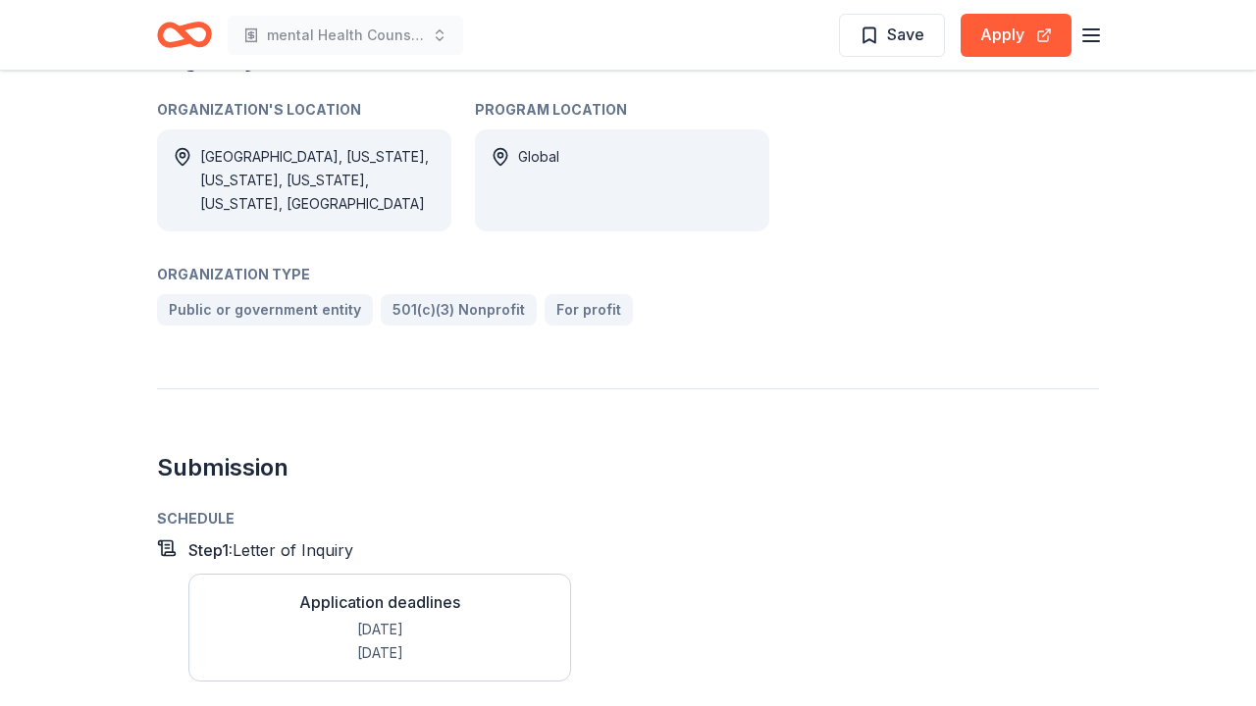
scroll to position [1165, 0]
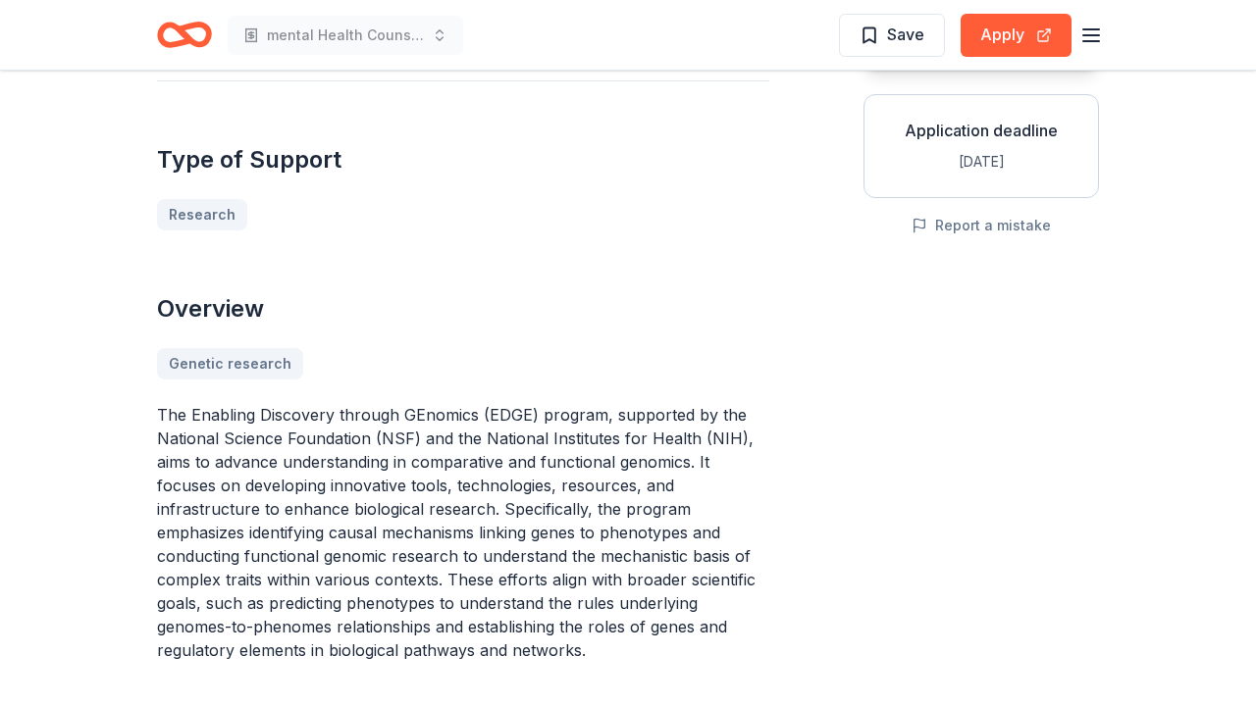
scroll to position [312, 0]
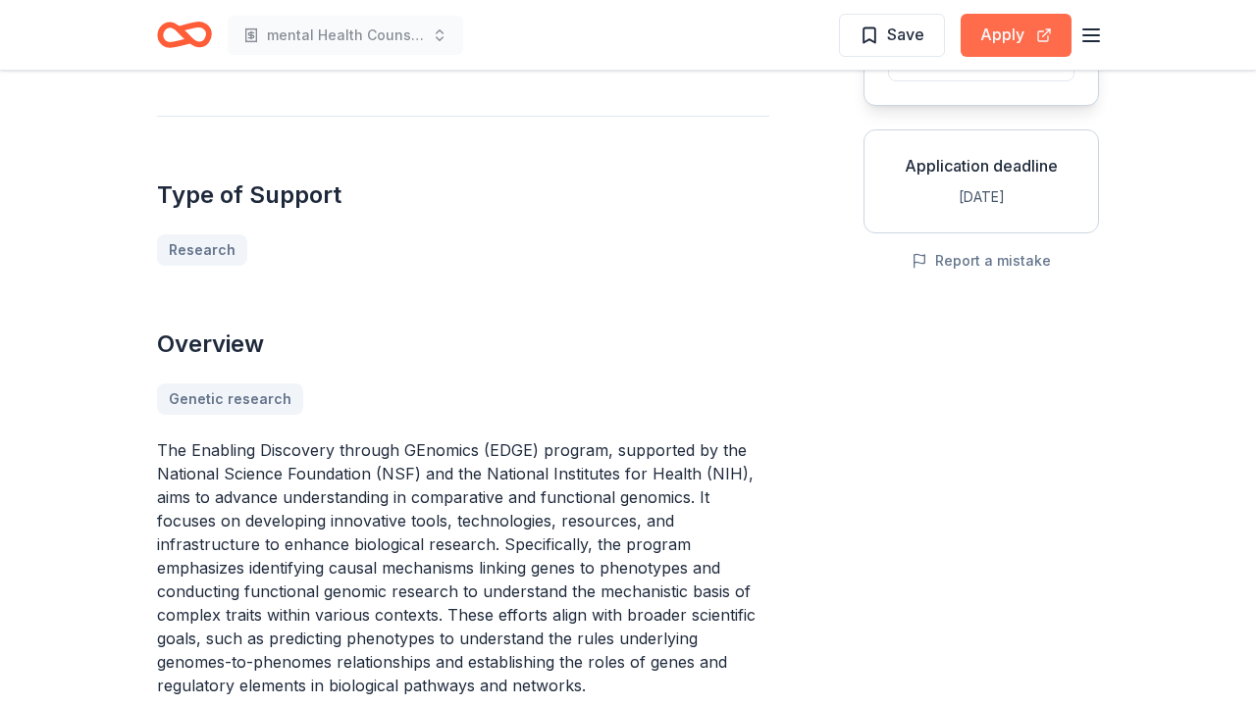
click at [1012, 31] on button "Apply" at bounding box center [1015, 35] width 111 height 43
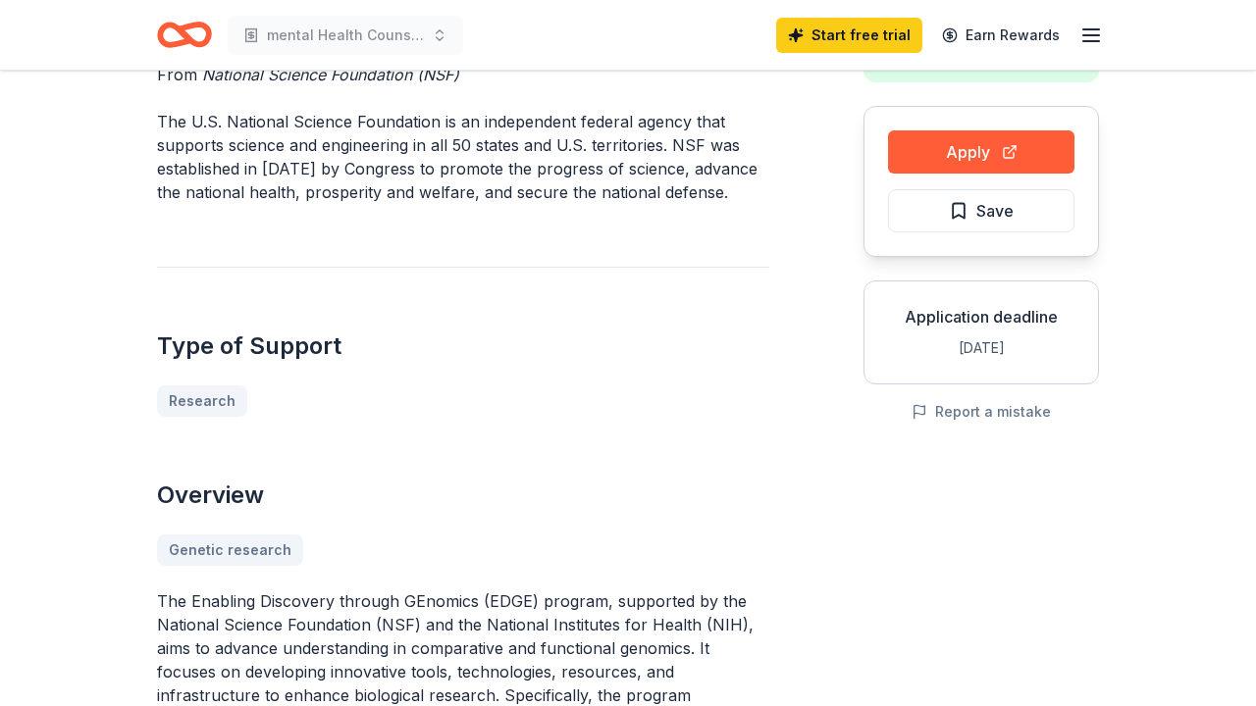
scroll to position [123, 0]
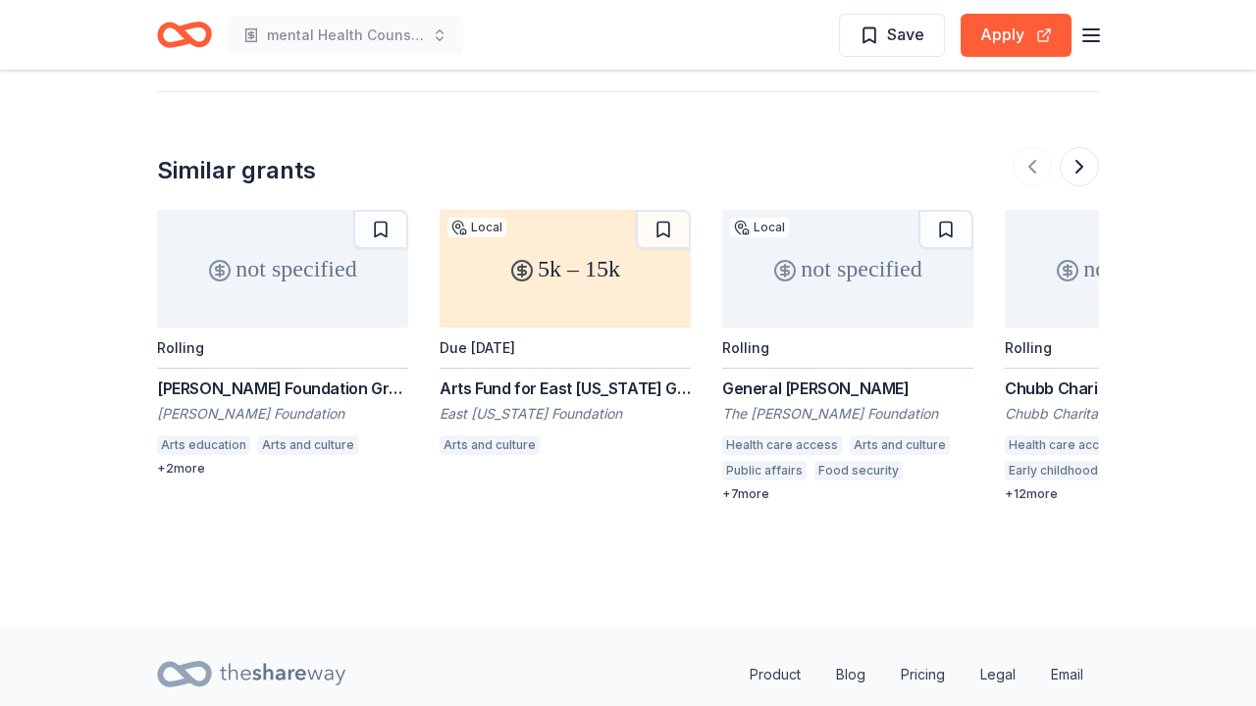
scroll to position [2561, 0]
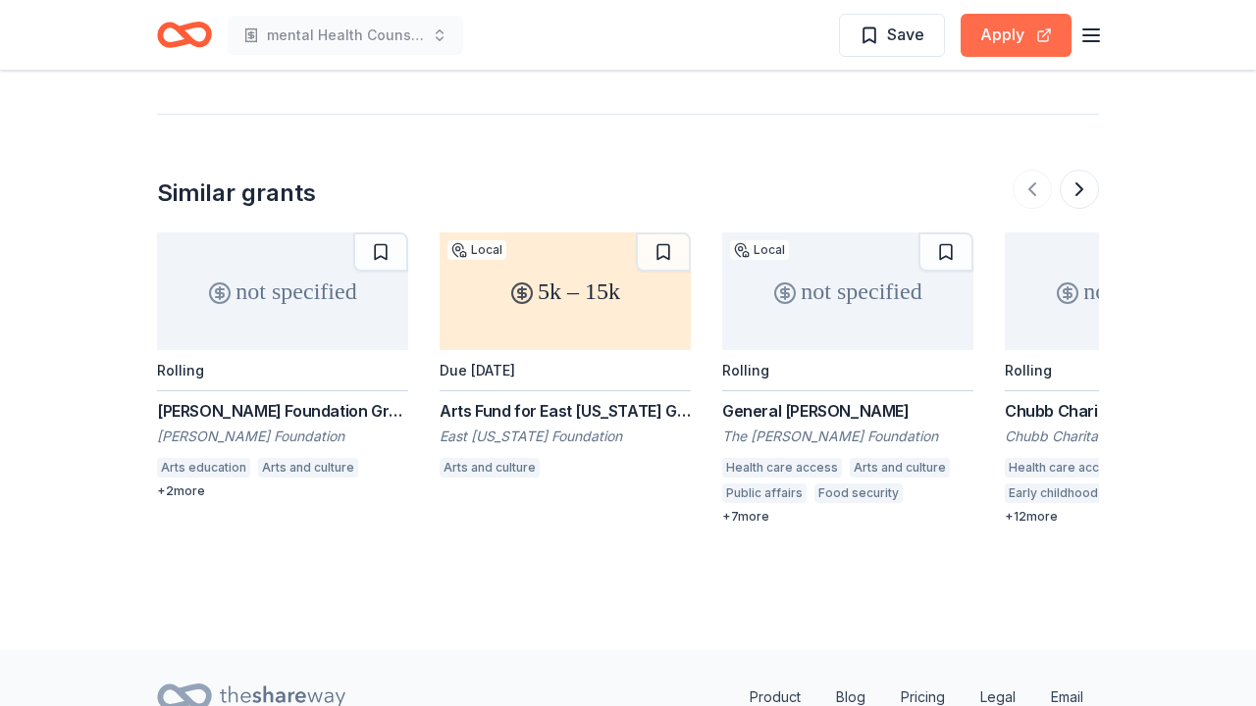
click at [985, 33] on button "Apply" at bounding box center [1015, 35] width 111 height 43
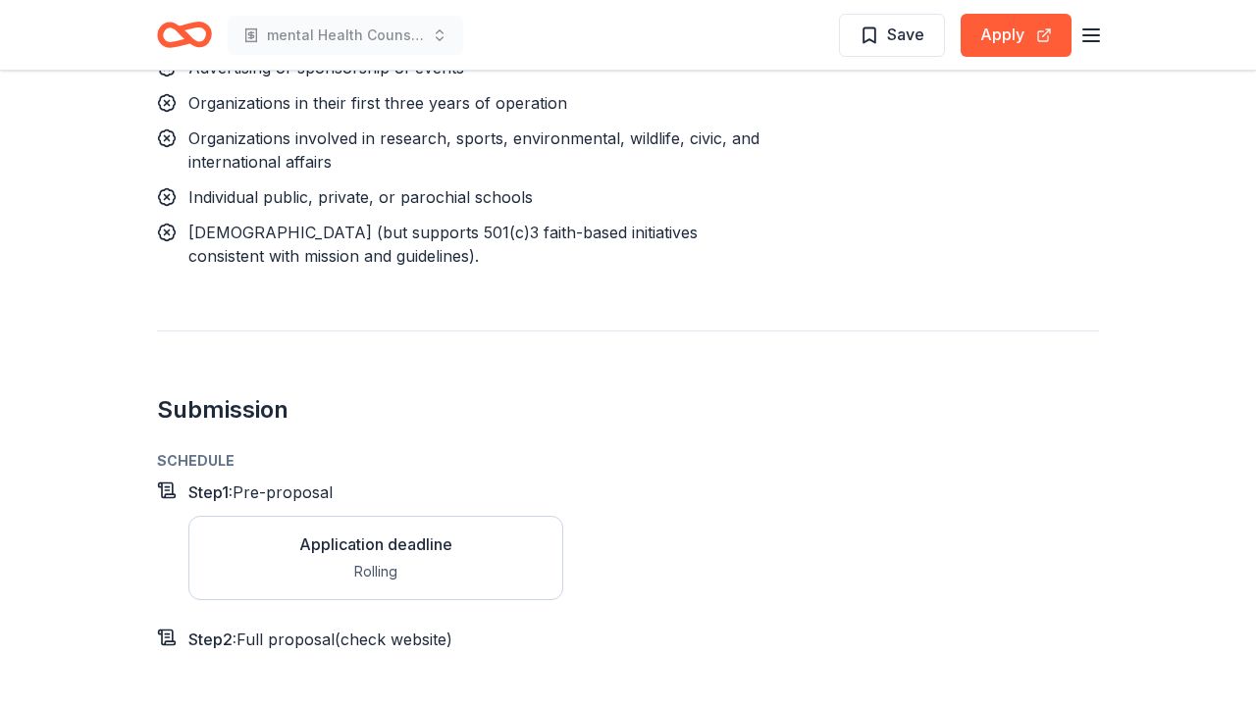
scroll to position [1946, 0]
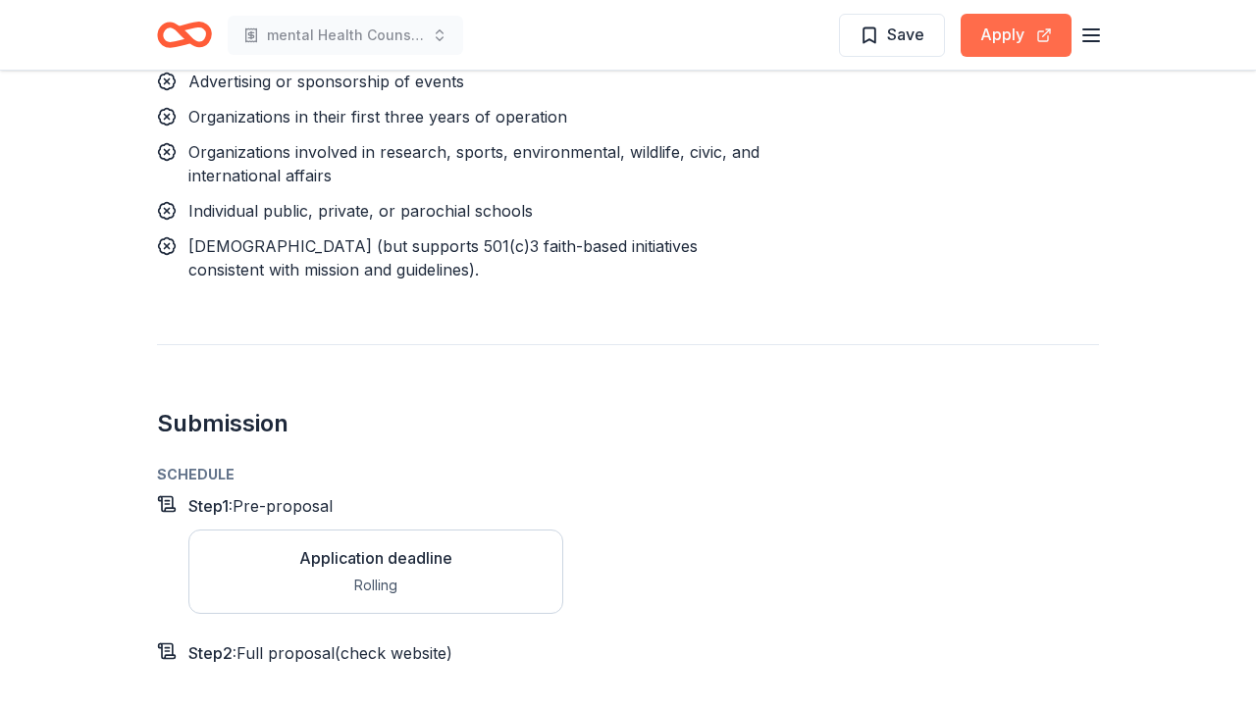
click at [991, 29] on button "Apply" at bounding box center [1015, 35] width 111 height 43
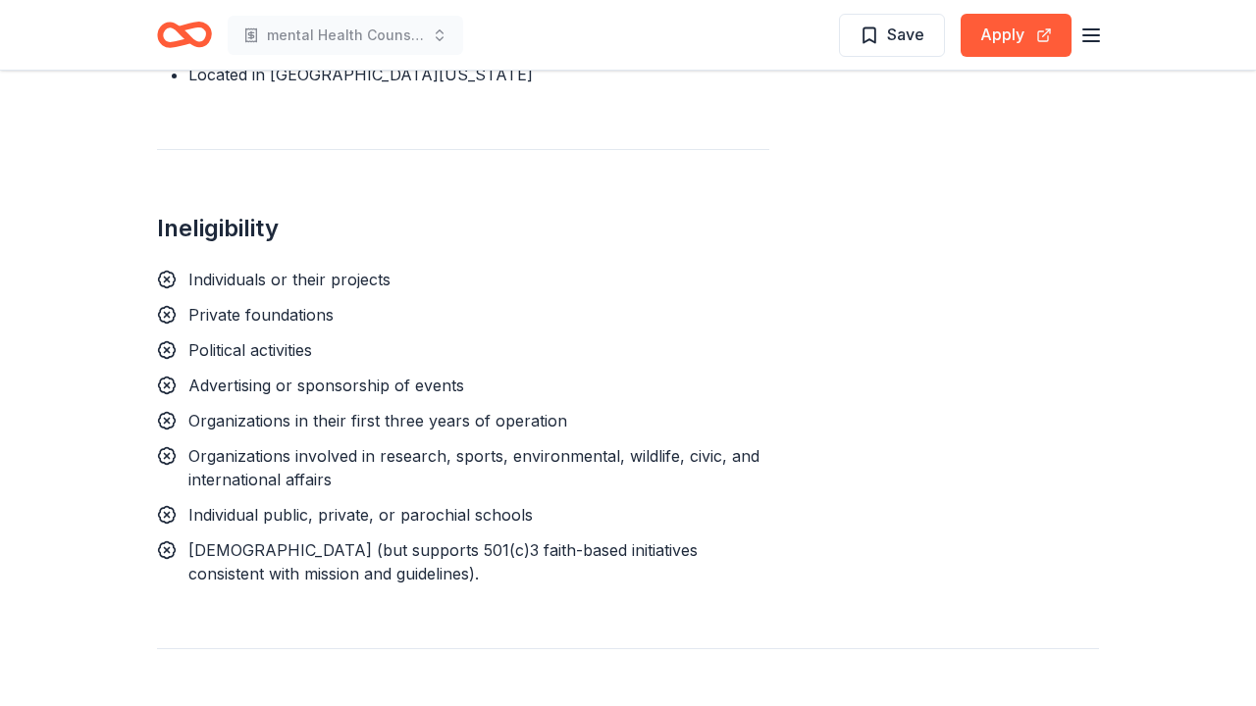
scroll to position [1636, 0]
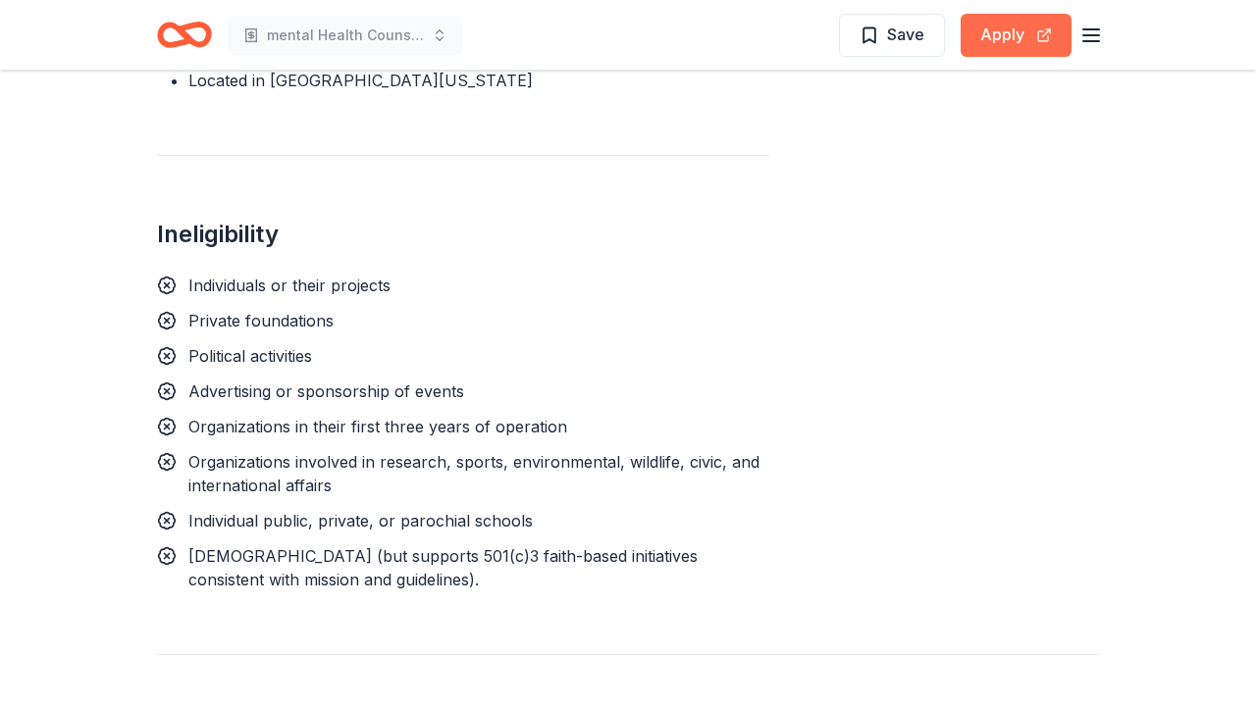
click at [1011, 30] on button "Apply" at bounding box center [1015, 35] width 111 height 43
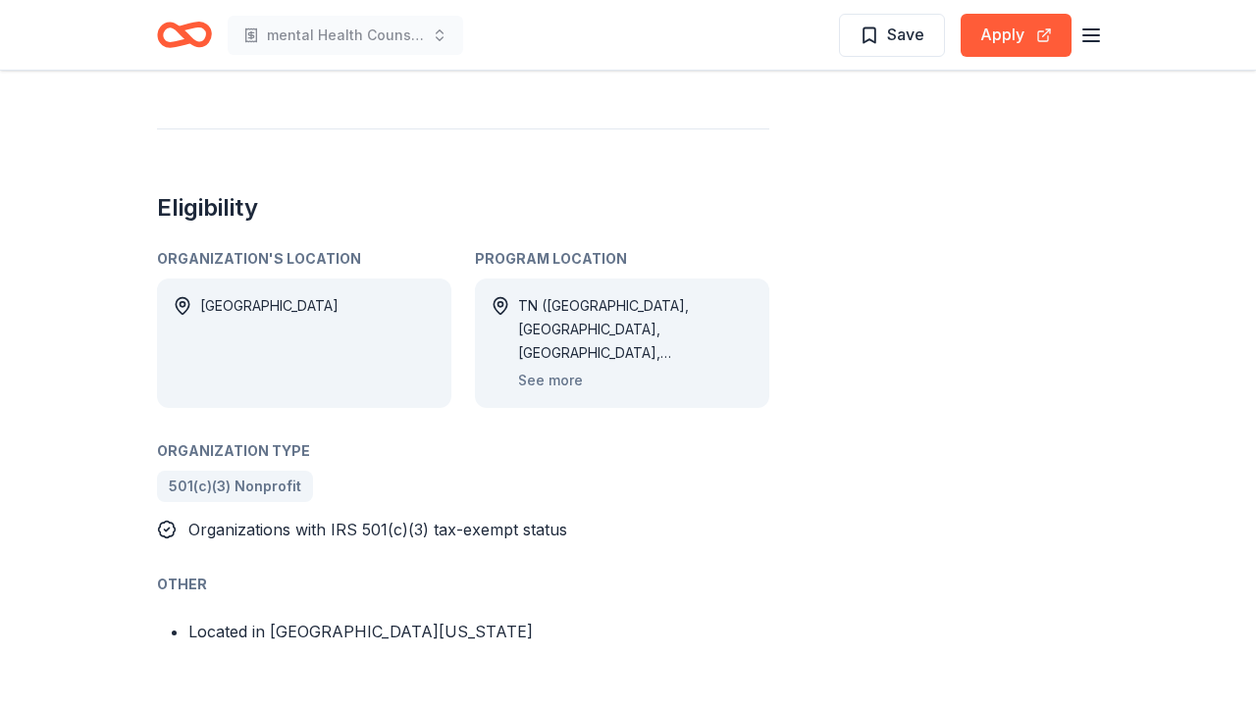
scroll to position [989, 0]
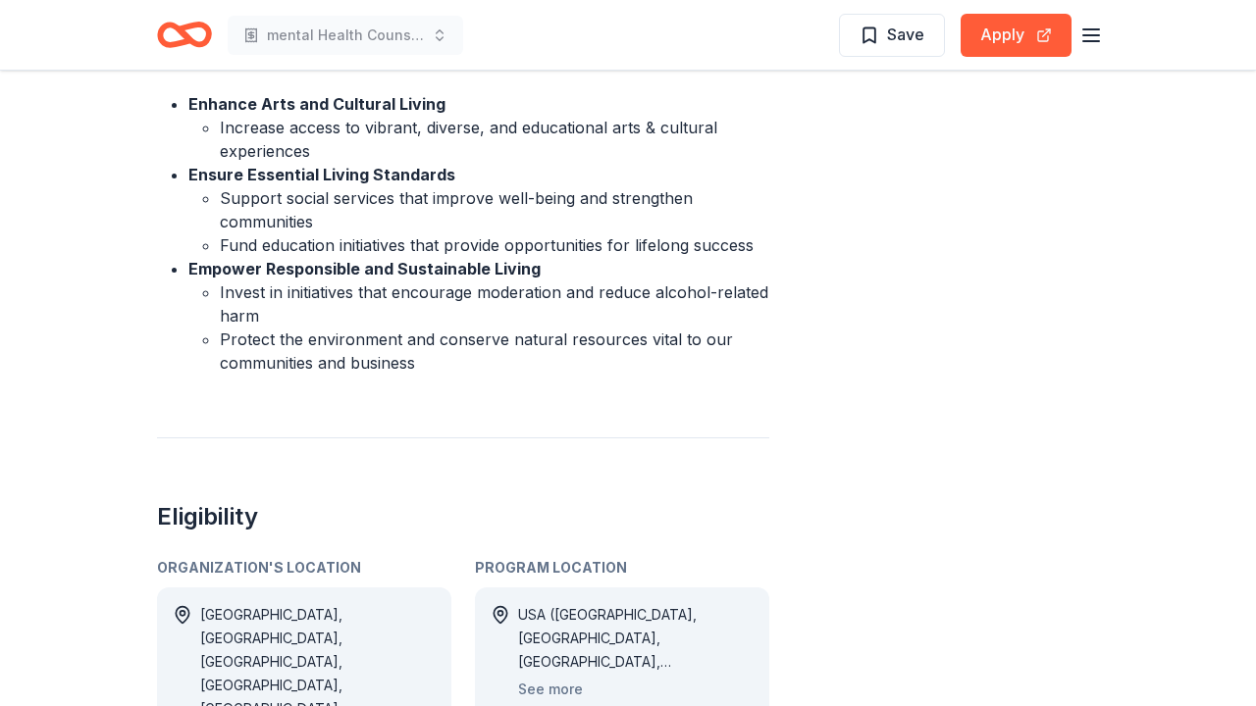
scroll to position [748, 0]
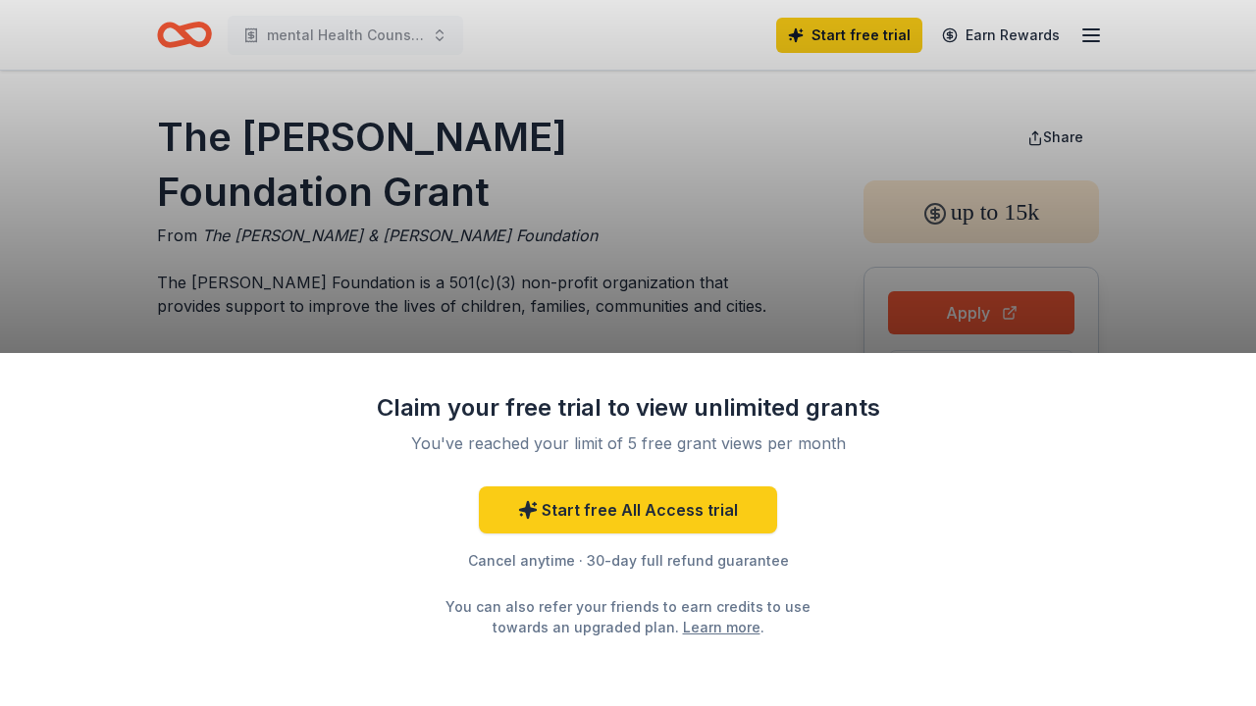
click at [979, 397] on div "Claim your free trial to view unlimited grants You've reached your limit of 5 f…" at bounding box center [628, 529] width 1256 height 353
click at [907, 230] on div "Claim your free trial to view unlimited grants You've reached your limit of 5 f…" at bounding box center [628, 353] width 1256 height 706
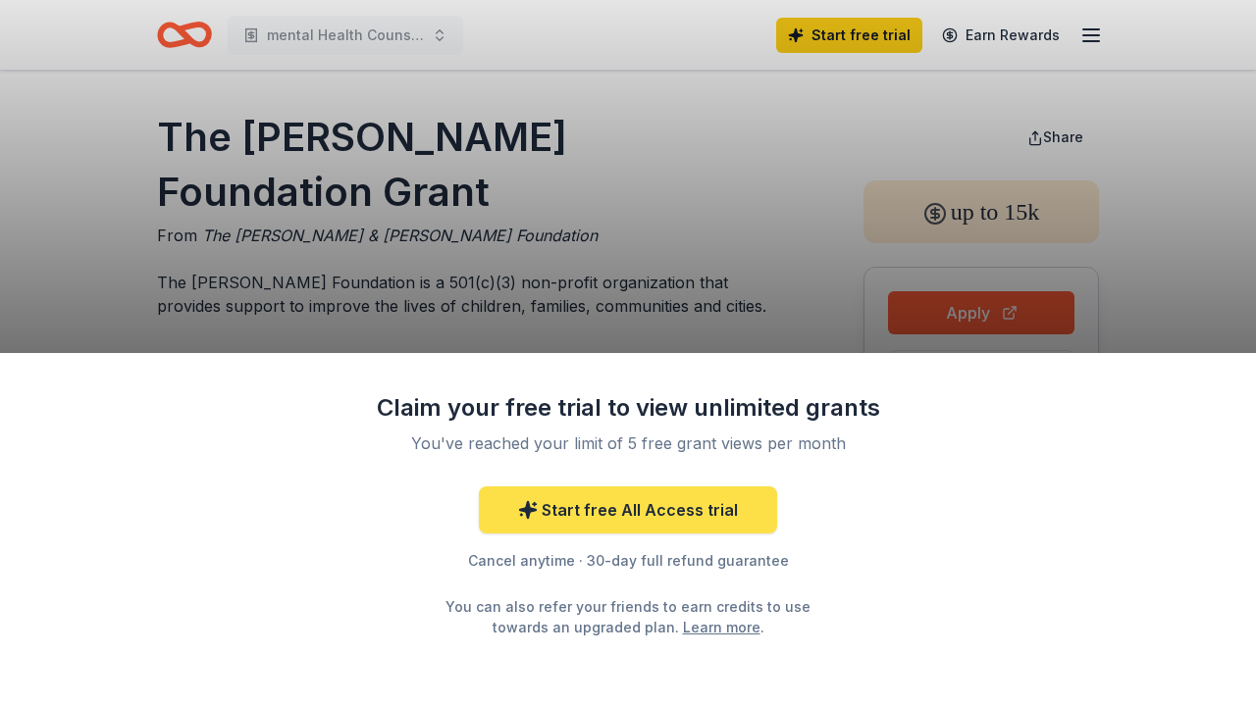
click at [703, 518] on link "Start free All Access trial" at bounding box center [628, 510] width 298 height 47
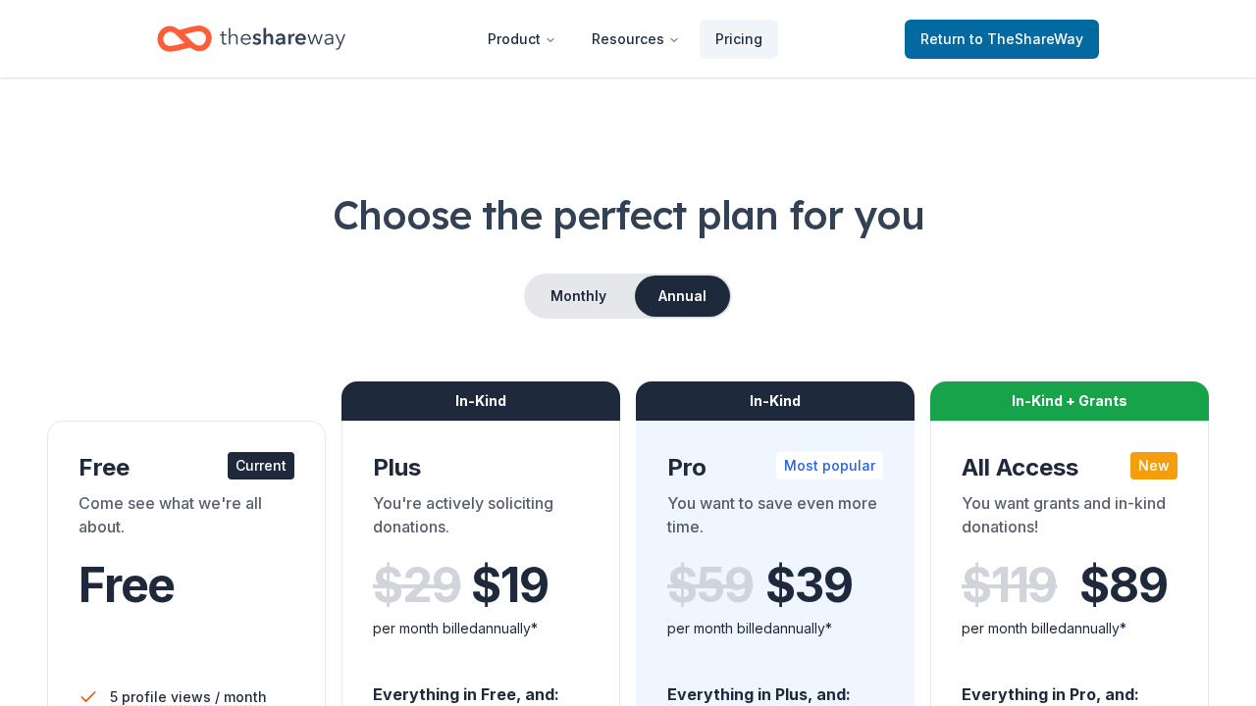
click at [282, 38] on icon "Home" at bounding box center [283, 38] width 126 height 22
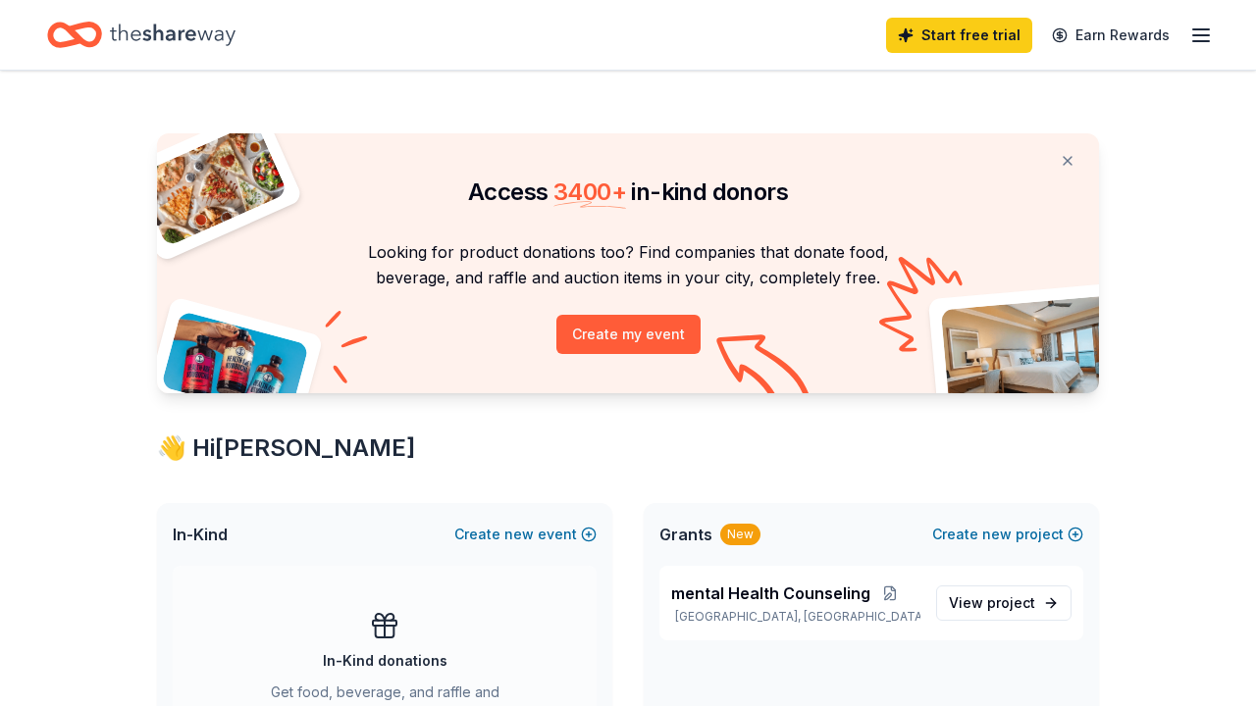
click at [180, 36] on icon "Home" at bounding box center [173, 35] width 126 height 22
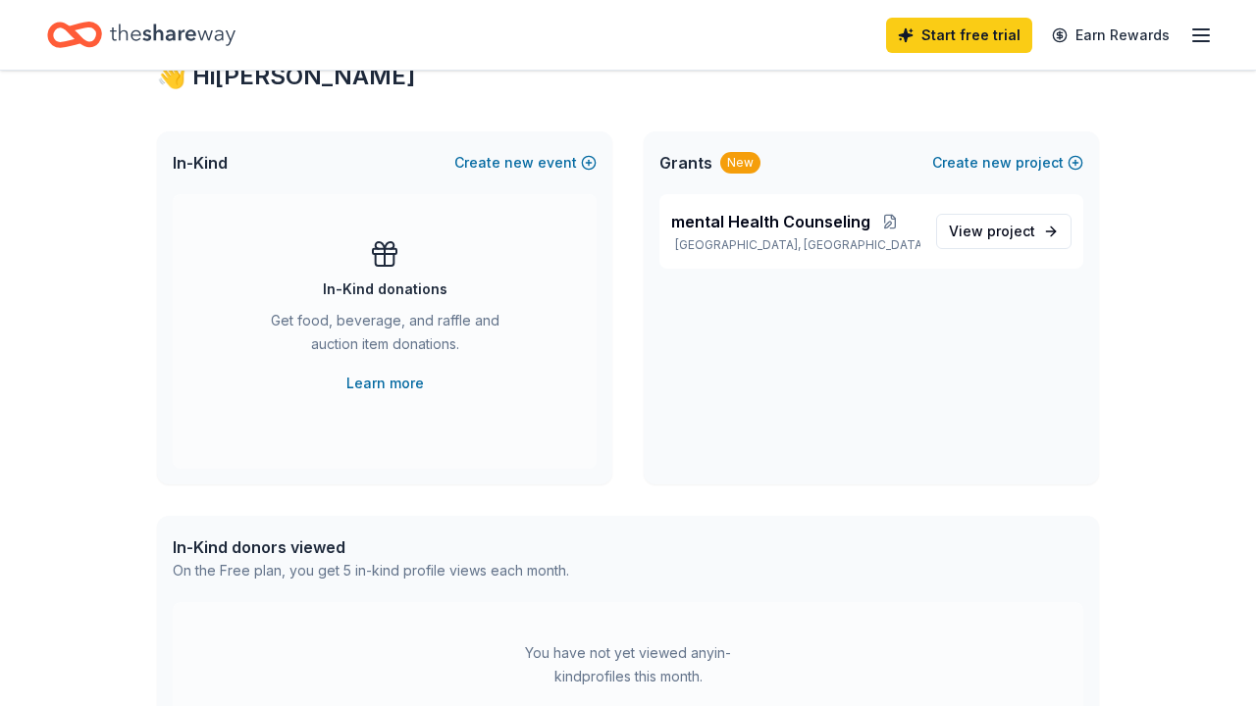
scroll to position [392, 0]
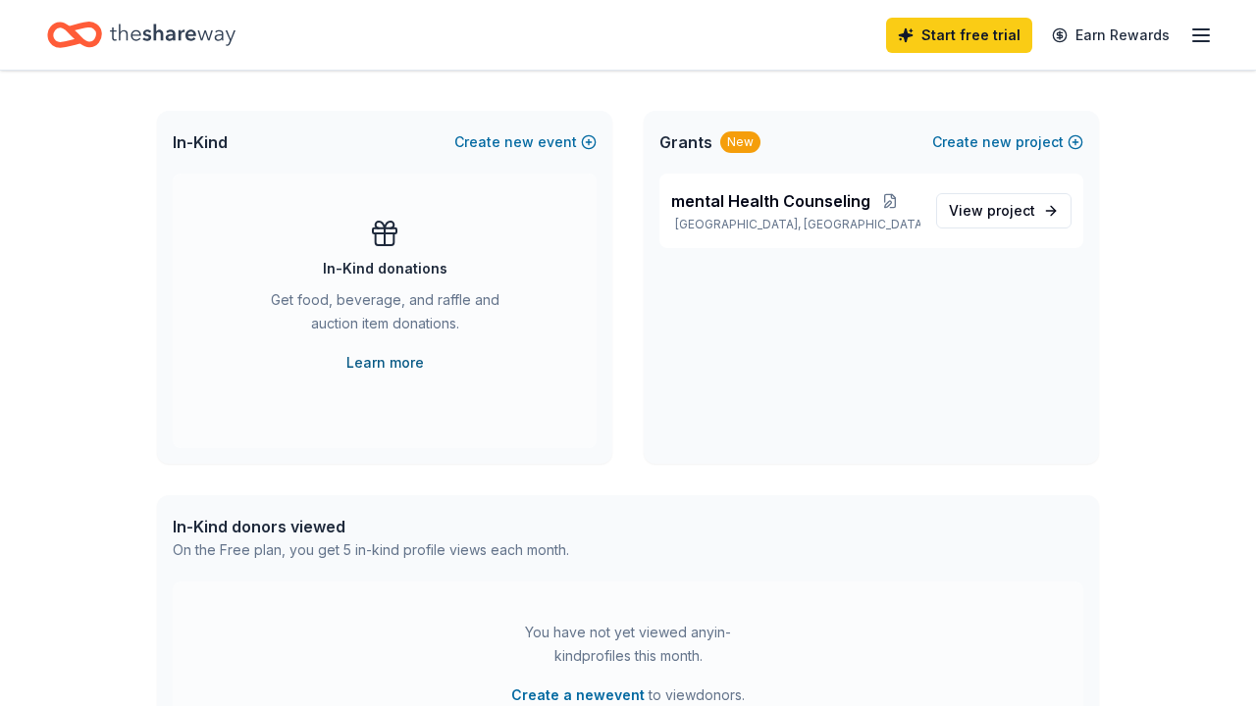
click at [386, 364] on link "Learn more" at bounding box center [385, 363] width 78 height 24
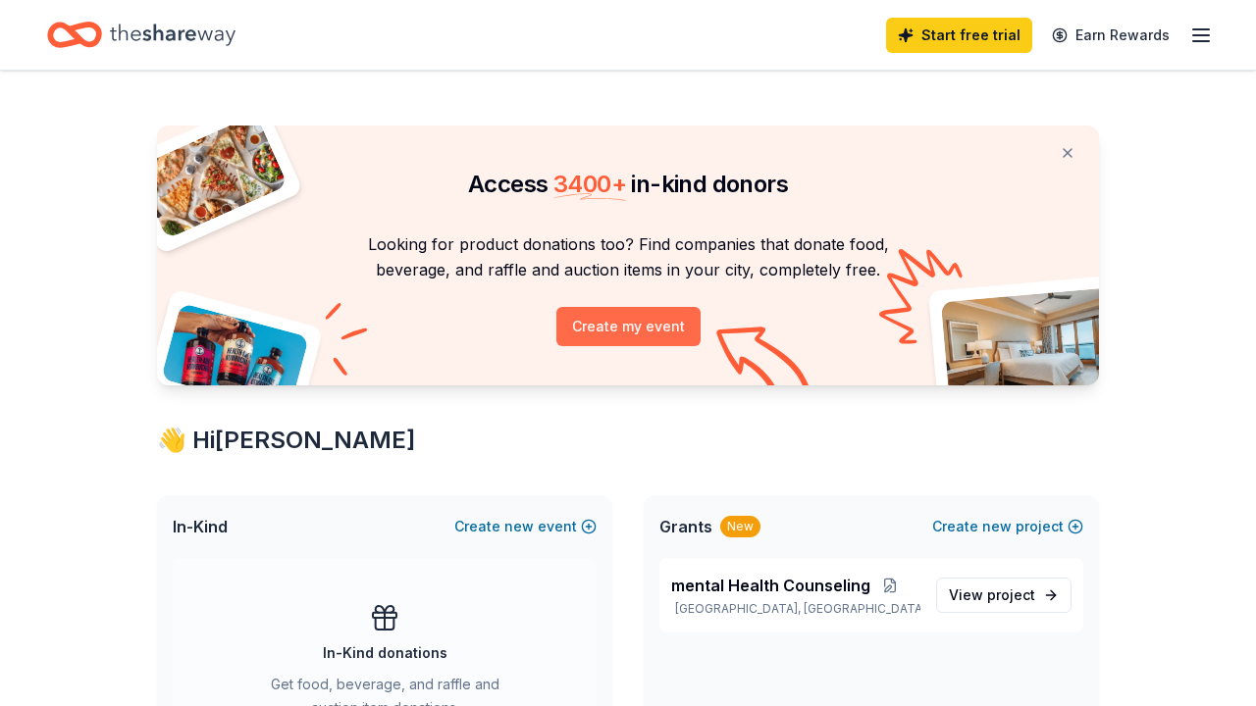
scroll to position [3, 0]
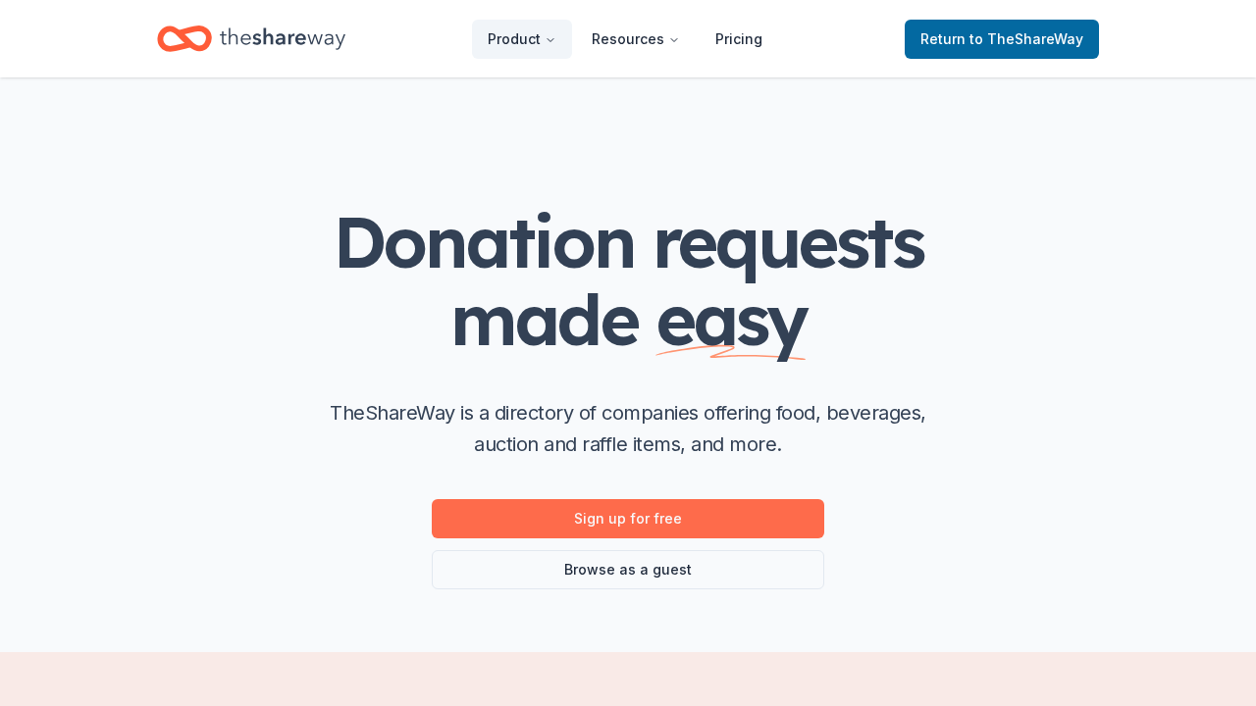
click at [612, 521] on link "Sign up for free" at bounding box center [628, 518] width 392 height 39
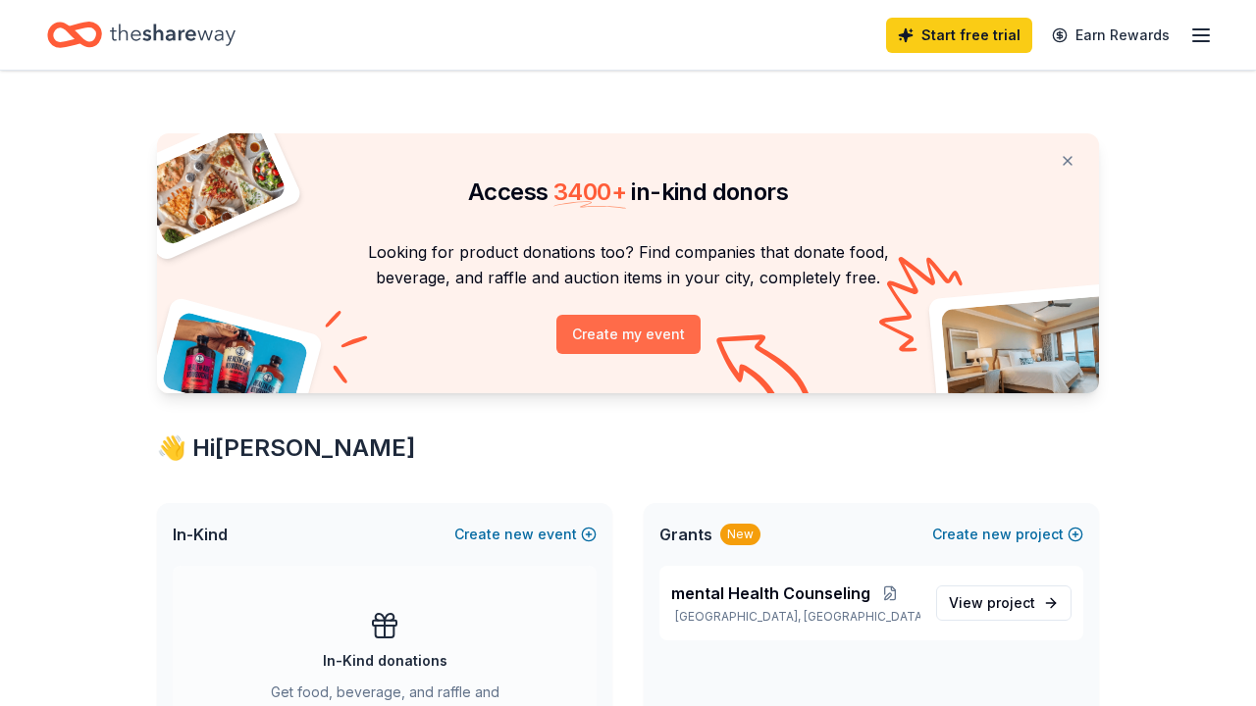
click at [636, 332] on button "Create my event" at bounding box center [628, 334] width 144 height 39
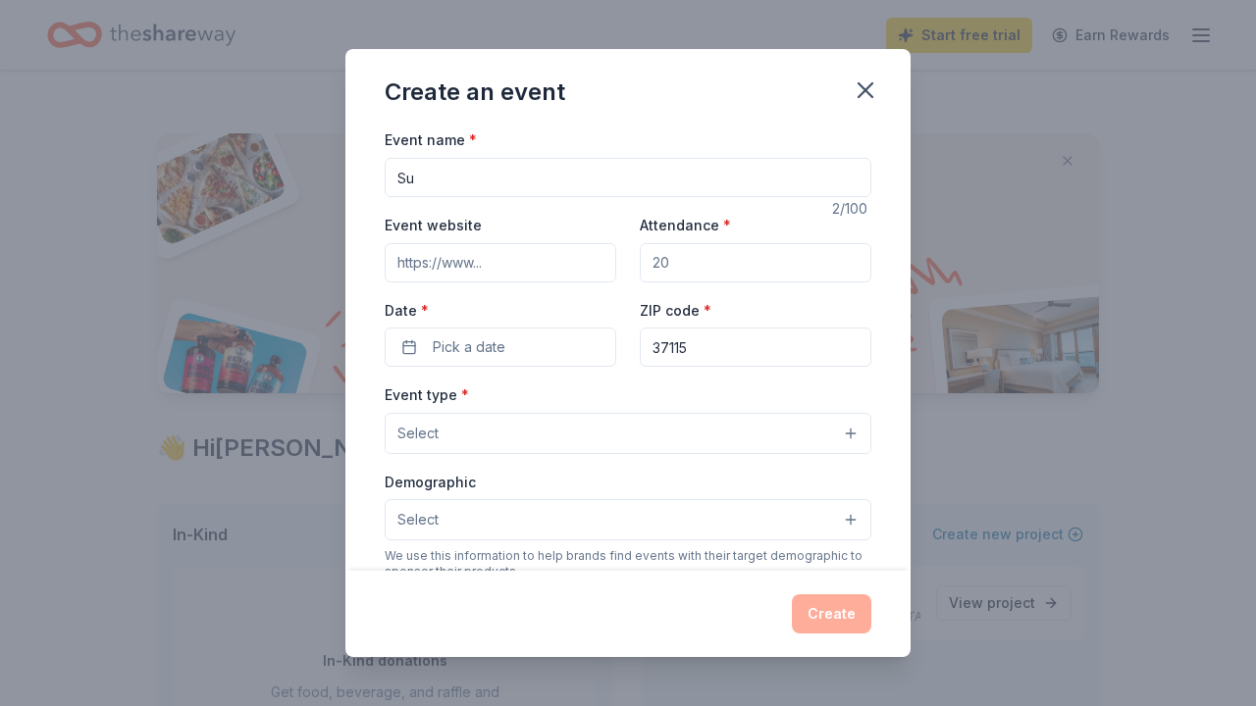
type input "S"
type input "Healing Servive"
click at [489, 348] on span "Pick a date" at bounding box center [469, 348] width 73 height 24
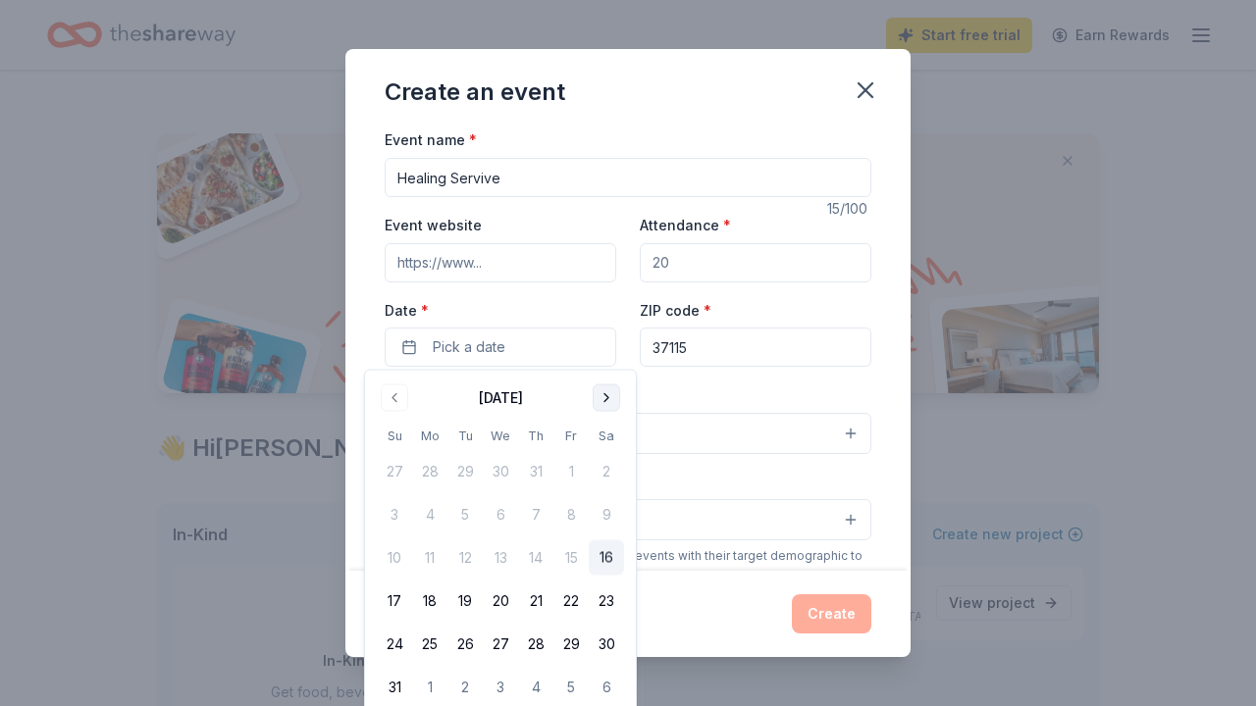
click at [606, 397] on button "Go to next month" at bounding box center [606, 398] width 27 height 27
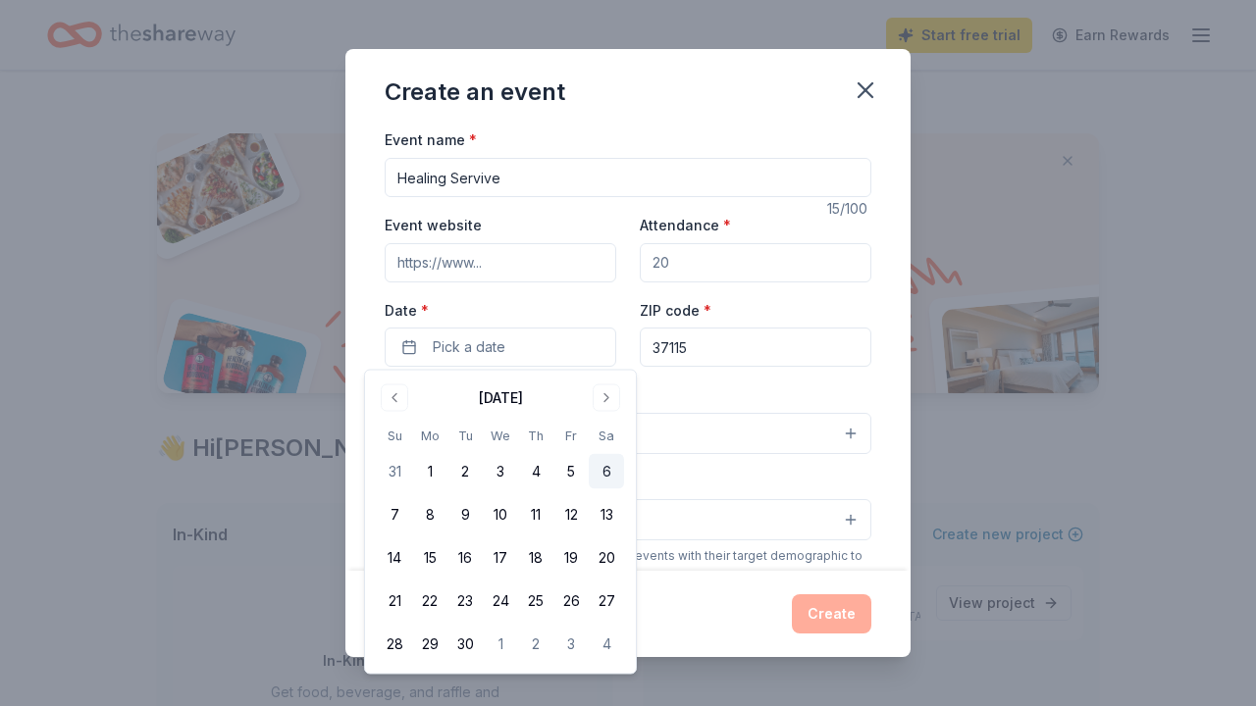
click at [606, 467] on button "6" at bounding box center [606, 471] width 35 height 35
click at [679, 260] on input "Attendance *" at bounding box center [756, 262] width 232 height 39
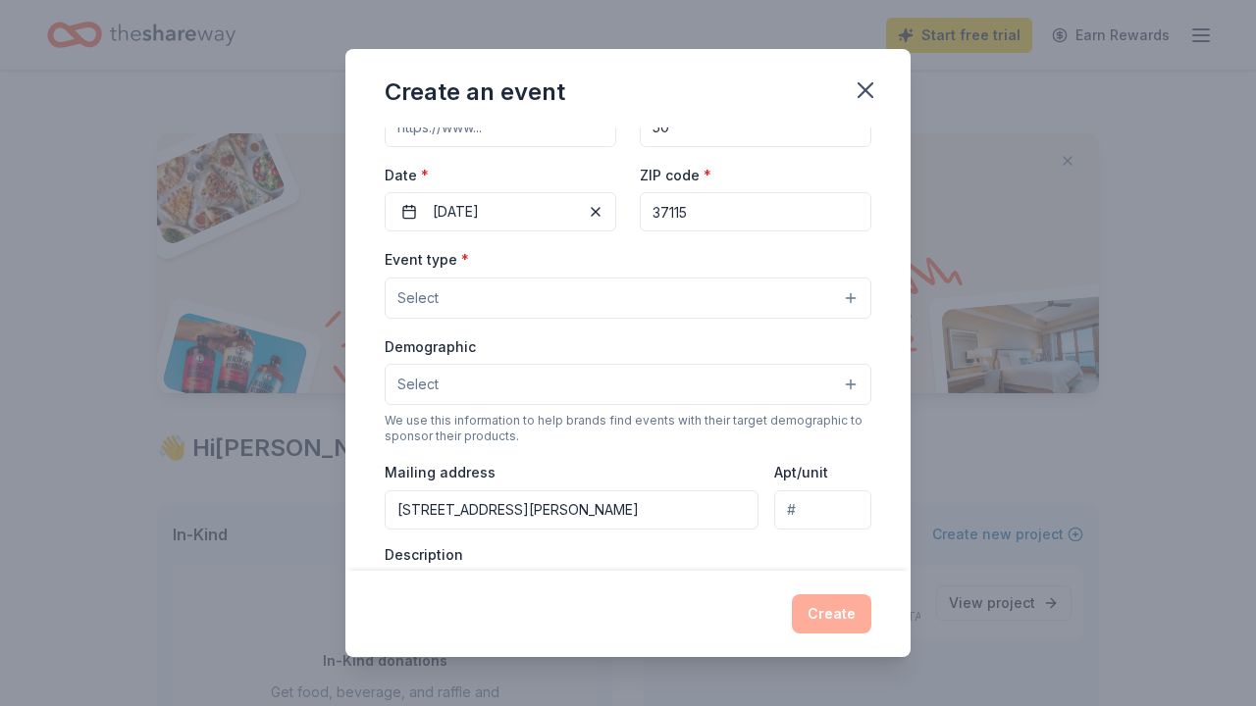
scroll to position [151, 0]
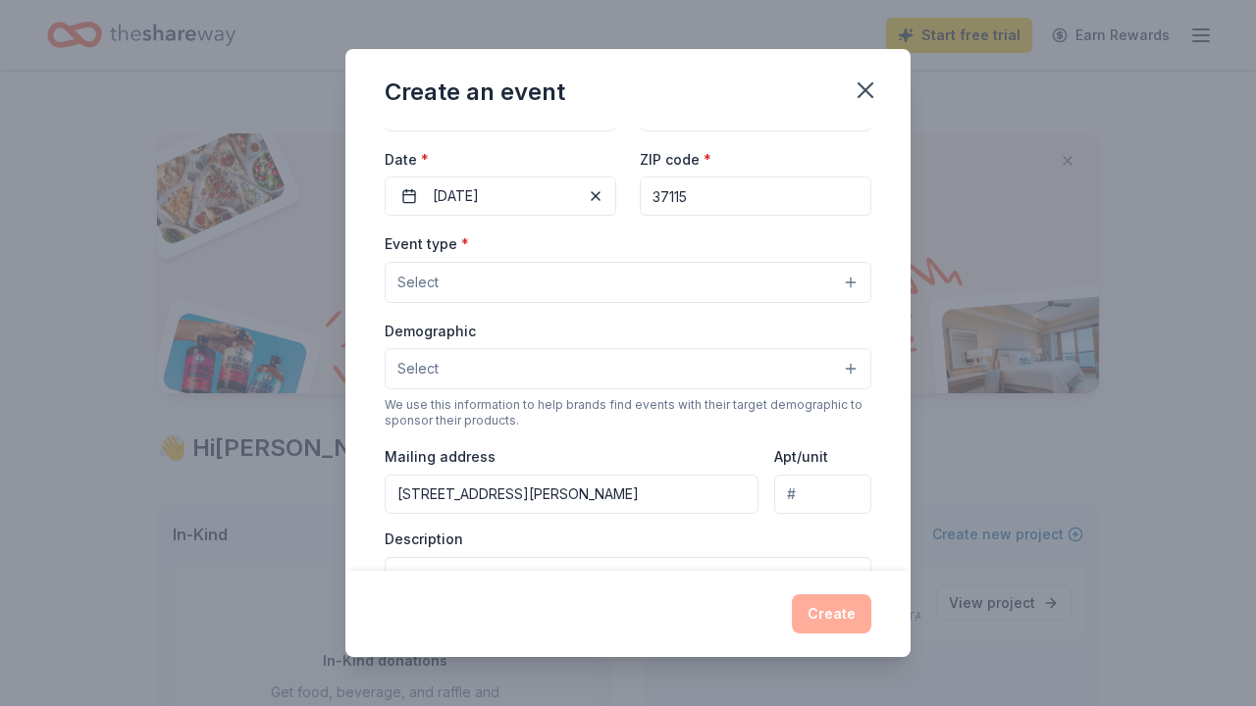
type input "50"
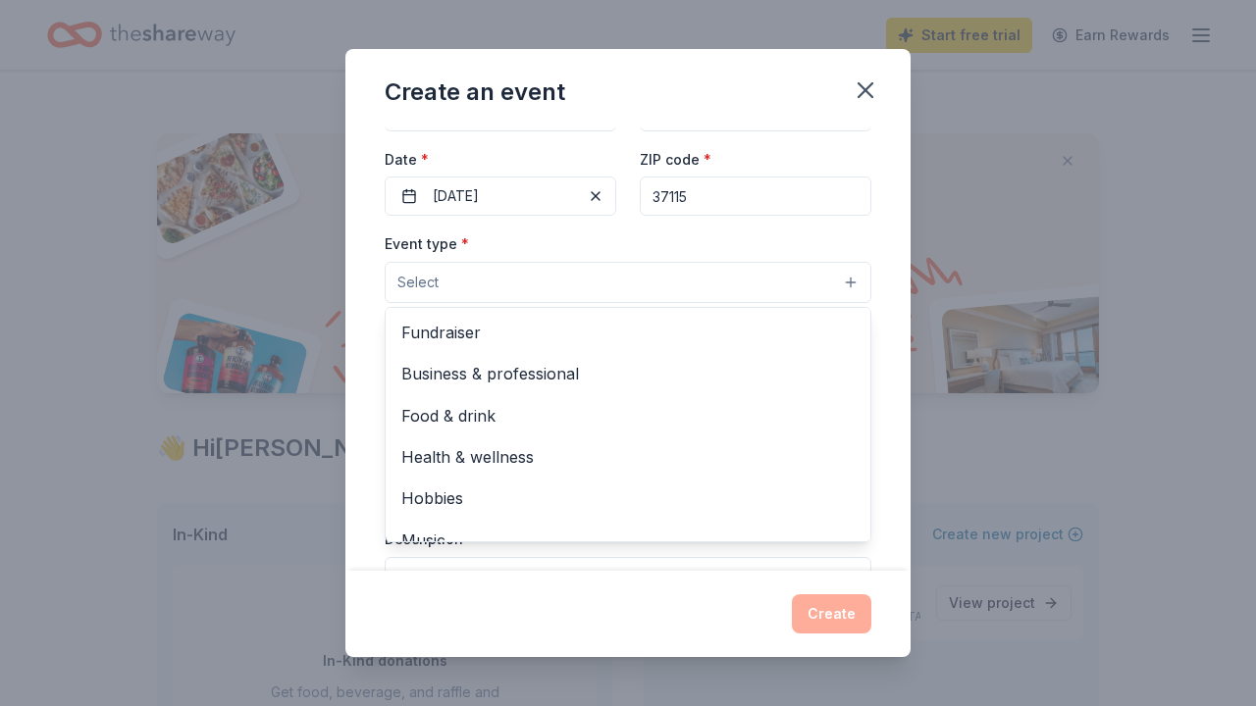
click at [455, 280] on button "Select" at bounding box center [628, 282] width 487 height 41
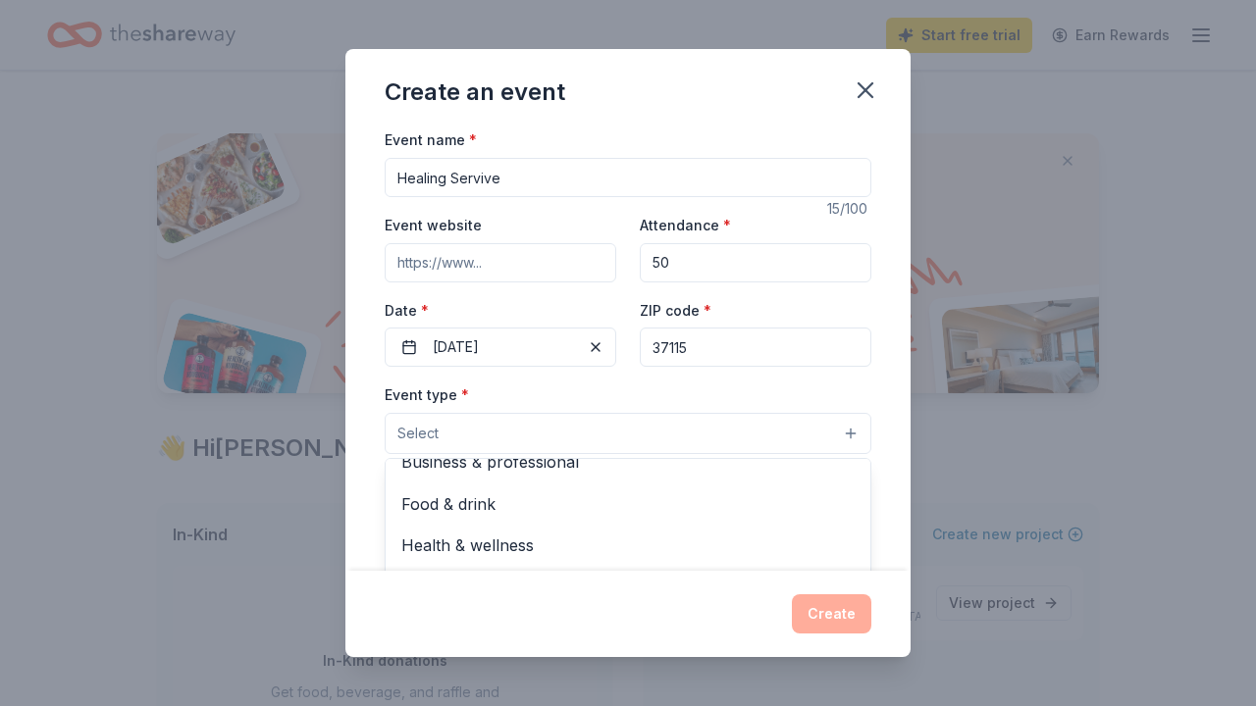
scroll to position [0, 0]
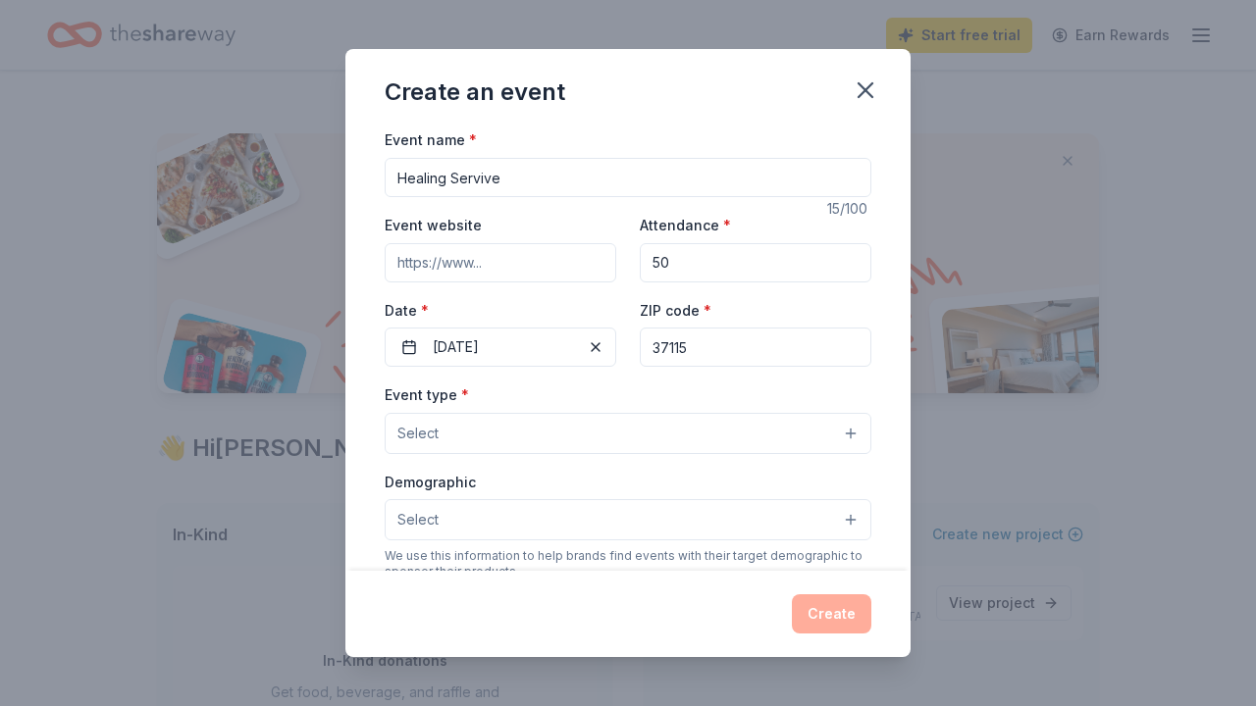
click at [445, 424] on button "Select" at bounding box center [628, 433] width 487 height 41
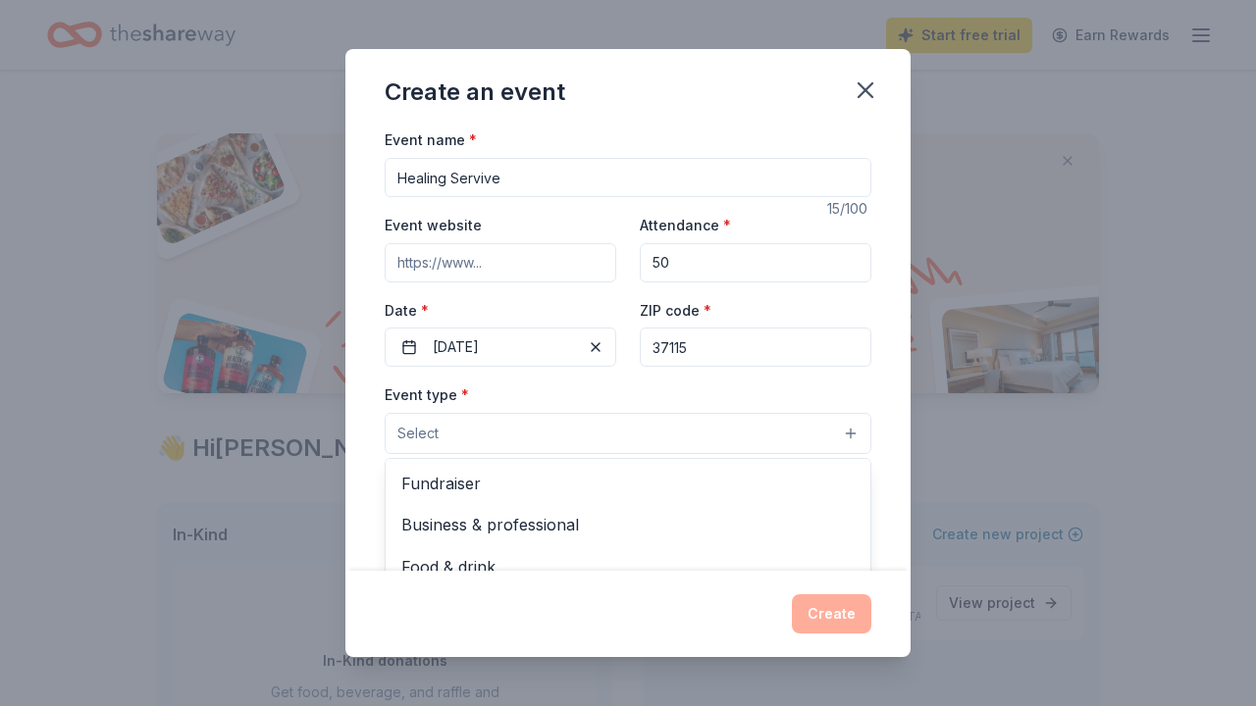
click at [437, 432] on span "Select" at bounding box center [417, 434] width 41 height 24
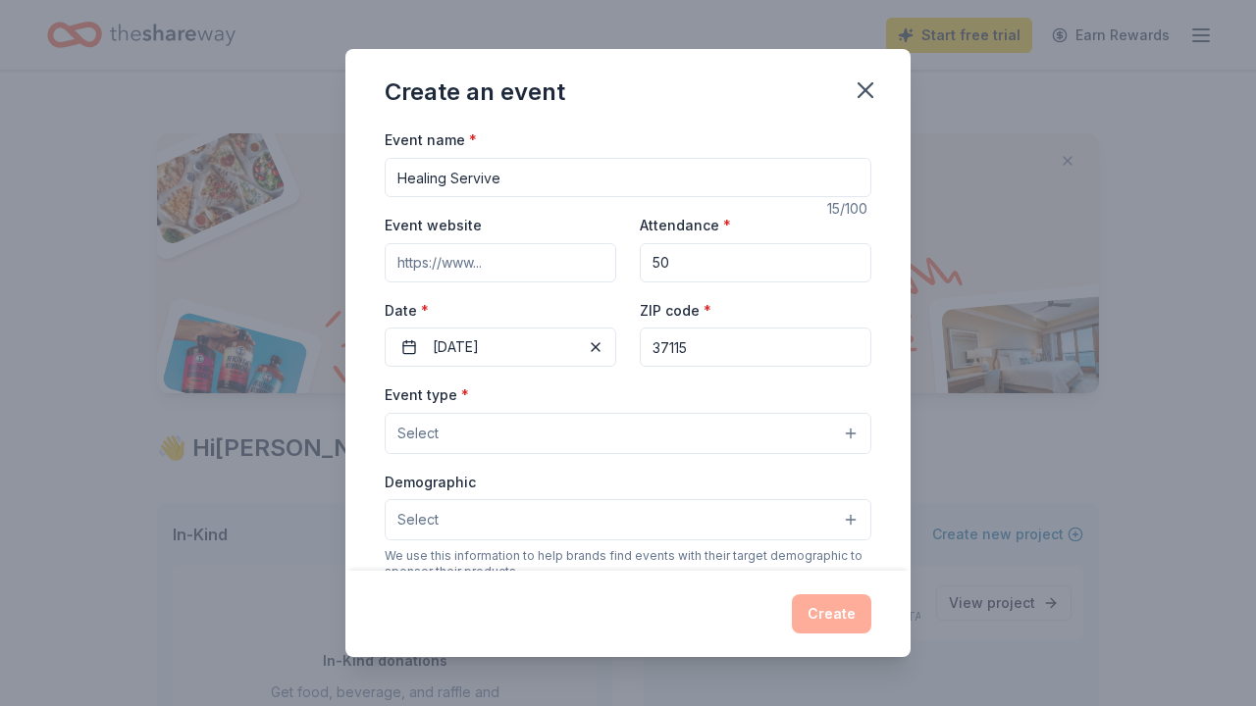
click at [420, 424] on span "Select" at bounding box center [417, 434] width 41 height 24
click at [441, 431] on button "Select" at bounding box center [628, 433] width 487 height 41
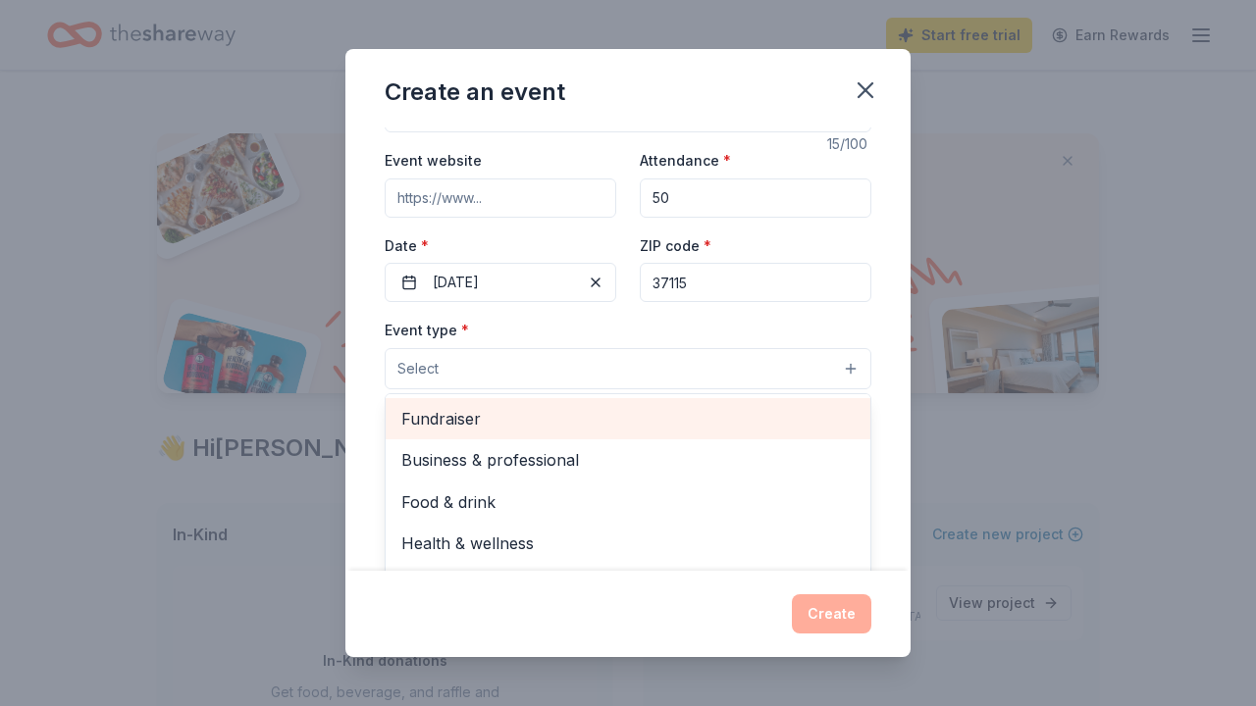
click at [452, 420] on span "Fundraiser" at bounding box center [627, 419] width 453 height 26
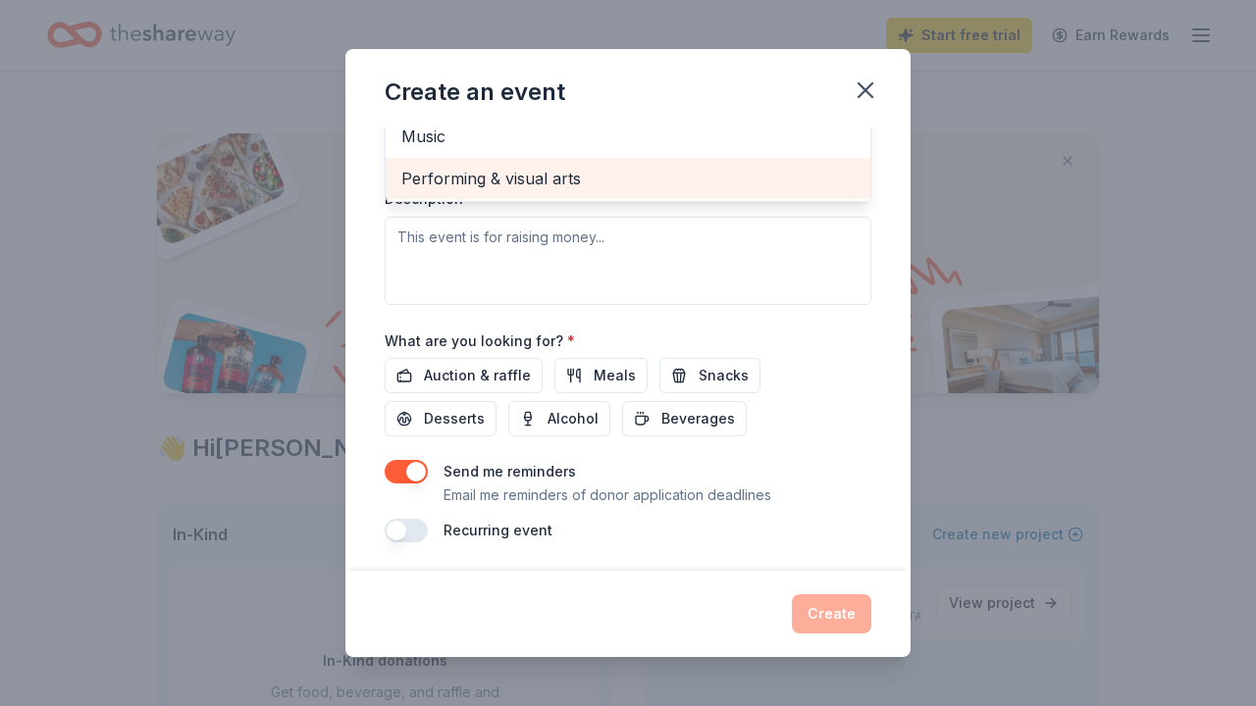
scroll to position [493, 0]
click at [743, 372] on div "Event name * Healing Servive 15 /100 Event website Attendance * 50 Date * 09/06…" at bounding box center [628, 89] width 487 height 908
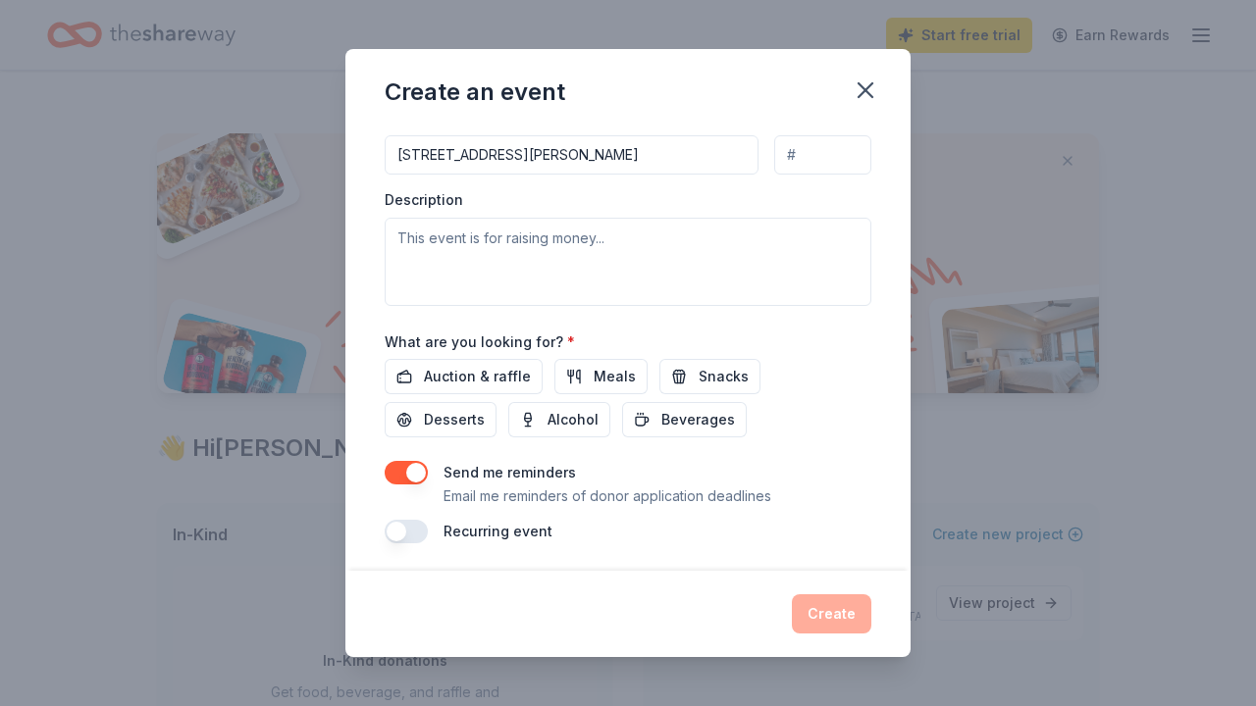
scroll to position [83, 0]
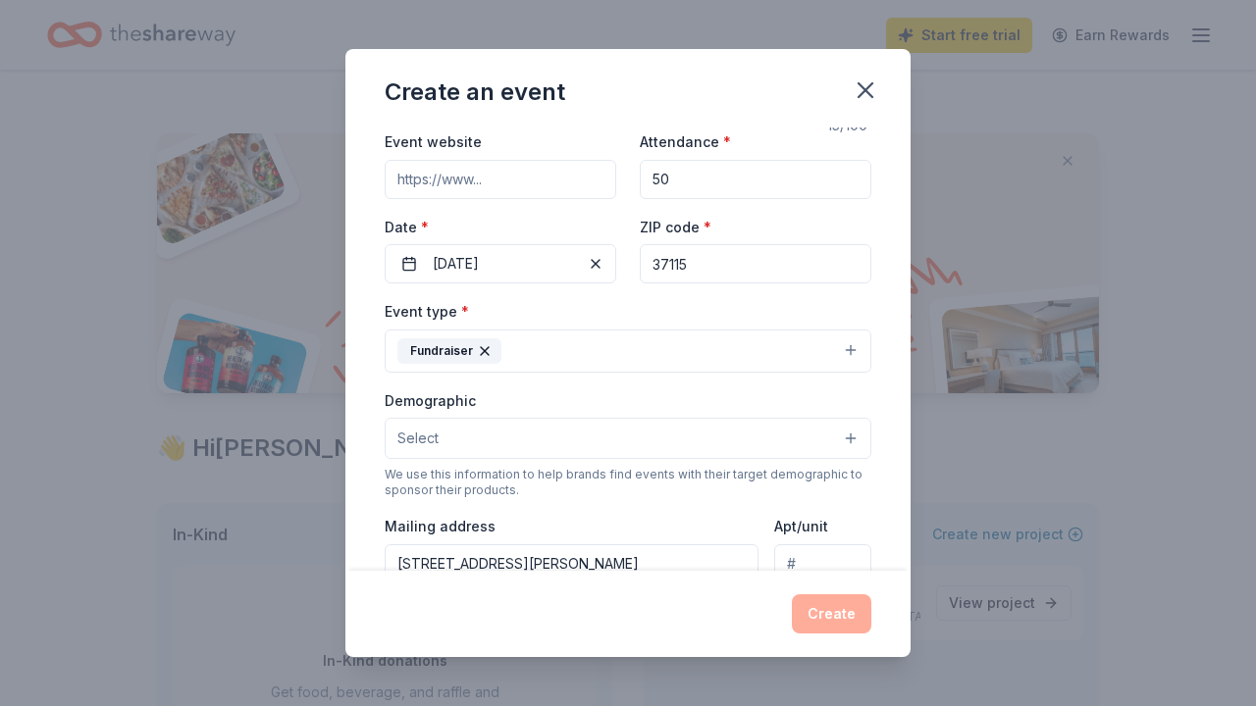
click at [436, 433] on span "Select" at bounding box center [417, 439] width 41 height 24
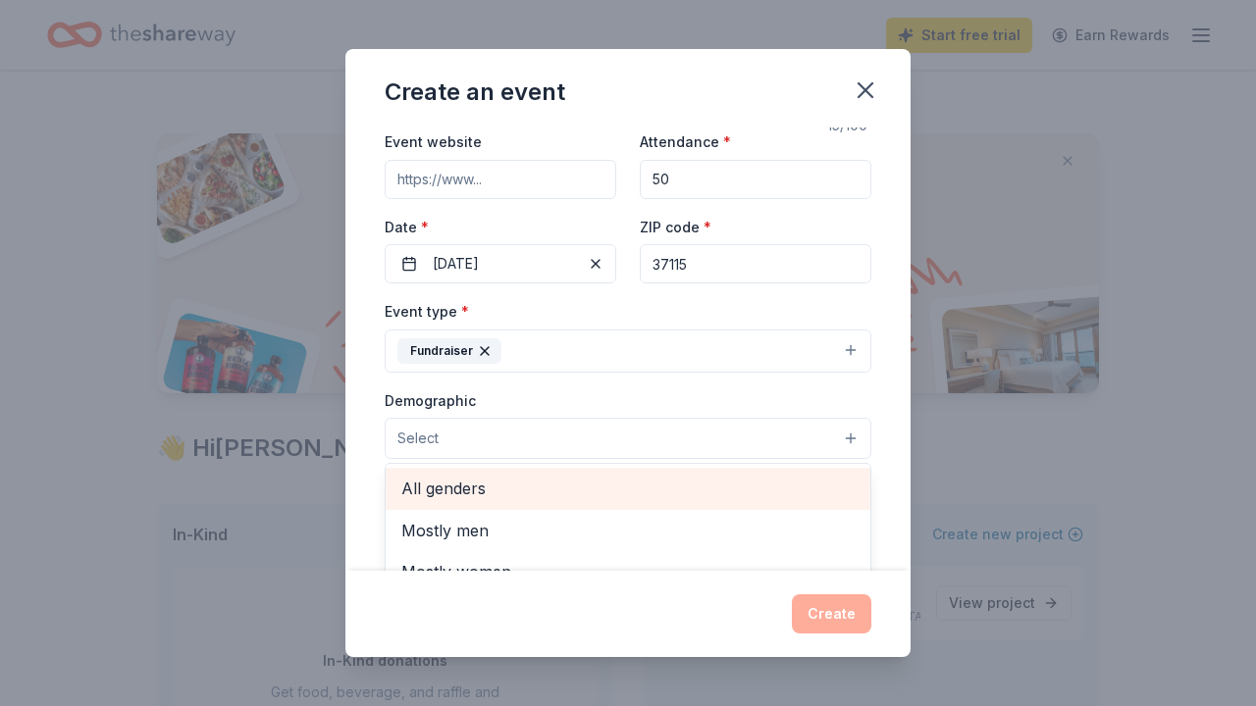
click at [450, 484] on span "All genders" at bounding box center [627, 489] width 453 height 26
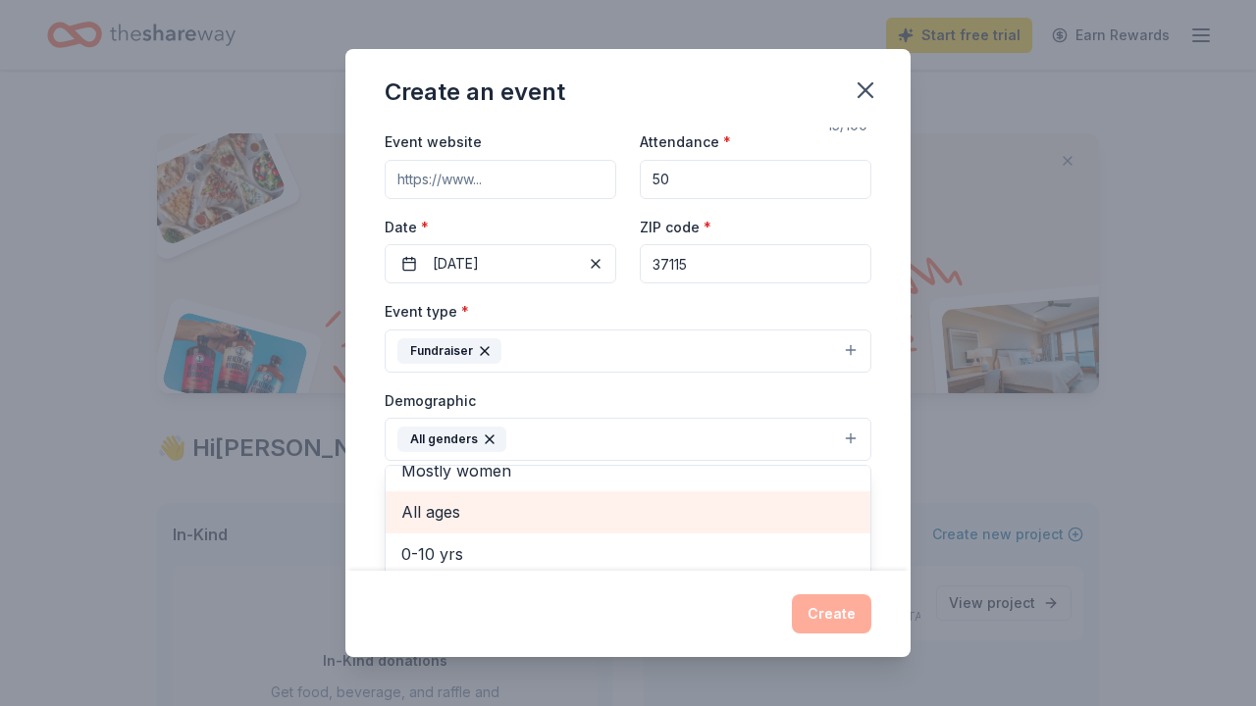
scroll to position [62, 0]
click at [449, 506] on span "All ages" at bounding box center [627, 512] width 453 height 26
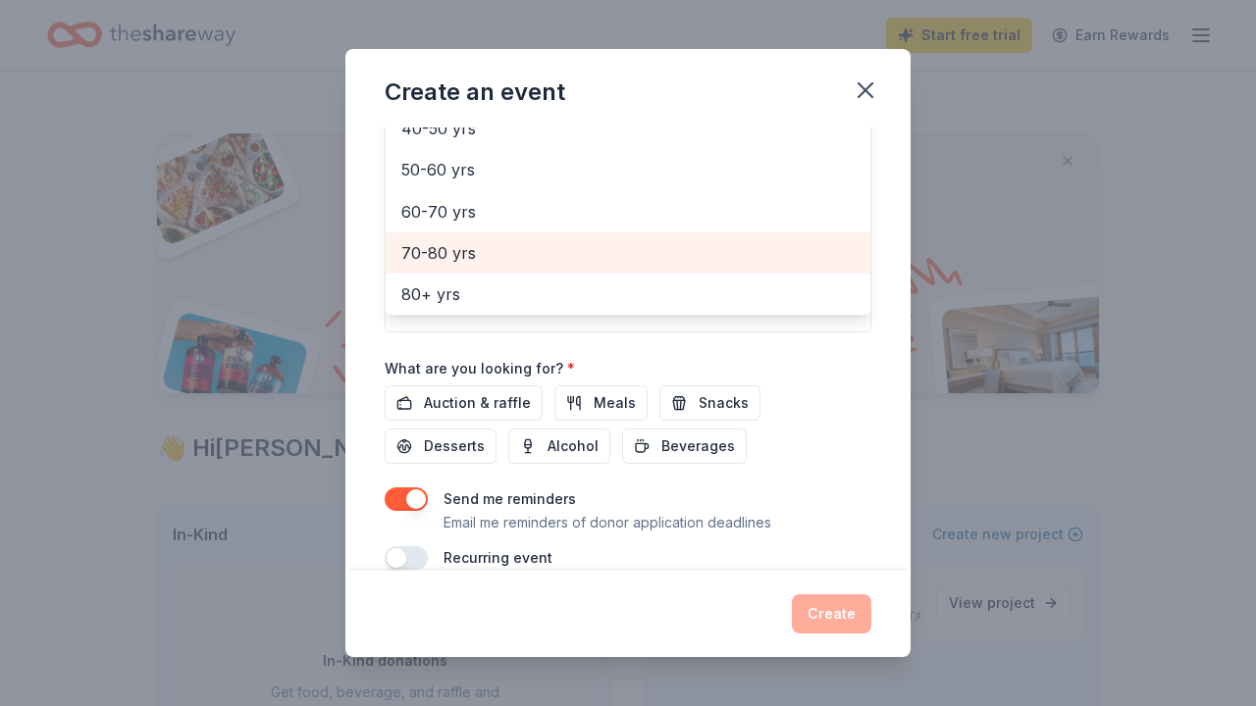
scroll to position [471, 0]
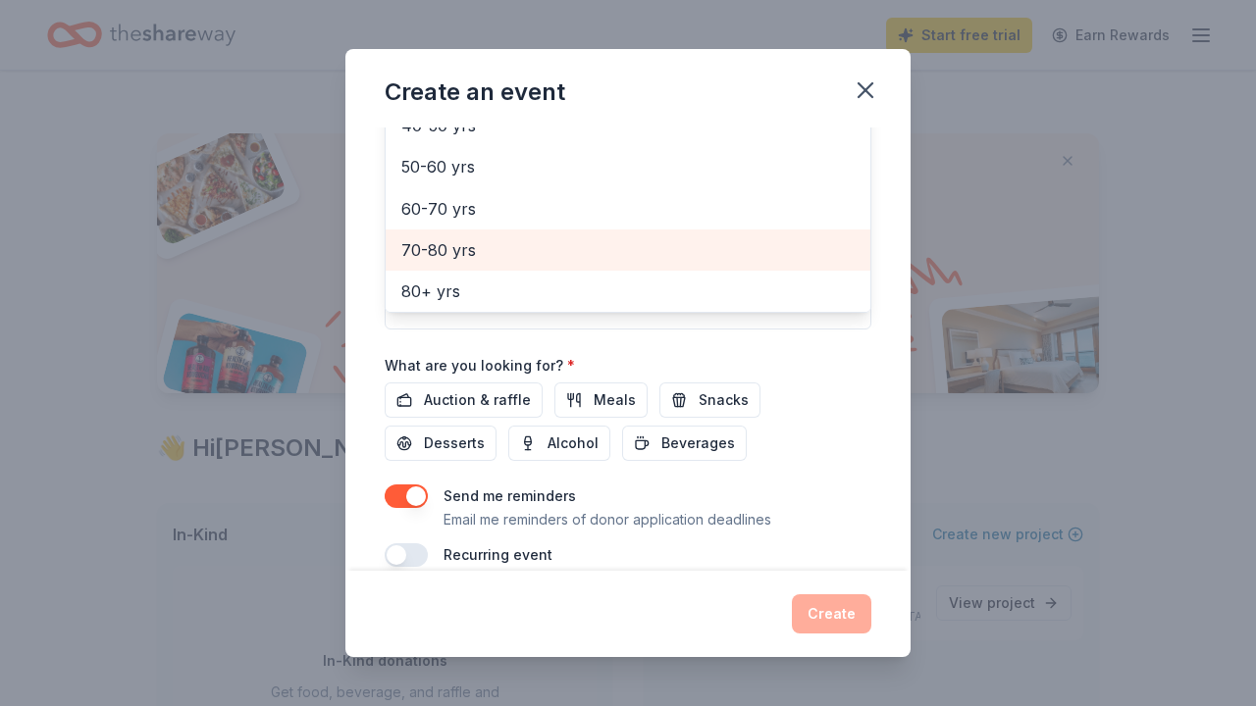
click at [734, 396] on div "Event name * Healing Servive 15 /100 Event website Attendance * 50 Date * 09/06…" at bounding box center [628, 112] width 487 height 910
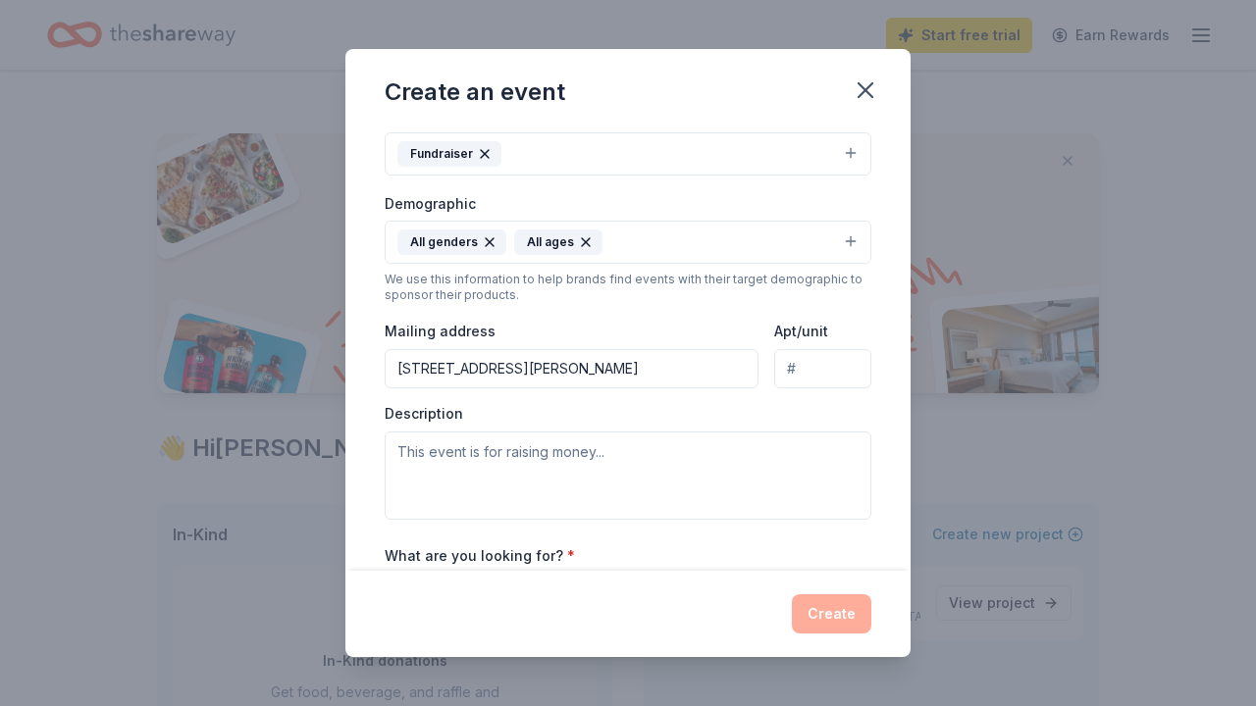
scroll to position [298, 0]
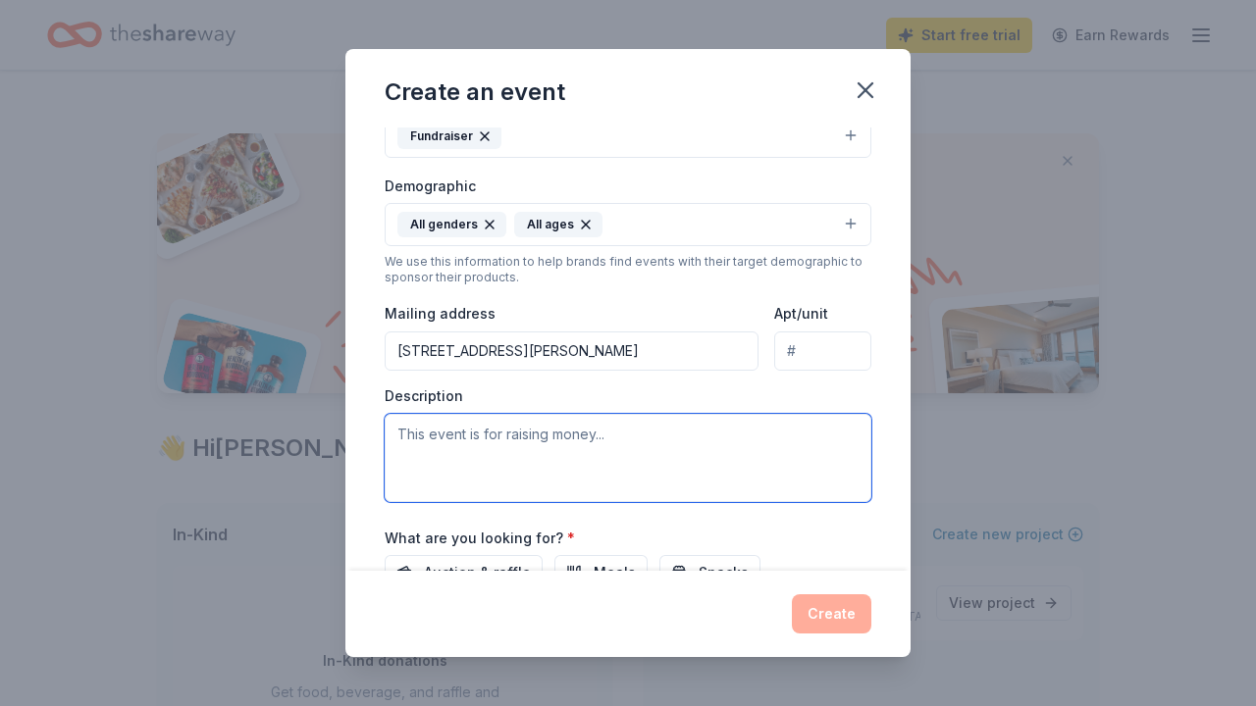
click at [556, 434] on textarea at bounding box center [628, 458] width 487 height 88
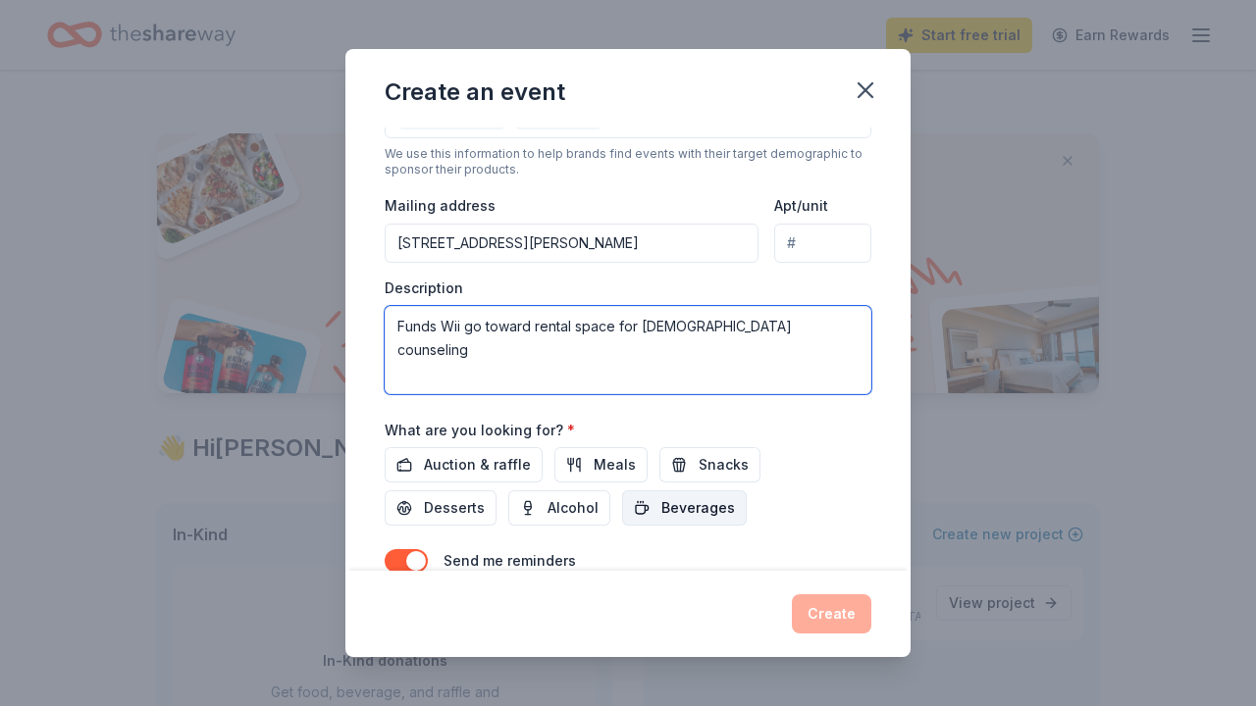
scroll to position [412, 0]
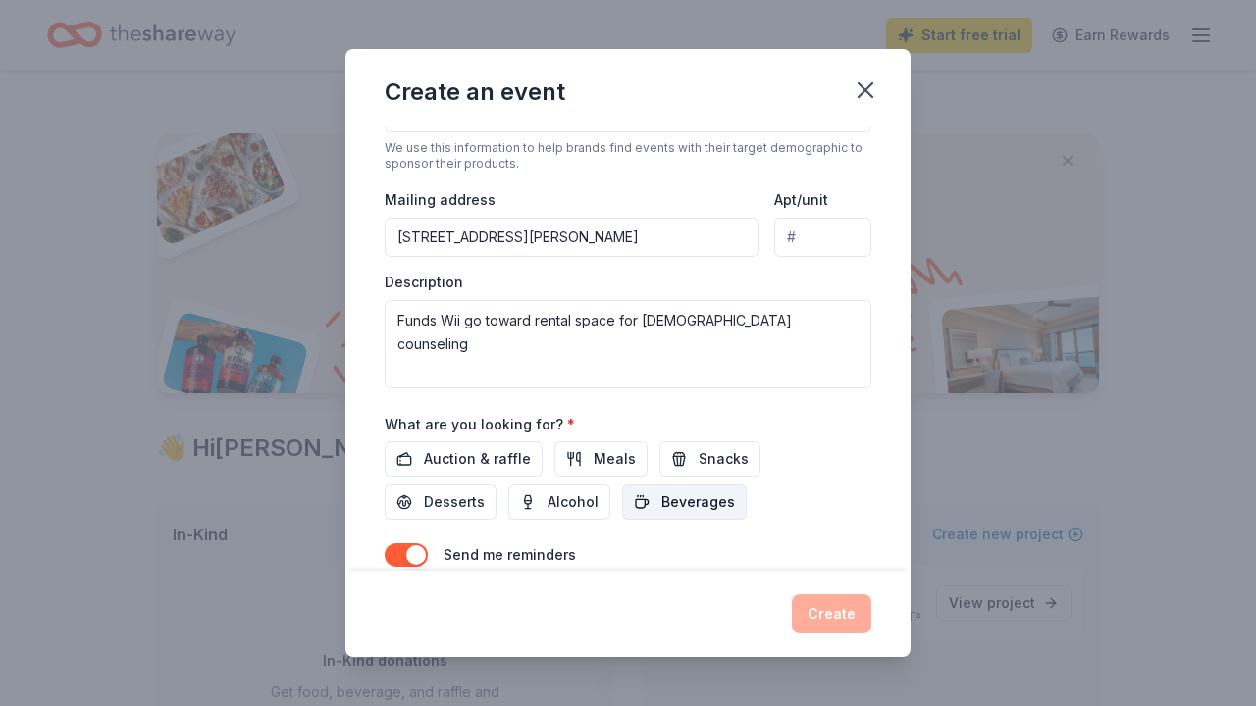
click at [661, 499] on span "Beverages" at bounding box center [698, 503] width 74 height 24
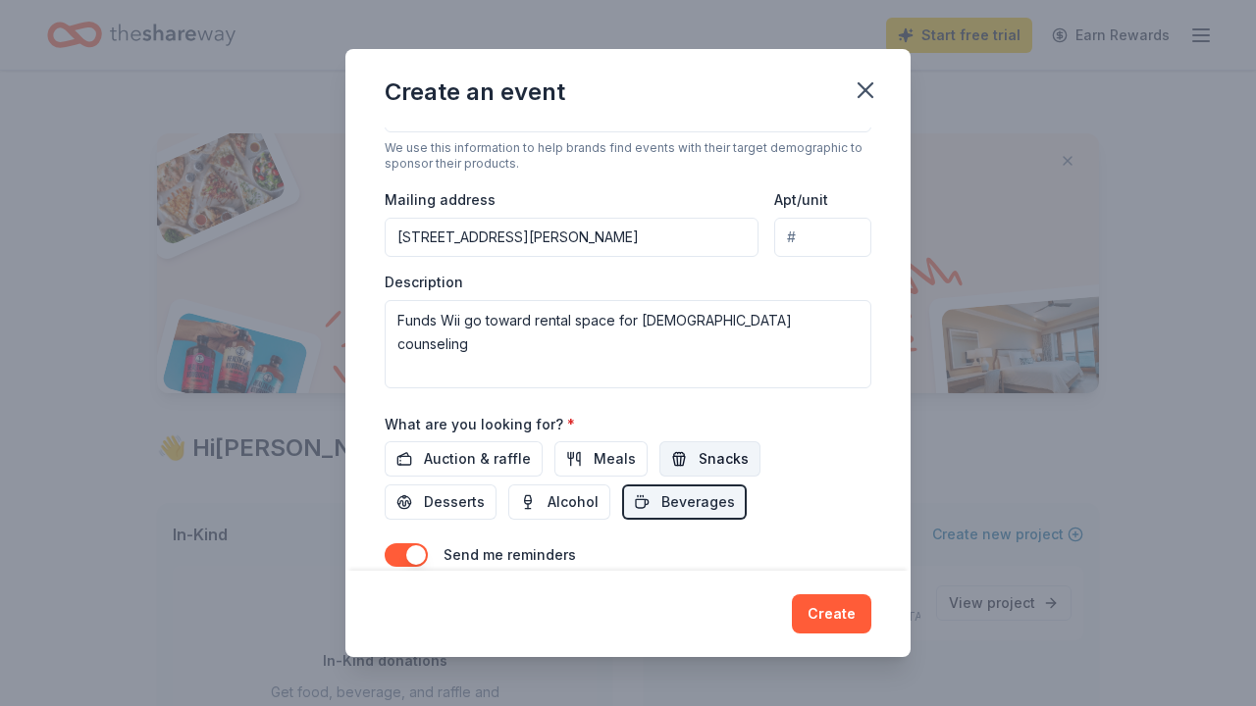
click at [703, 453] on span "Snacks" at bounding box center [724, 459] width 50 height 24
click at [485, 491] on span "Desserts" at bounding box center [454, 503] width 61 height 24
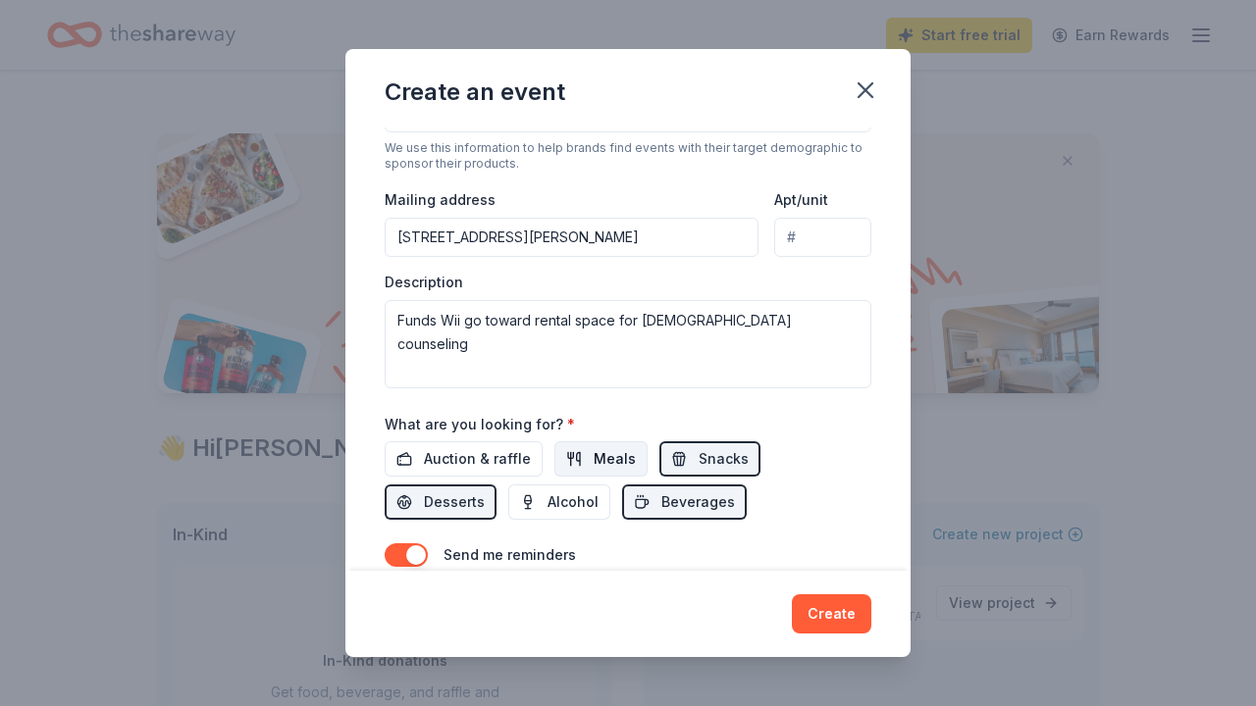
click at [614, 453] on span "Meals" at bounding box center [615, 459] width 42 height 24
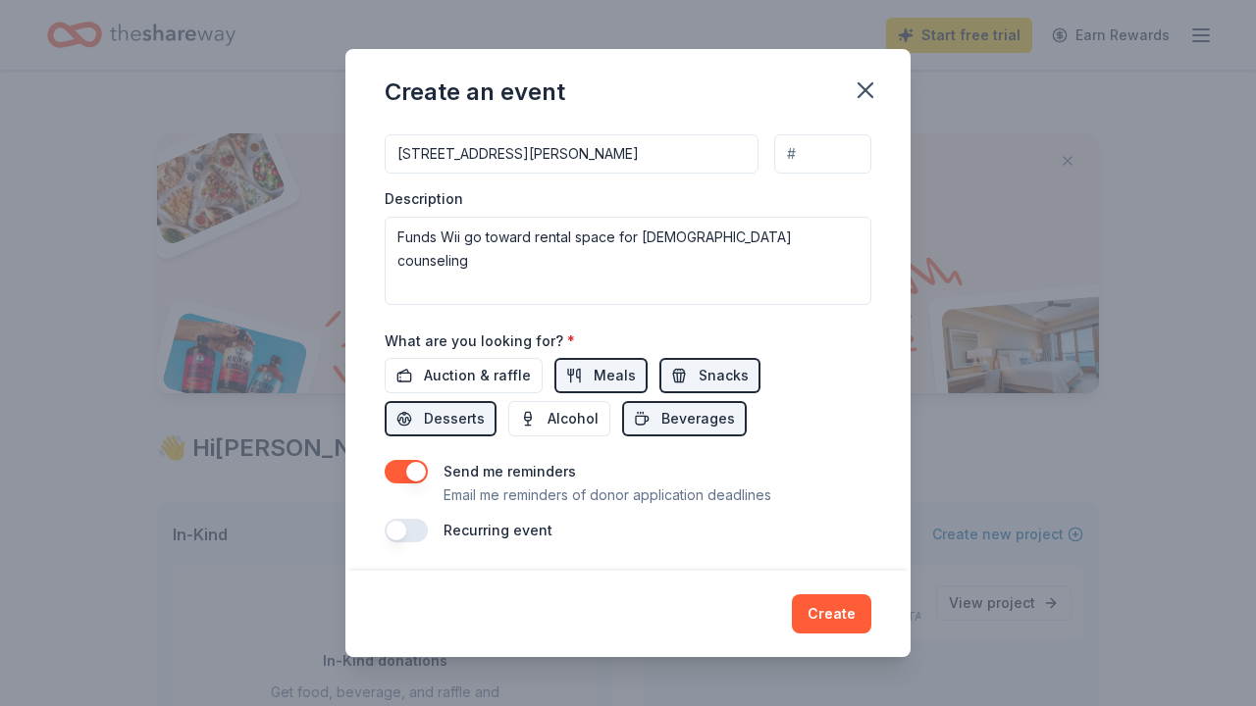
scroll to position [494, 0]
drag, startPoint x: 834, startPoint y: 615, endPoint x: 564, endPoint y: 210, distance: 486.8
click at [559, 221] on div "Create an event Event name * Healing Servive 15 /100 Event website Attendance *…" at bounding box center [627, 352] width 565 height 607
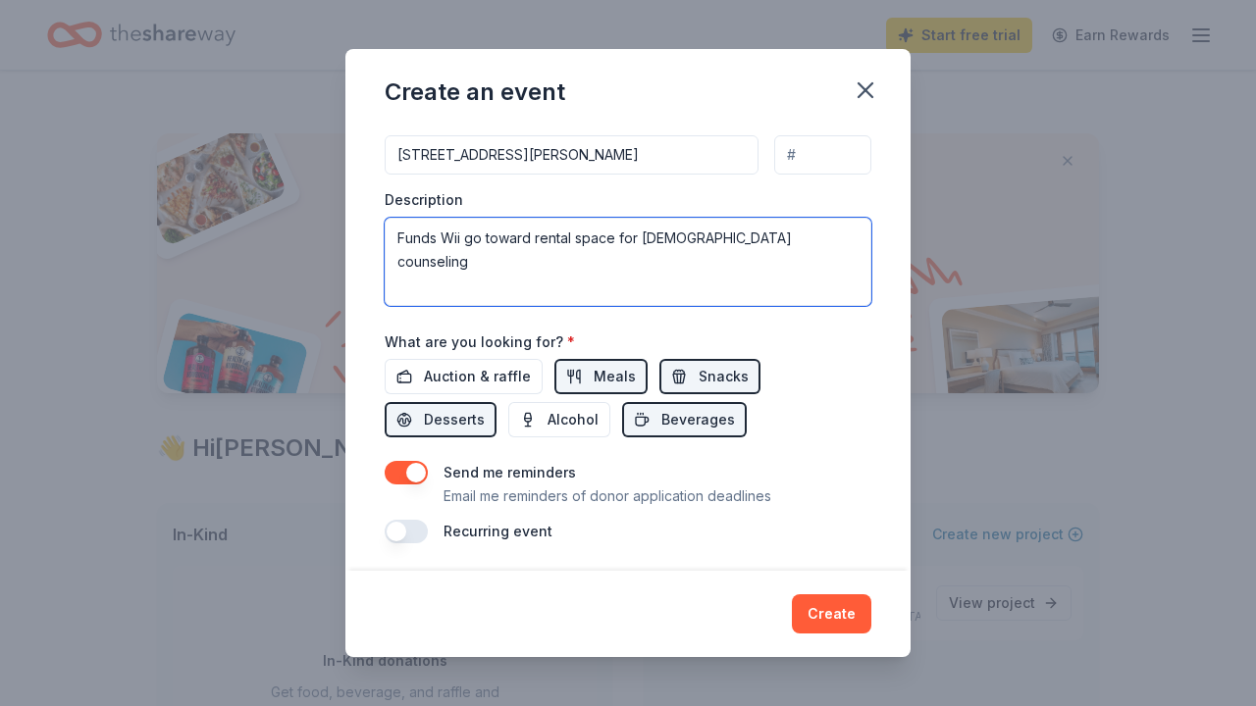
click at [452, 235] on textarea "Funds Wii go toward rental space for Biblical counseling" at bounding box center [628, 262] width 487 height 88
type textarea "Funds Will go toward rental space for Biblical counseling"
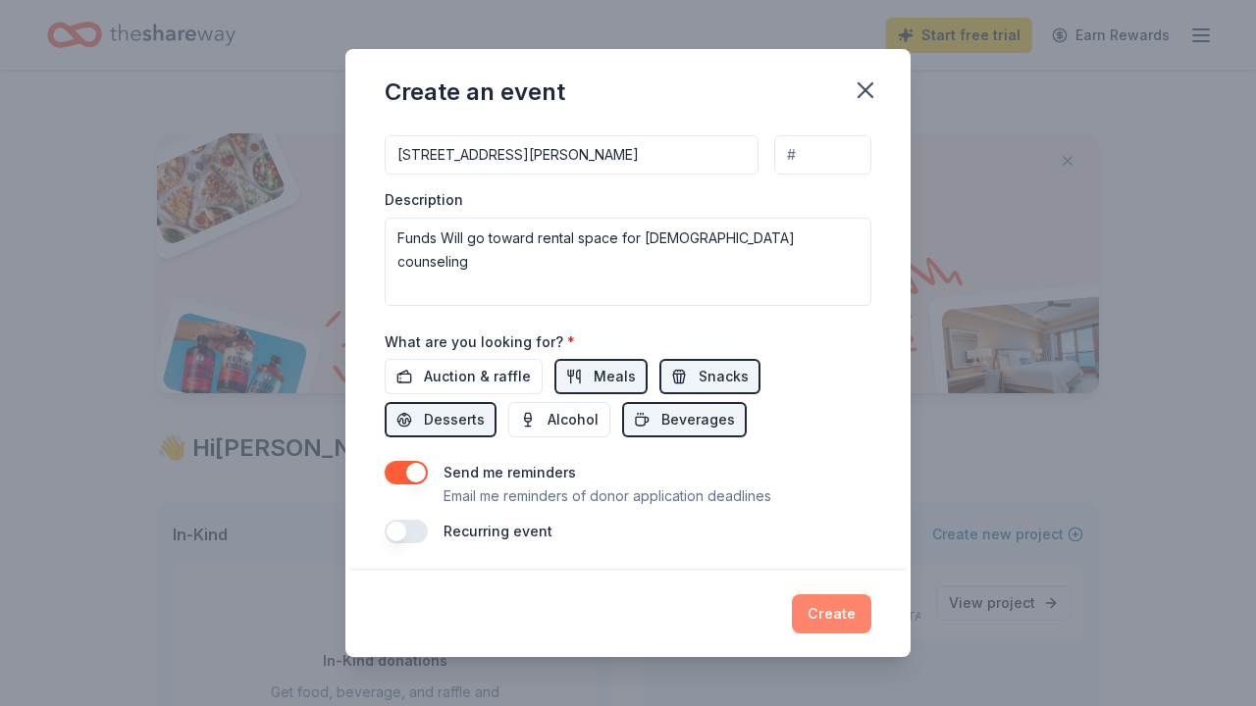
click at [844, 611] on button "Create" at bounding box center [831, 614] width 79 height 39
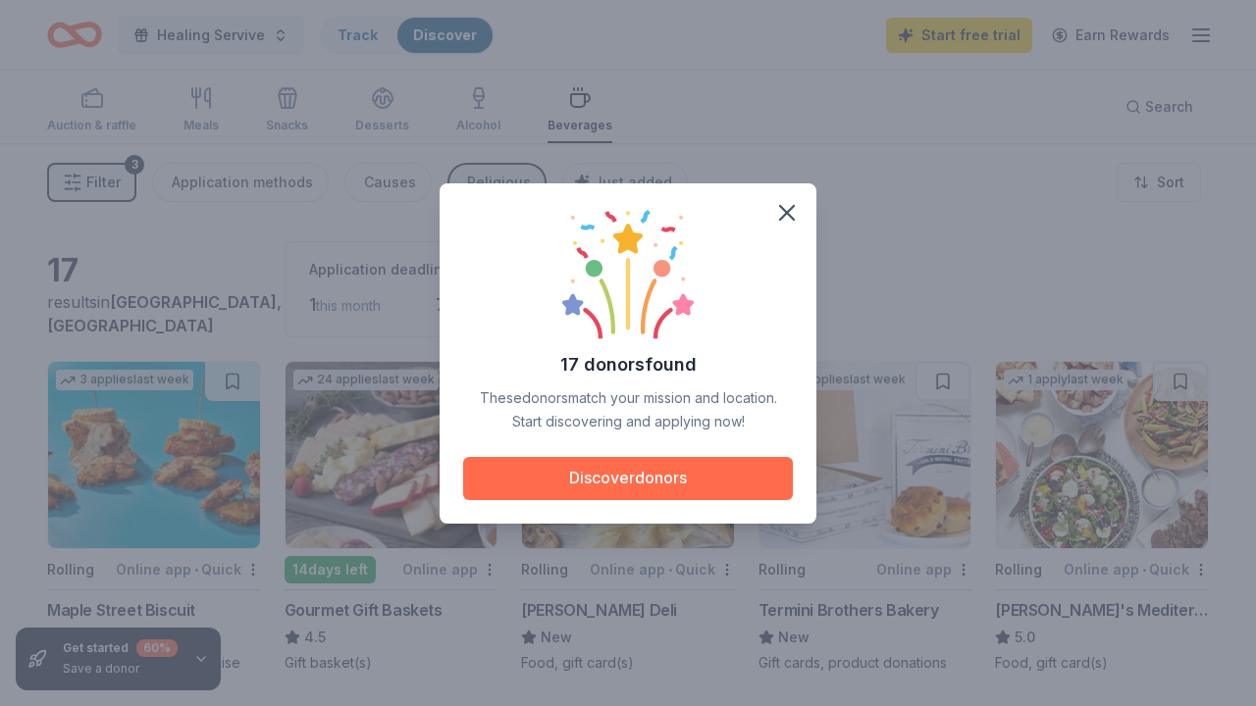
click at [693, 483] on button "Discover donors" at bounding box center [628, 478] width 330 height 43
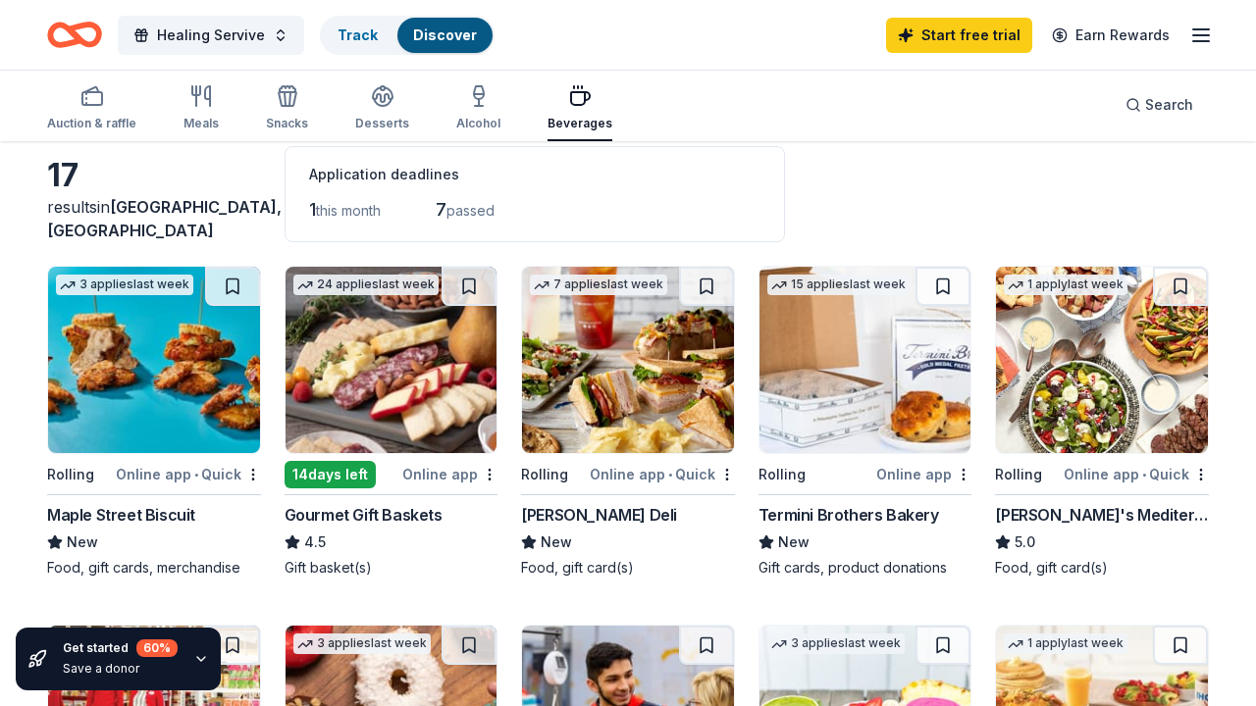
scroll to position [91, 0]
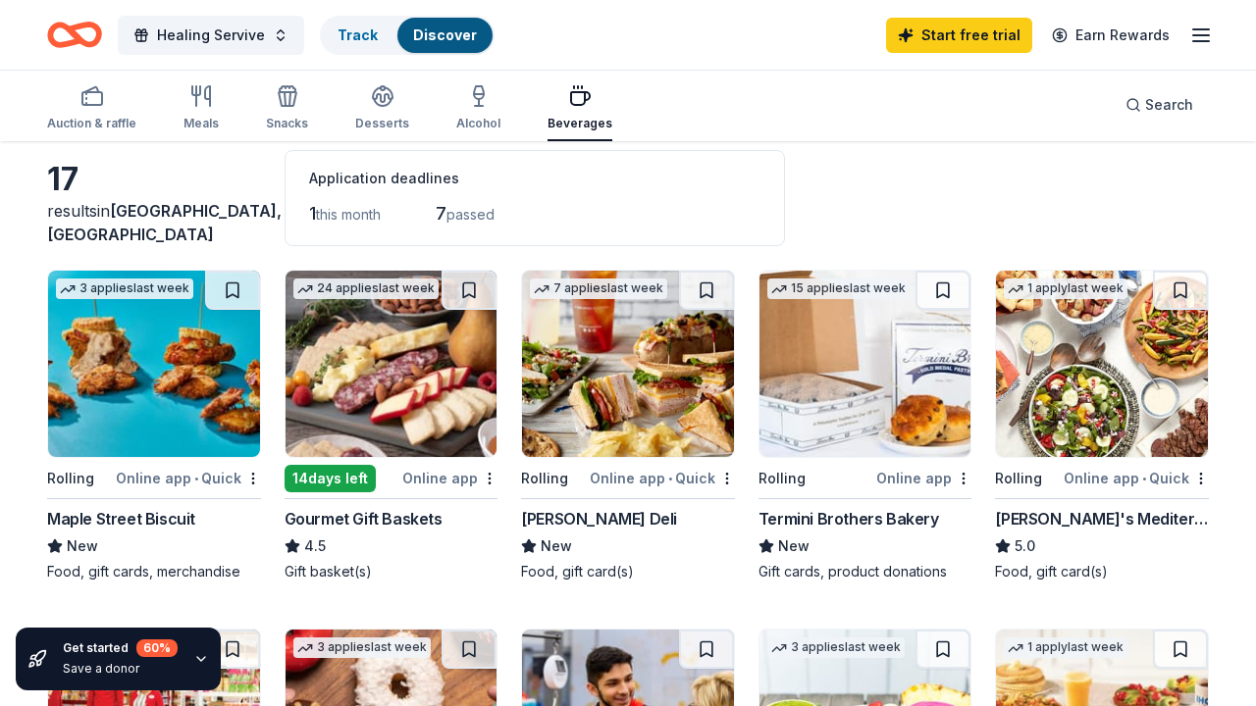
click at [670, 402] on img at bounding box center [628, 364] width 212 height 186
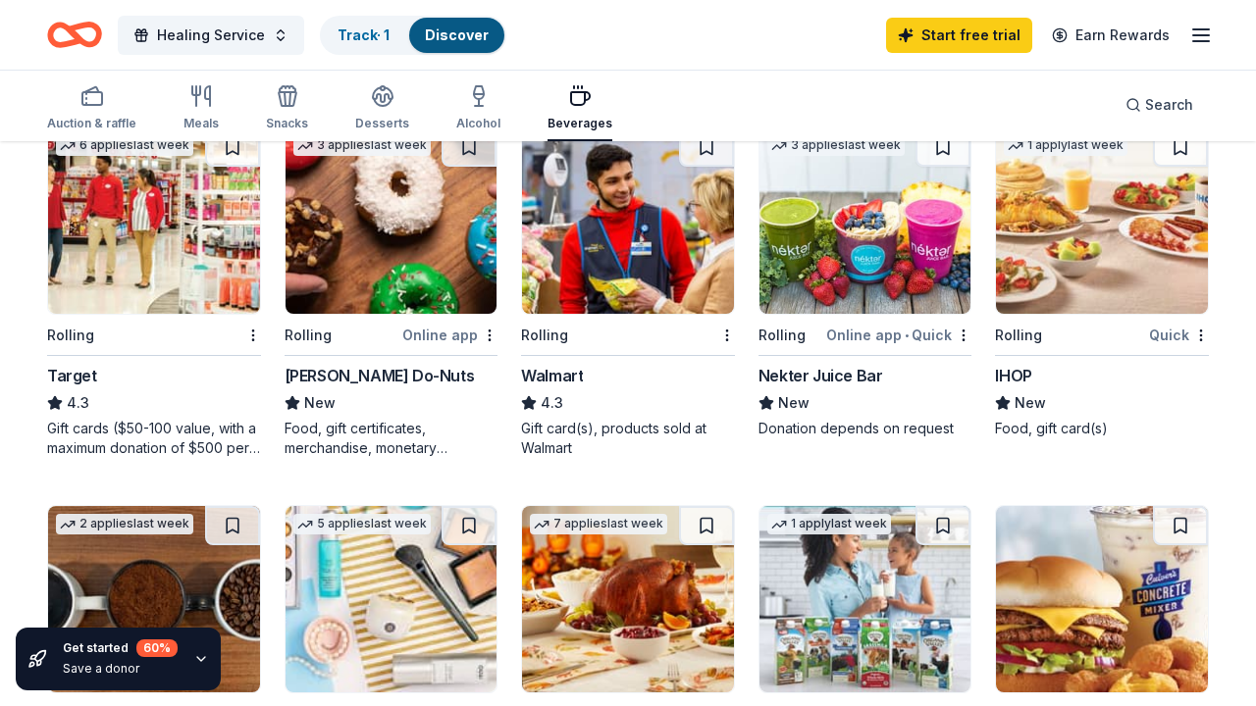
scroll to position [600, 0]
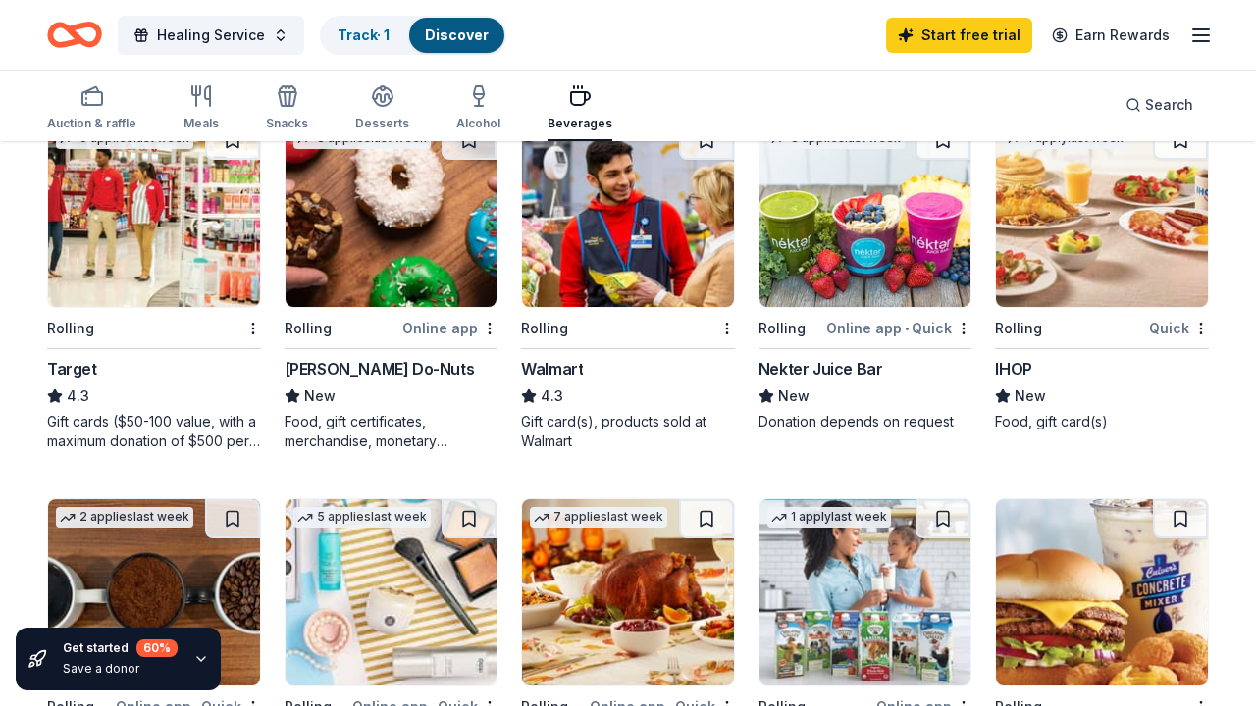
click at [657, 244] on img at bounding box center [628, 214] width 212 height 186
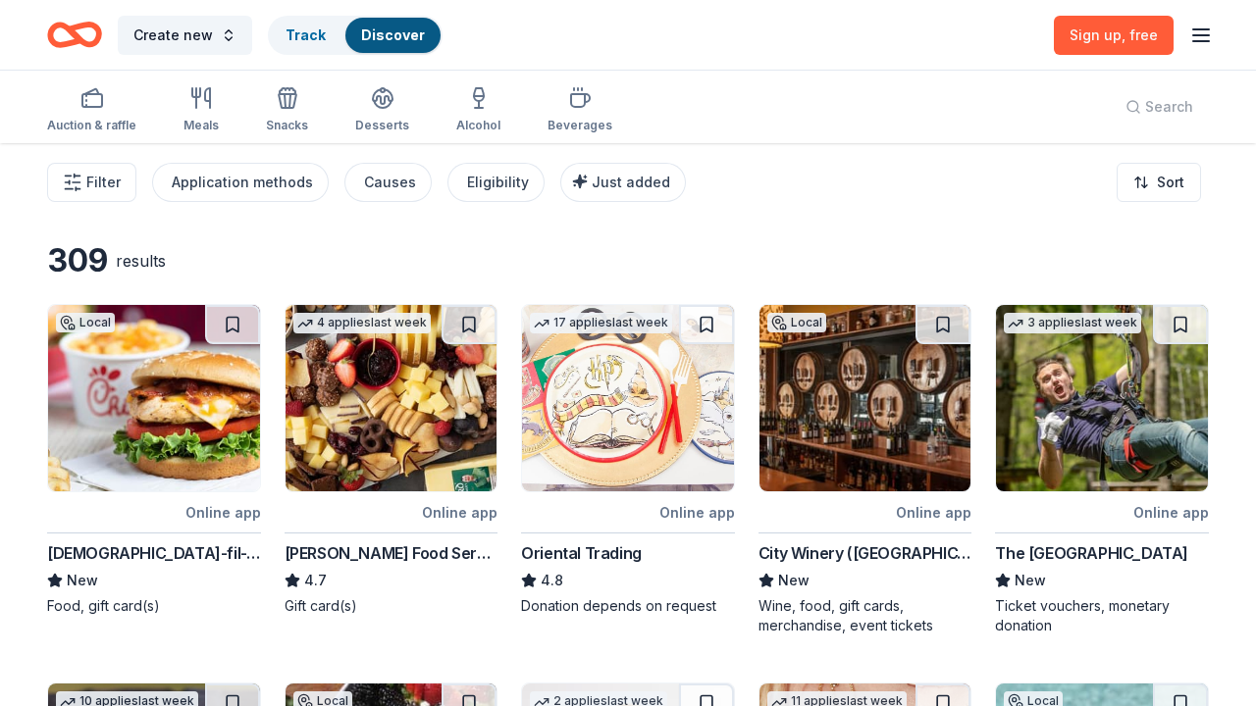
click at [1195, 30] on icon "button" at bounding box center [1201, 36] width 24 height 24
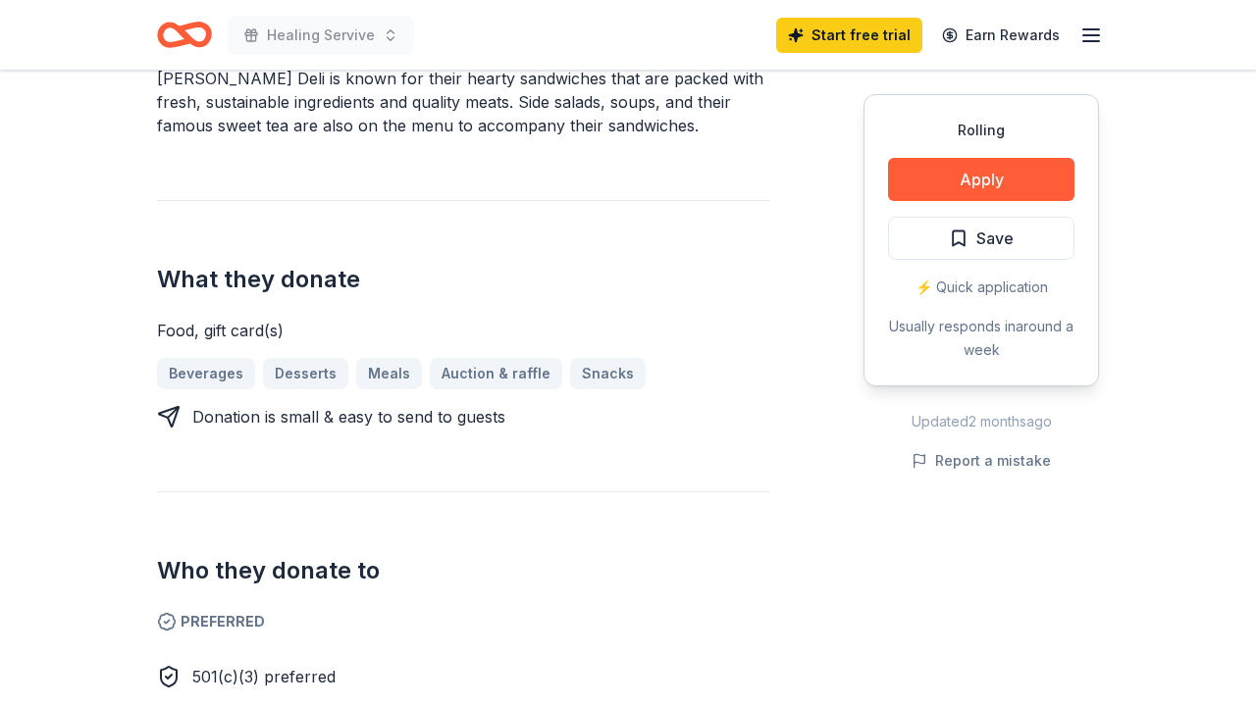
scroll to position [689, 0]
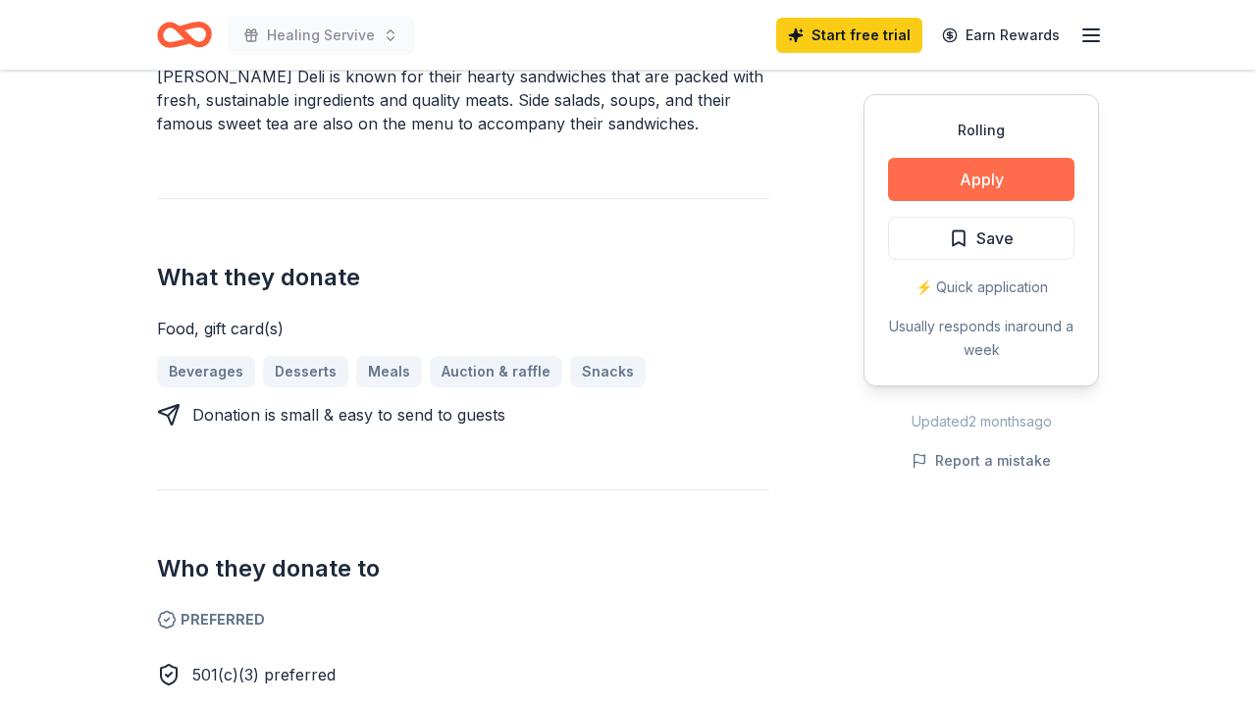
click at [947, 185] on button "Apply" at bounding box center [981, 179] width 186 height 43
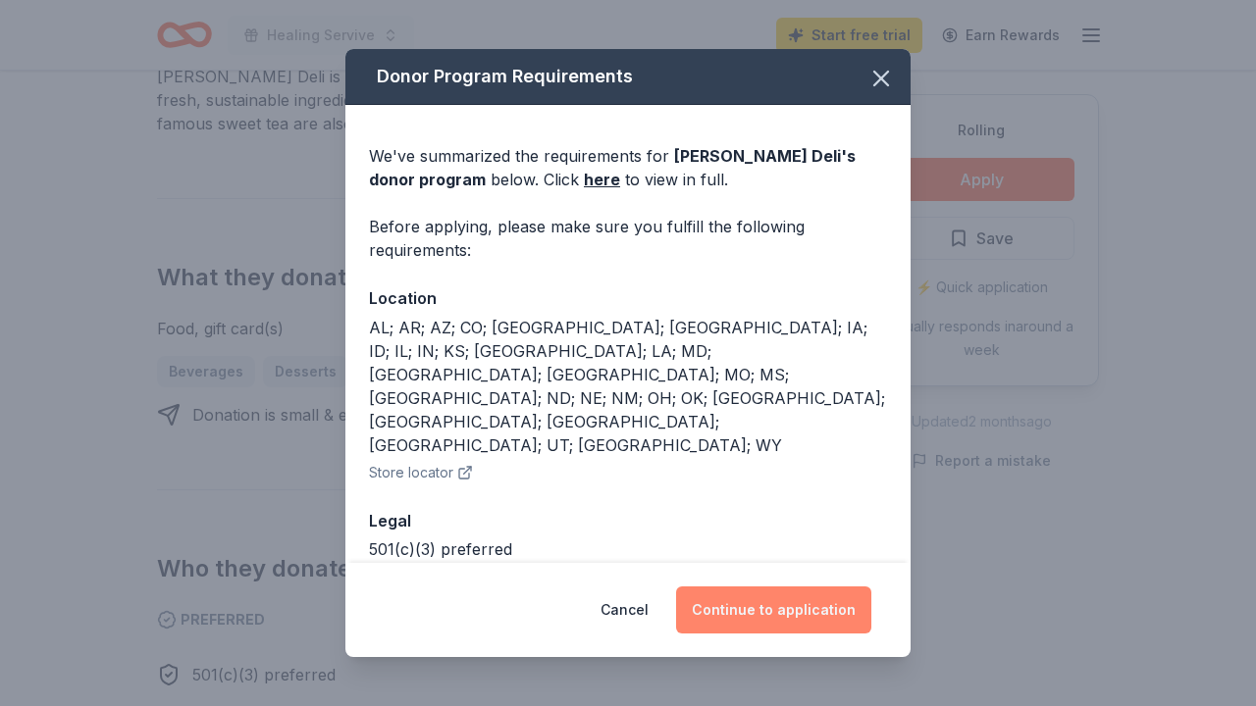
click at [721, 607] on button "Continue to application" at bounding box center [773, 610] width 195 height 47
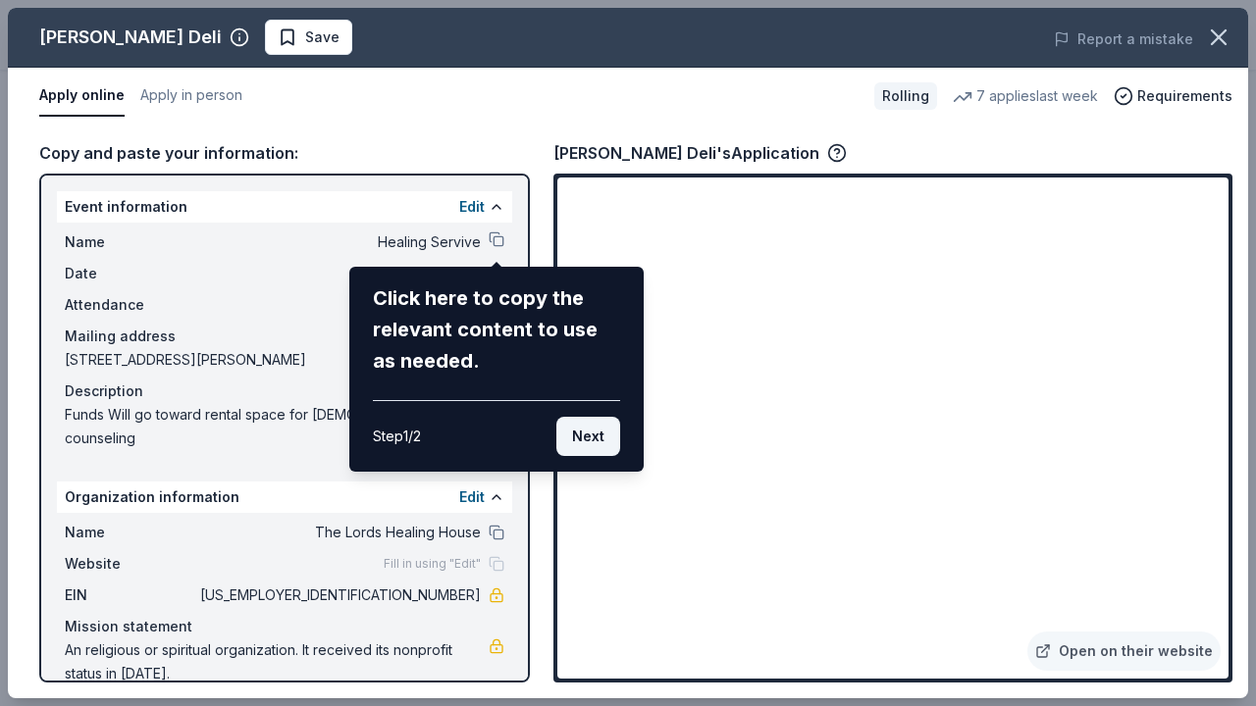
click at [600, 435] on button "Next" at bounding box center [588, 436] width 64 height 39
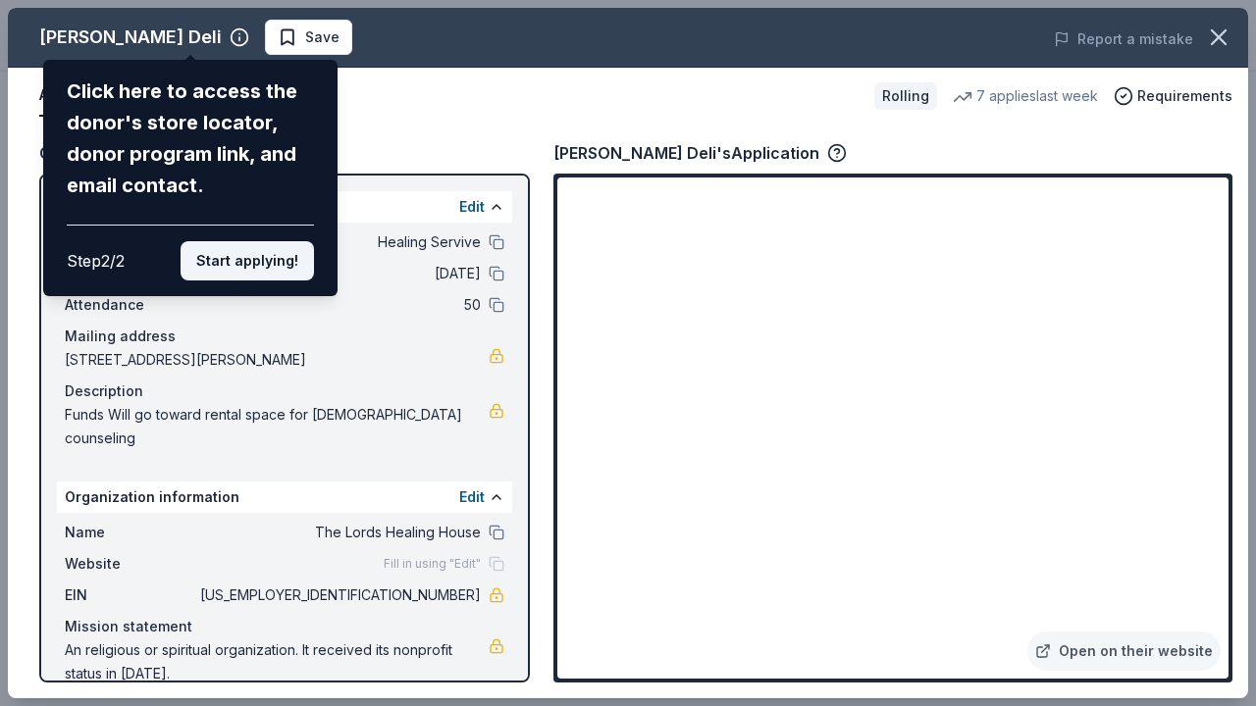
click at [275, 241] on button "Start applying!" at bounding box center [247, 260] width 133 height 39
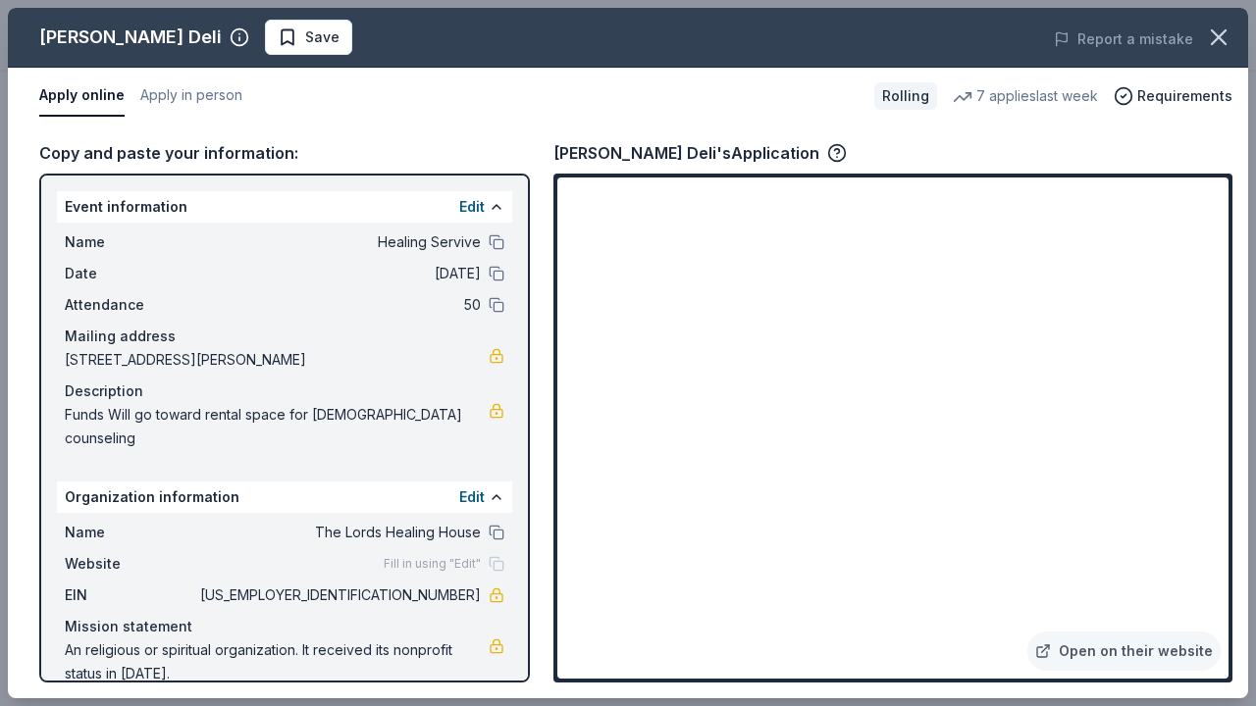
click at [471, 248] on span "Healing Servive" at bounding box center [338, 243] width 285 height 24
click at [498, 243] on button at bounding box center [497, 242] width 16 height 16
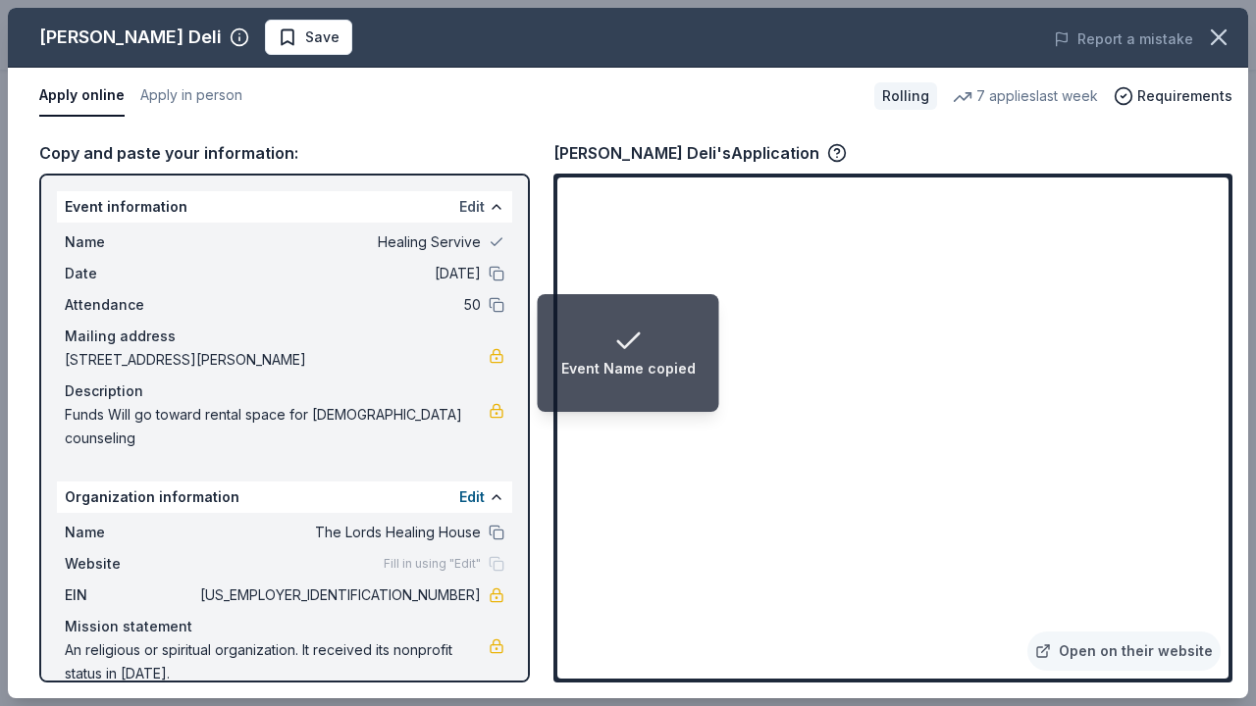
click at [475, 199] on button "Edit" at bounding box center [472, 207] width 26 height 24
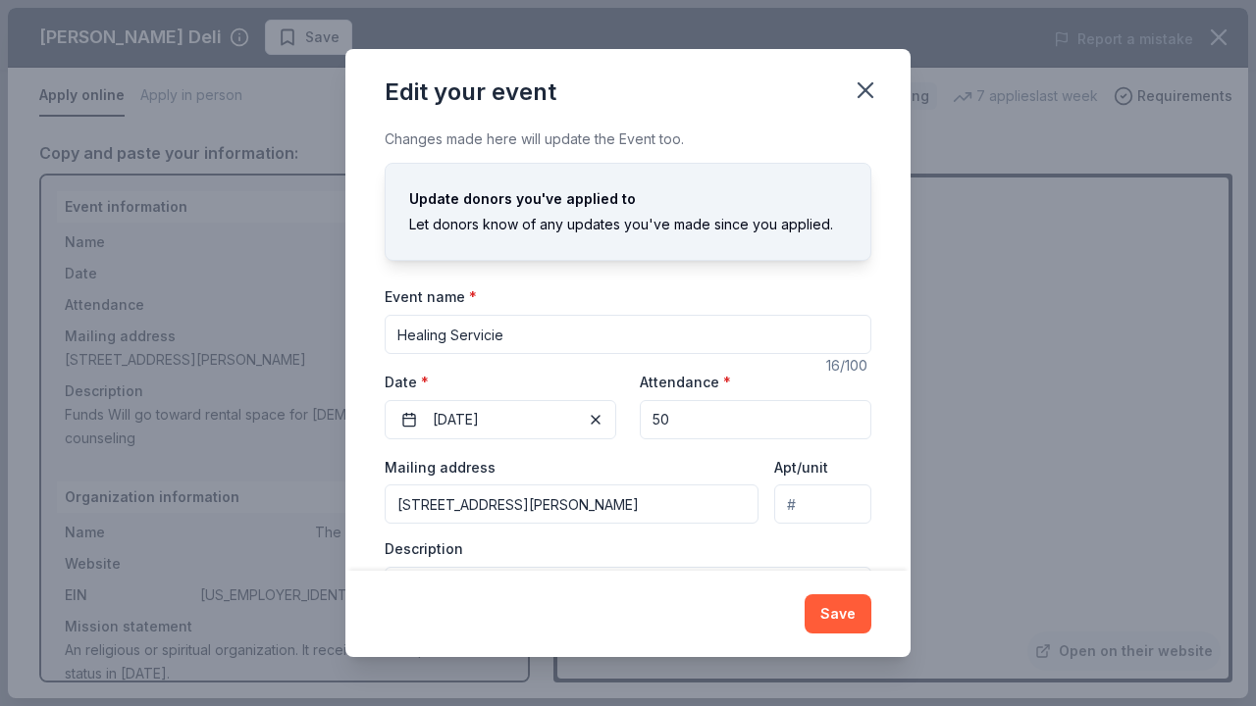
drag, startPoint x: 497, startPoint y: 338, endPoint x: 488, endPoint y: 337, distance: 10.0
click at [488, 338] on input "Healing Servicie" at bounding box center [628, 334] width 487 height 39
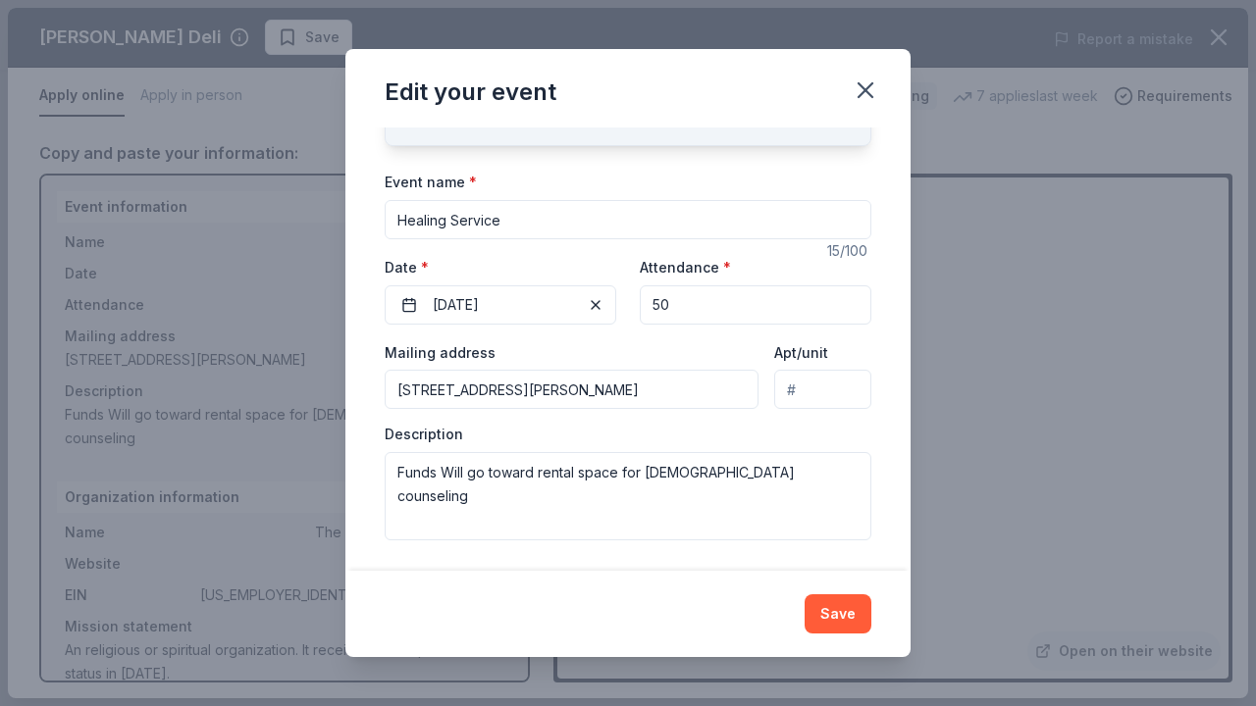
scroll to position [114, 0]
type input "Healing Service"
click at [838, 604] on button "Save" at bounding box center [837, 614] width 67 height 39
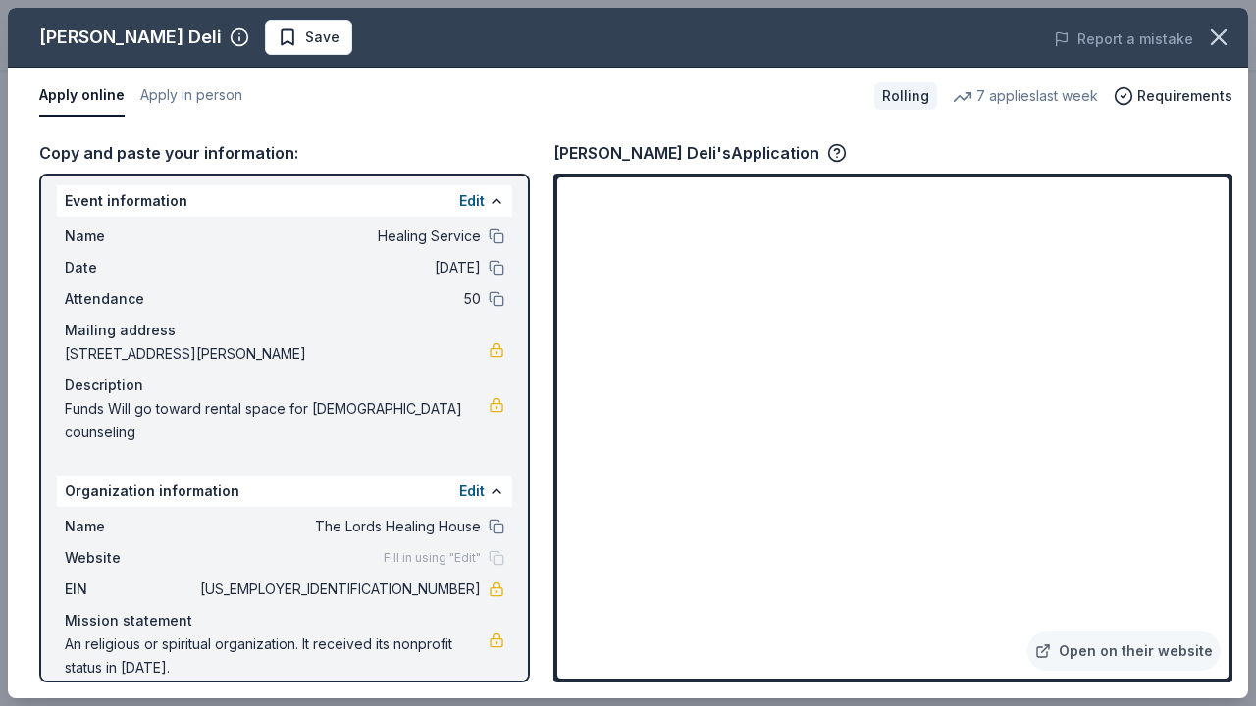
scroll to position [5, 0]
click at [494, 299] on button at bounding box center [497, 300] width 16 height 16
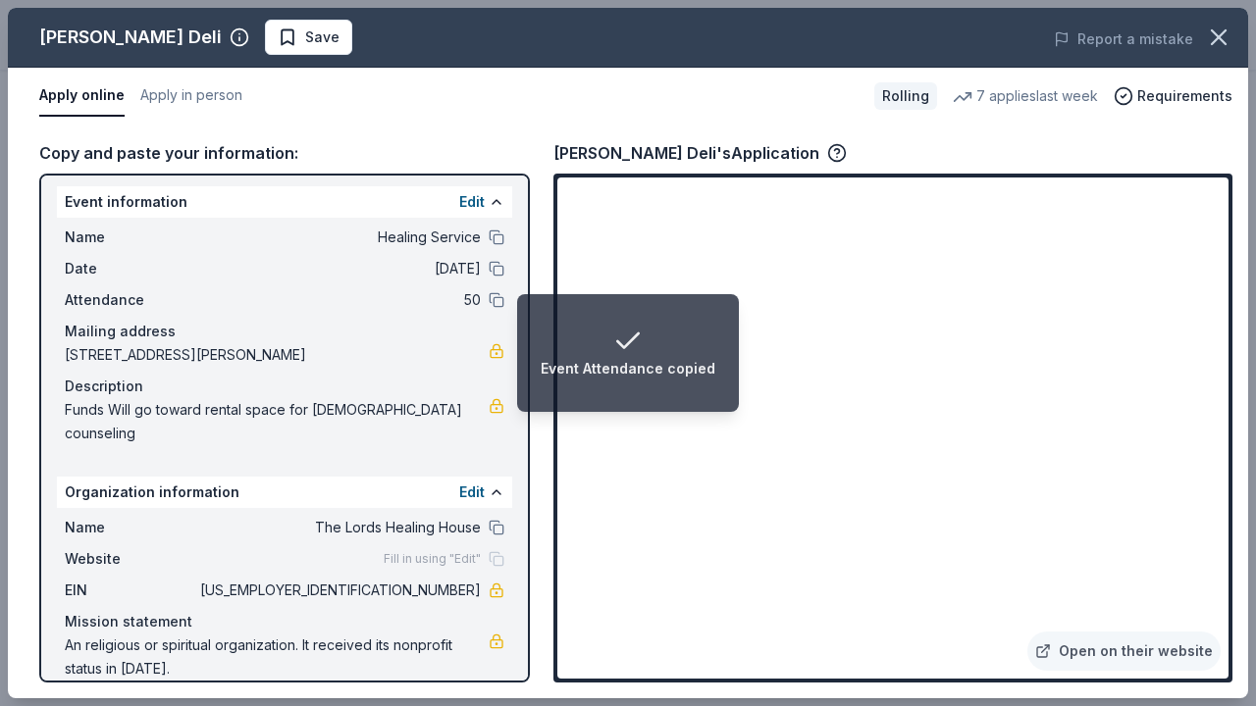
click at [474, 299] on span "50" at bounding box center [338, 300] width 285 height 24
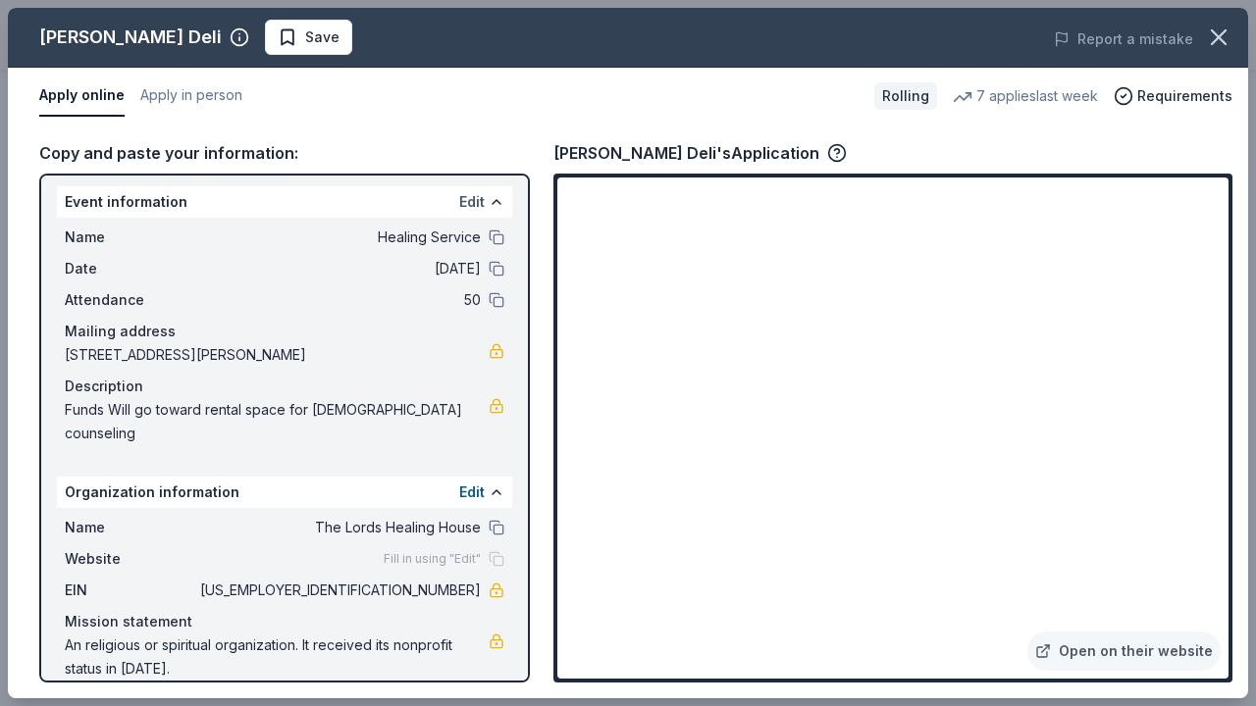
click at [482, 204] on button "Edit" at bounding box center [472, 202] width 26 height 24
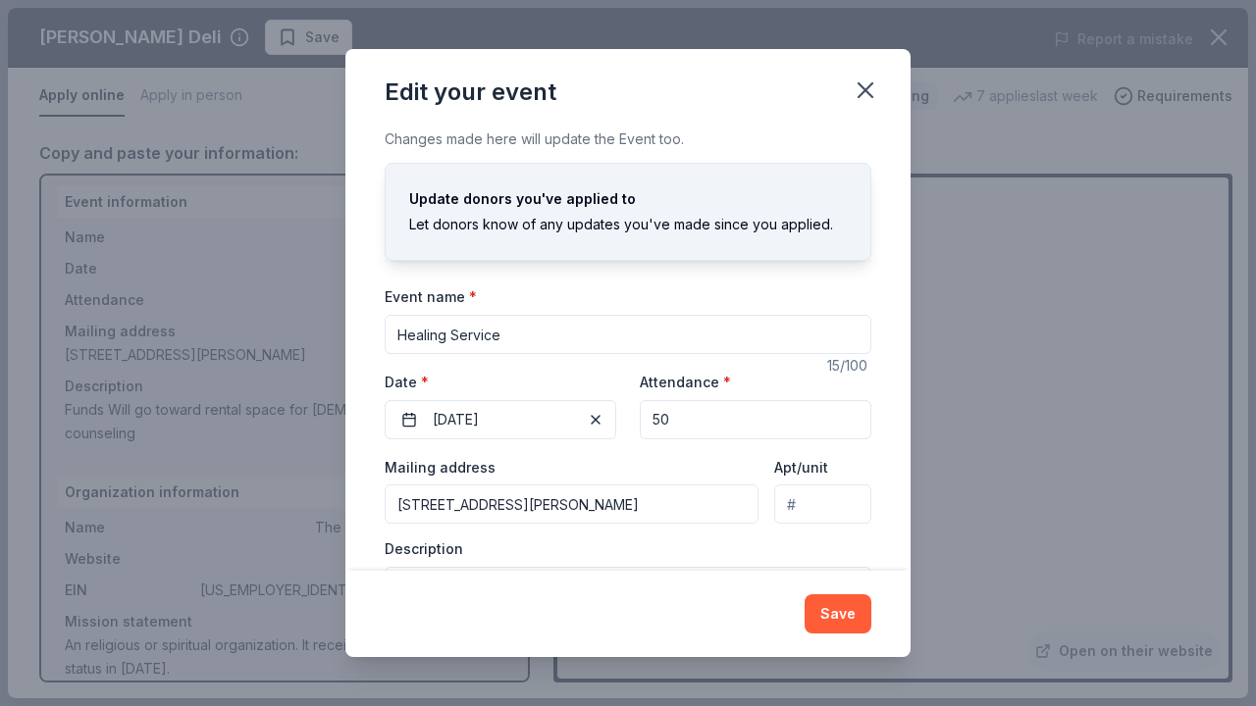
click at [680, 419] on input "50" at bounding box center [756, 419] width 232 height 39
drag, startPoint x: 670, startPoint y: 414, endPoint x: 639, endPoint y: 420, distance: 31.9
click at [639, 420] on div "Event website Attendance * 50 Date * 09/06/2025" at bounding box center [628, 405] width 487 height 70
type input "60"
click at [838, 609] on button "Save" at bounding box center [837, 614] width 67 height 39
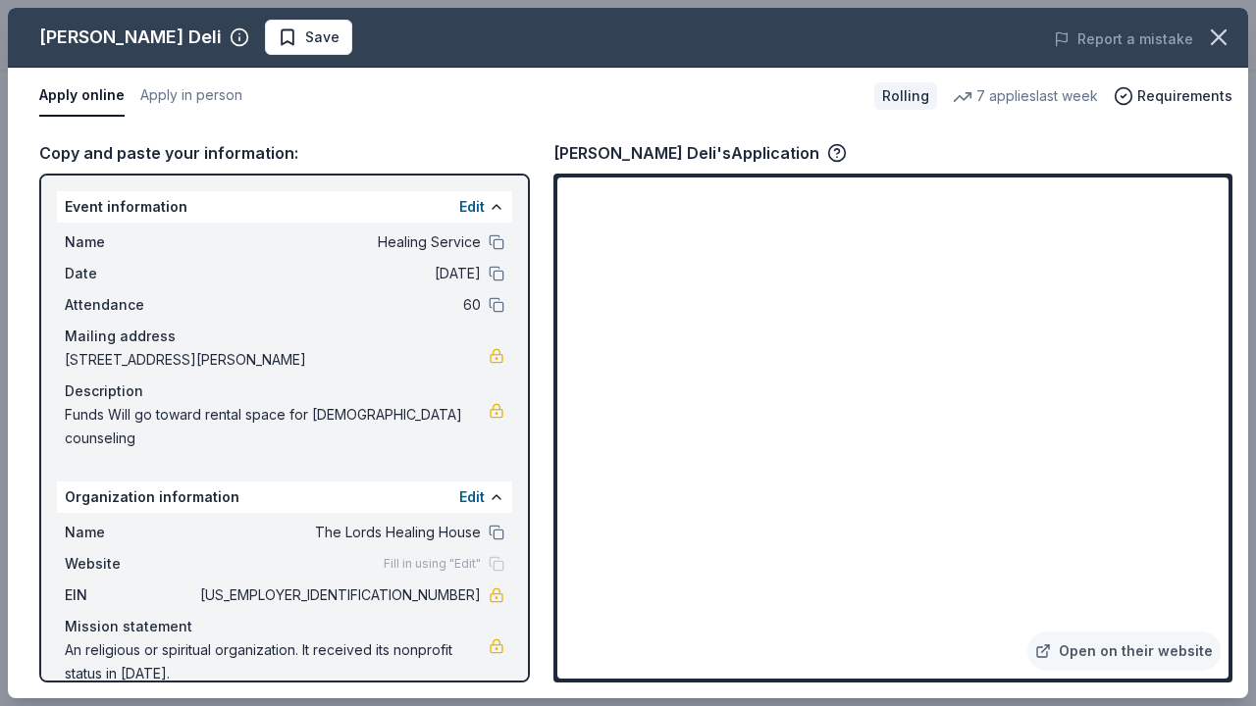
scroll to position [0, 0]
click at [1220, 31] on icon "button" at bounding box center [1218, 37] width 27 height 27
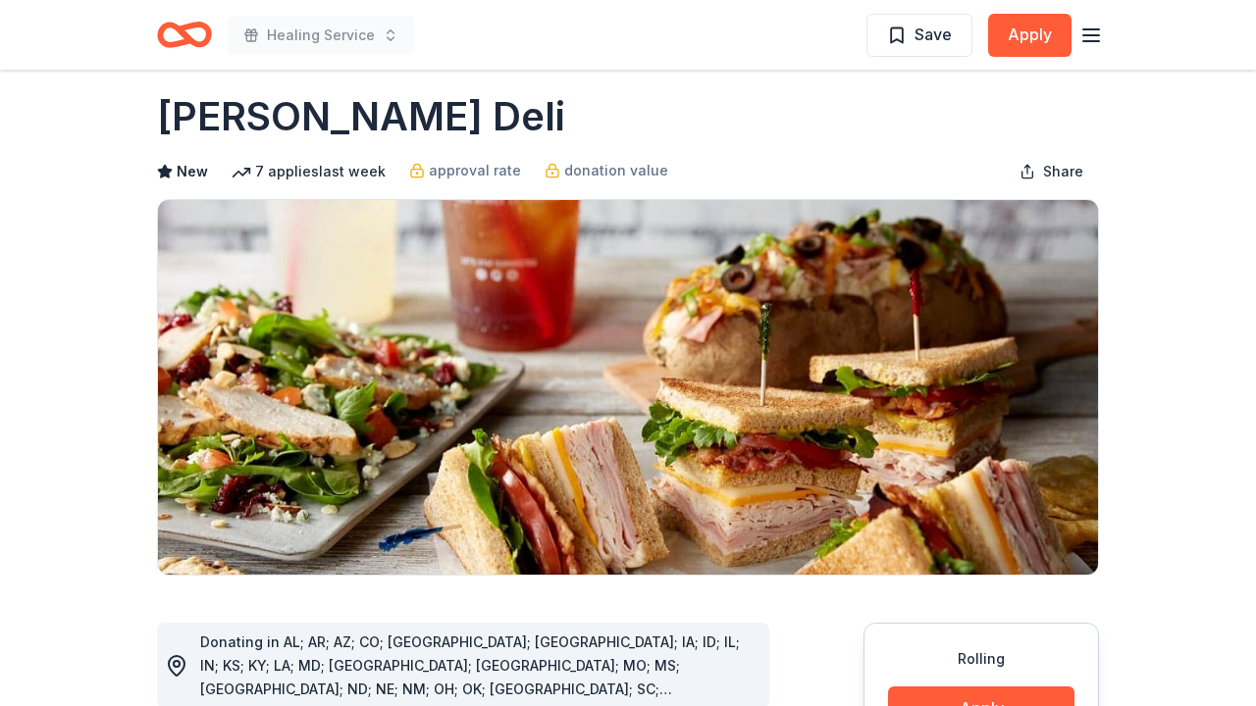
scroll to position [22, 0]
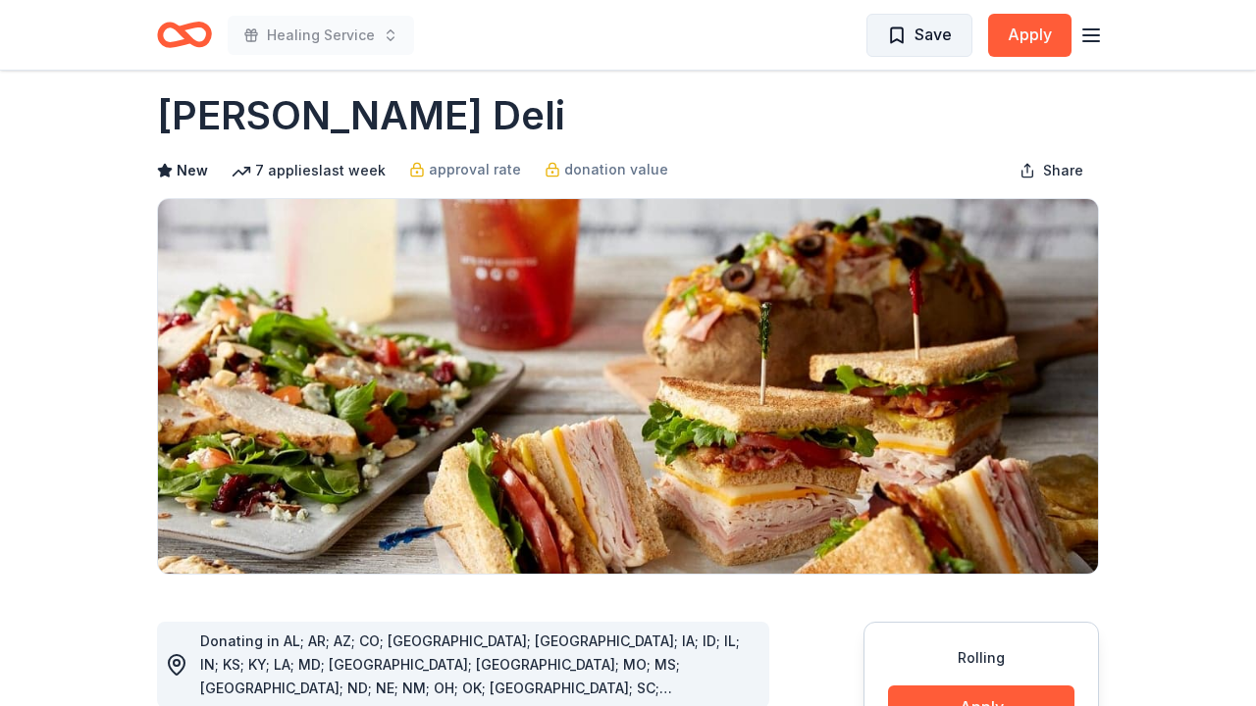
click at [937, 34] on span "Save" at bounding box center [932, 35] width 37 height 26
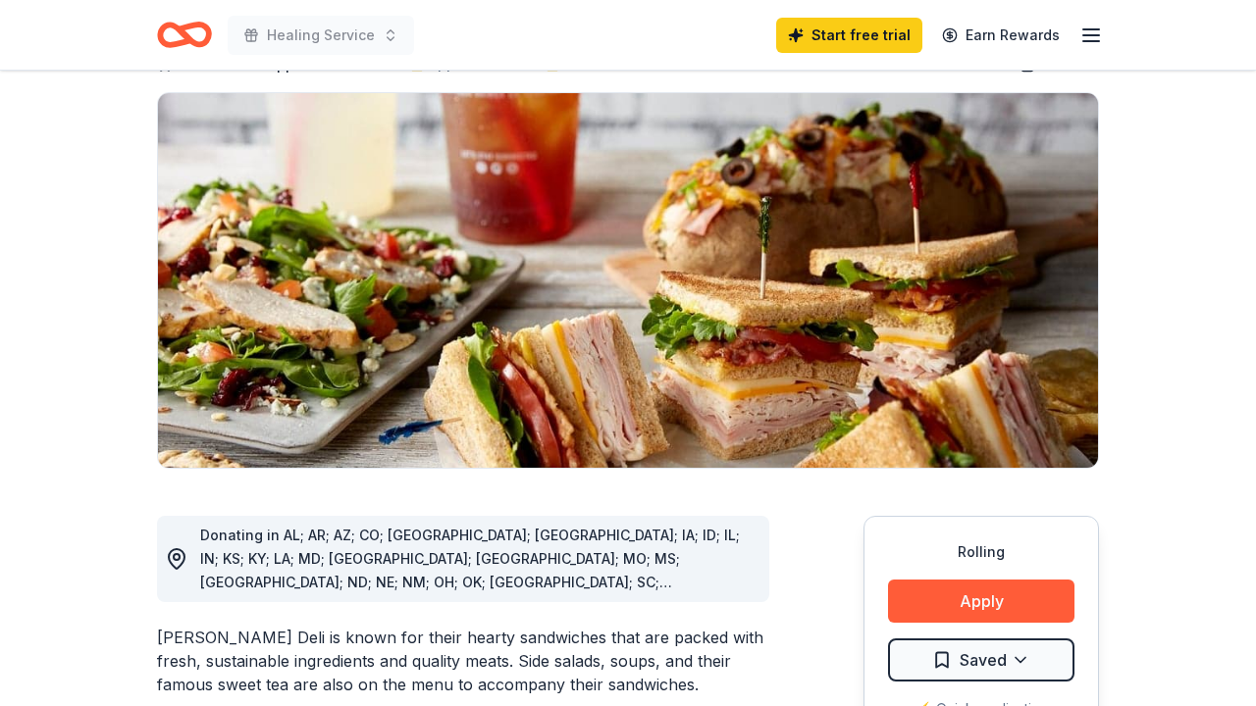
scroll to position [78, 0]
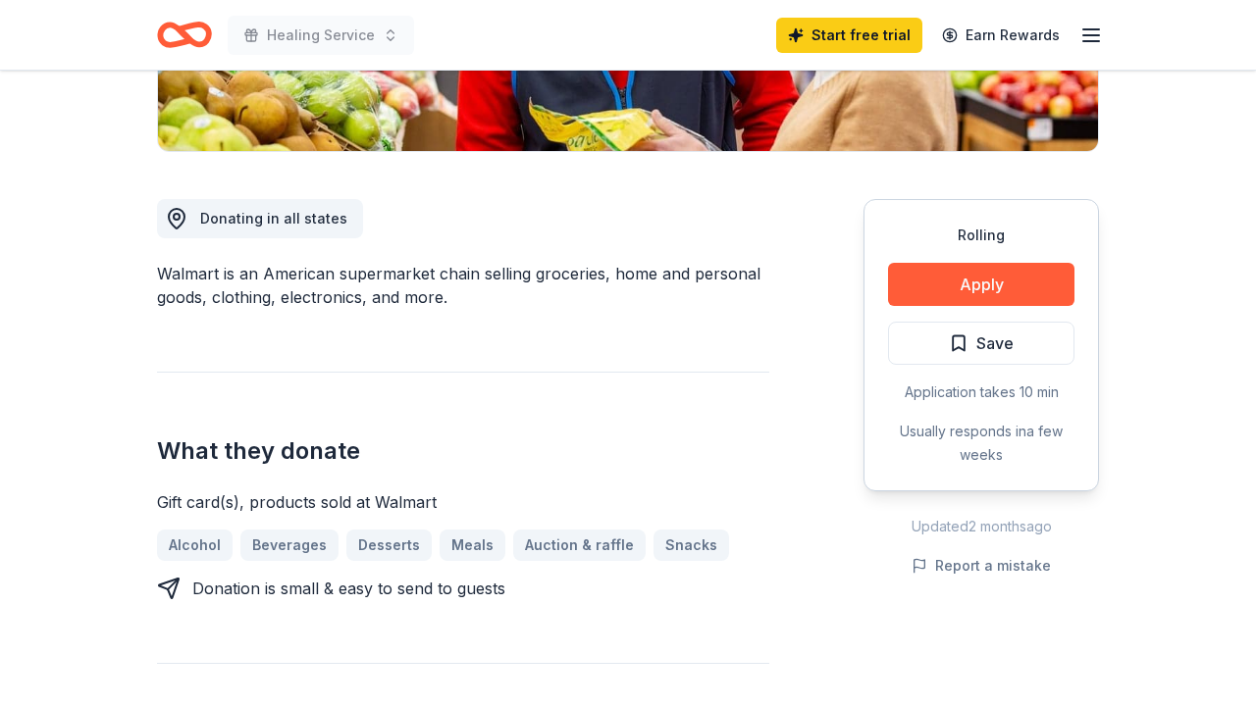
scroll to position [462, 0]
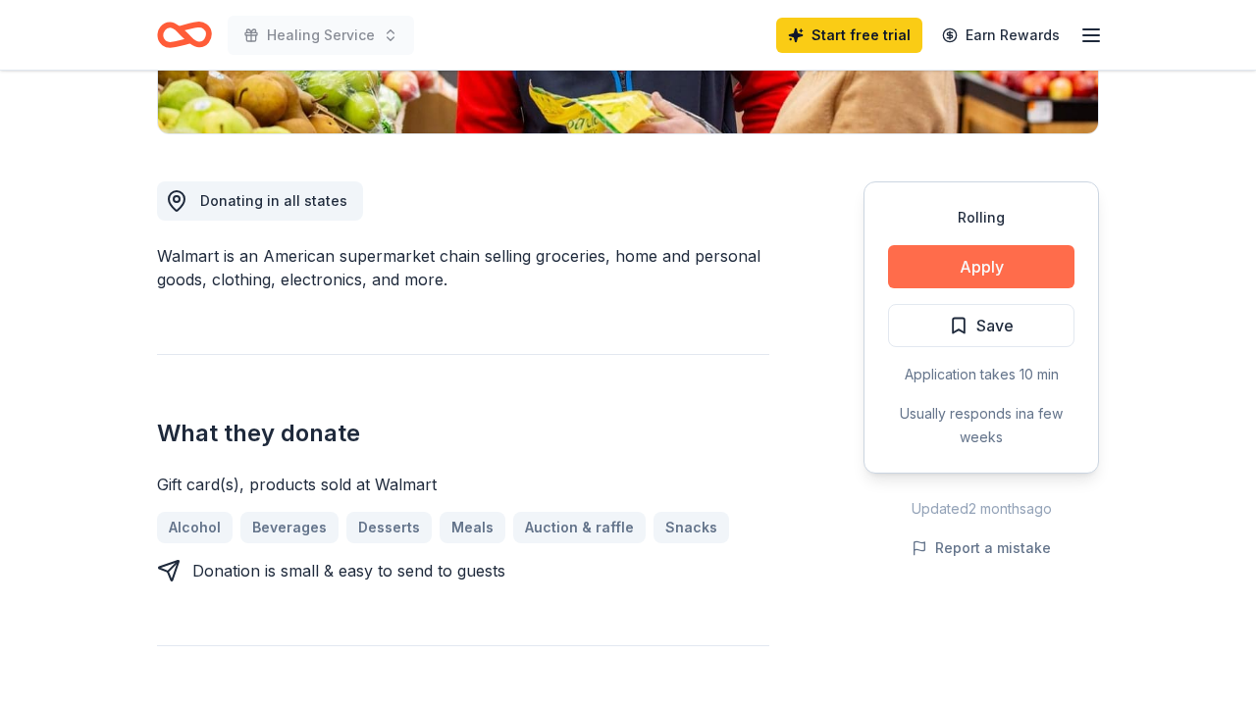
click at [1003, 279] on button "Apply" at bounding box center [981, 266] width 186 height 43
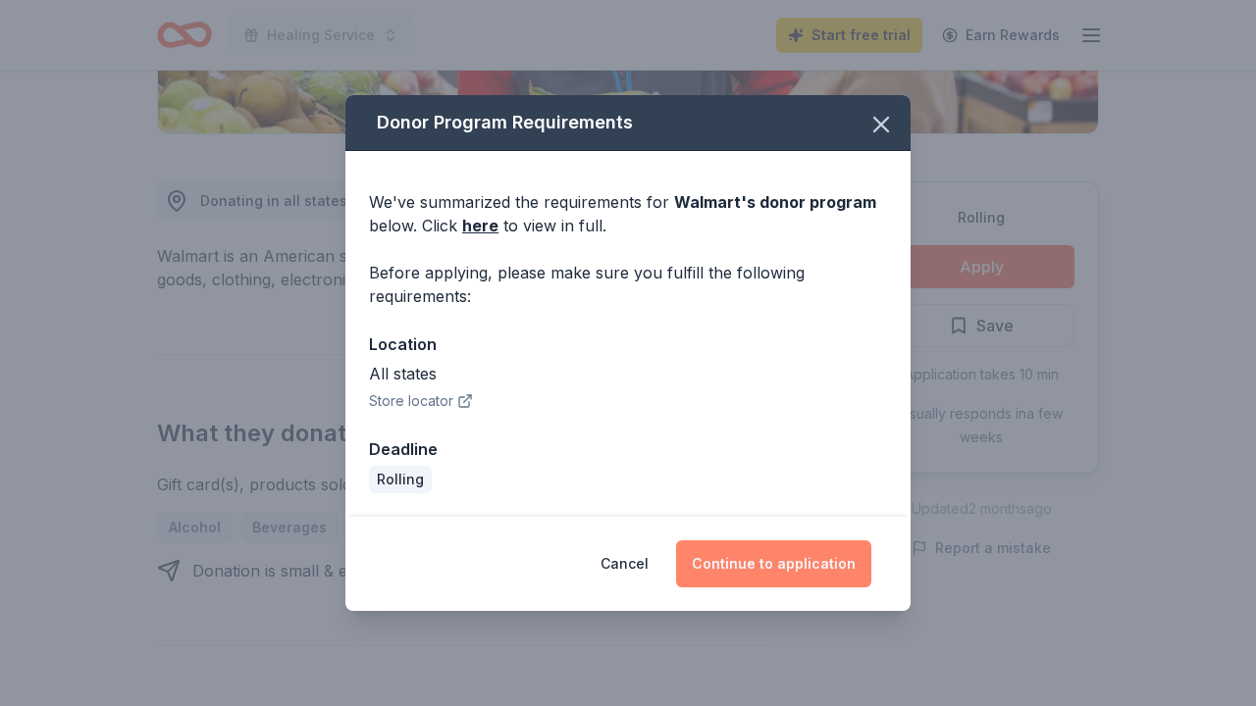
click at [779, 569] on button "Continue to application" at bounding box center [773, 564] width 195 height 47
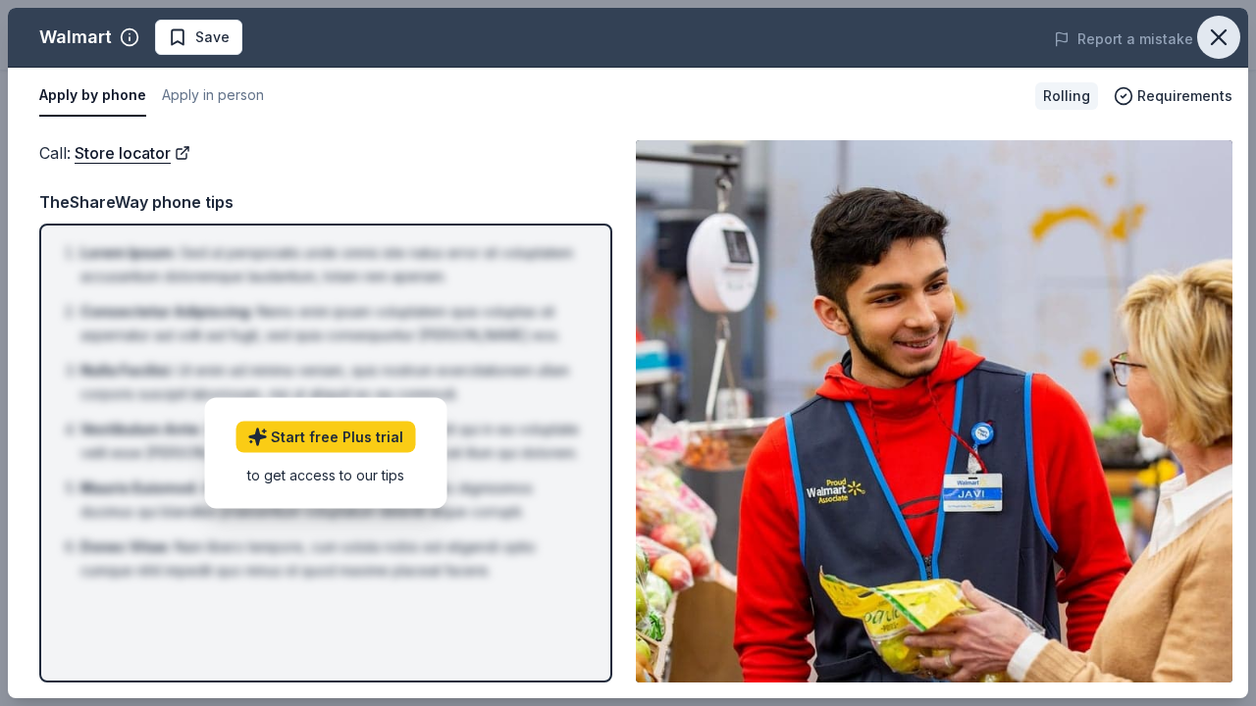
click at [1225, 32] on icon "button" at bounding box center [1218, 37] width 27 height 27
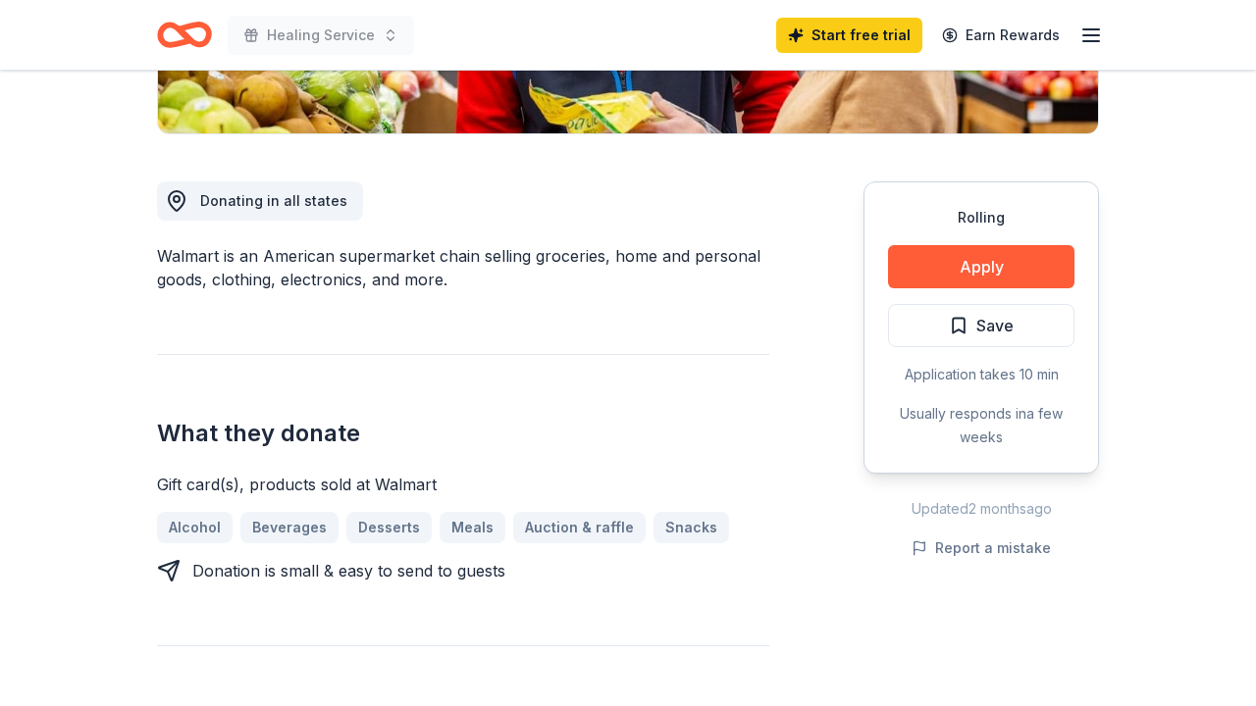
click at [1088, 30] on icon "button" at bounding box center [1091, 36] width 24 height 24
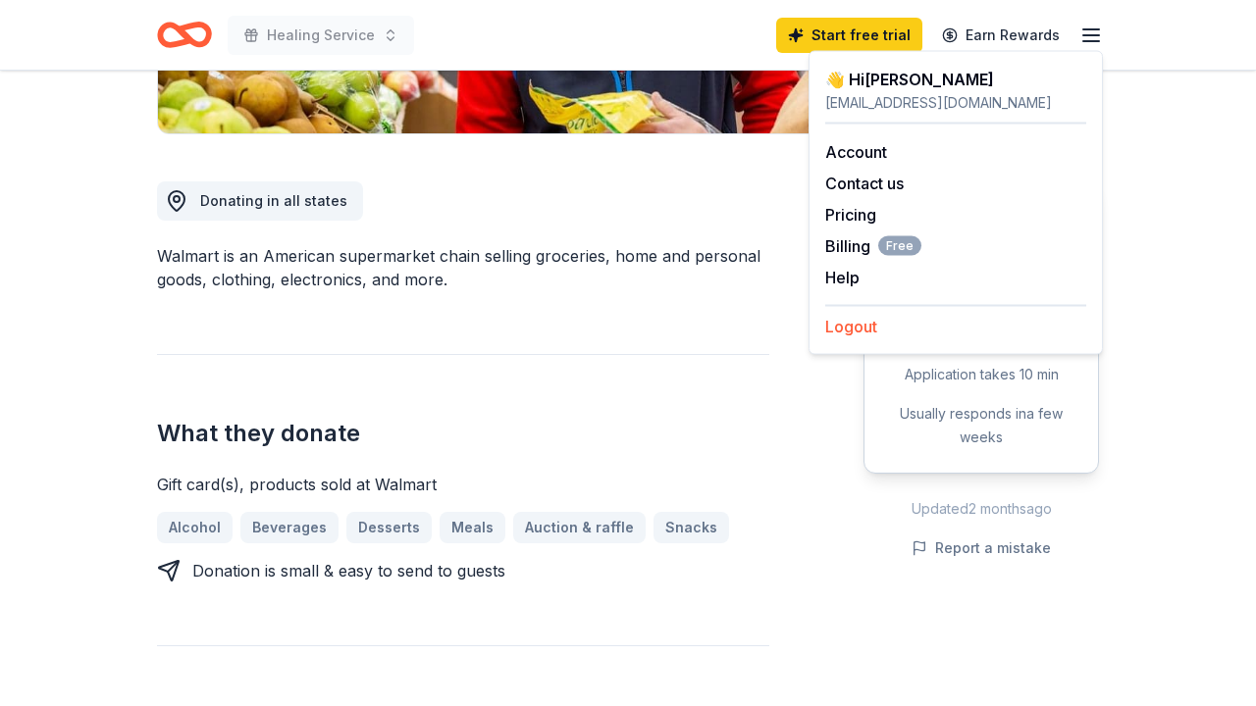
click at [853, 330] on button "Logout" at bounding box center [851, 327] width 52 height 24
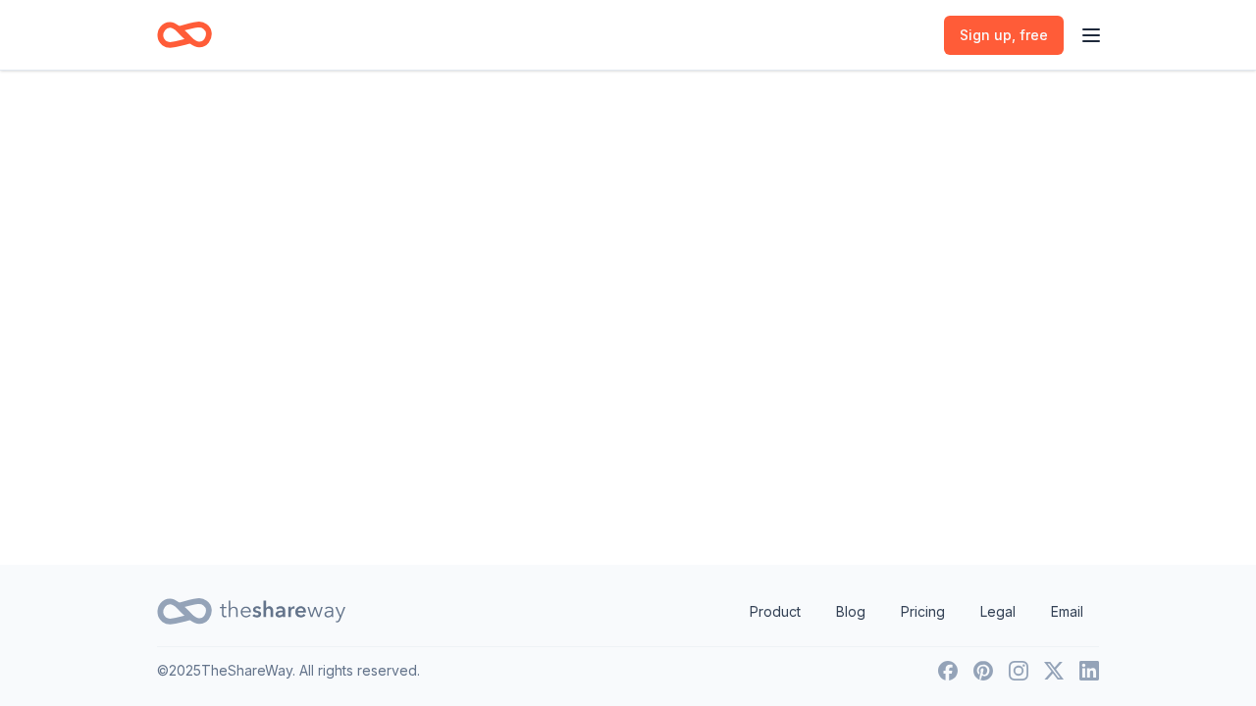
scroll to position [0, 0]
